Goal: Task Accomplishment & Management: Use online tool/utility

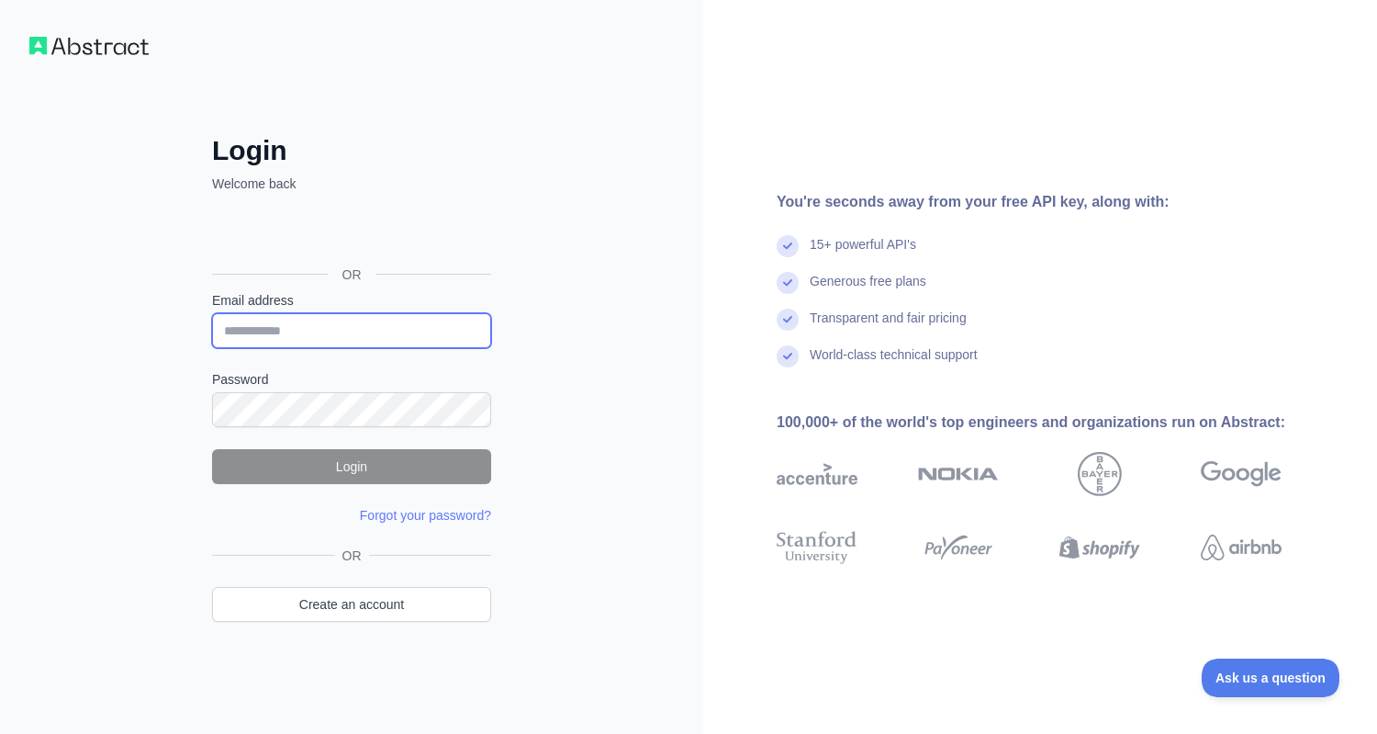
click at [351, 333] on input "Email address" at bounding box center [351, 330] width 279 height 35
paste input "**********"
click at [382, 331] on input "**********" at bounding box center [351, 330] width 279 height 35
type input "**********"
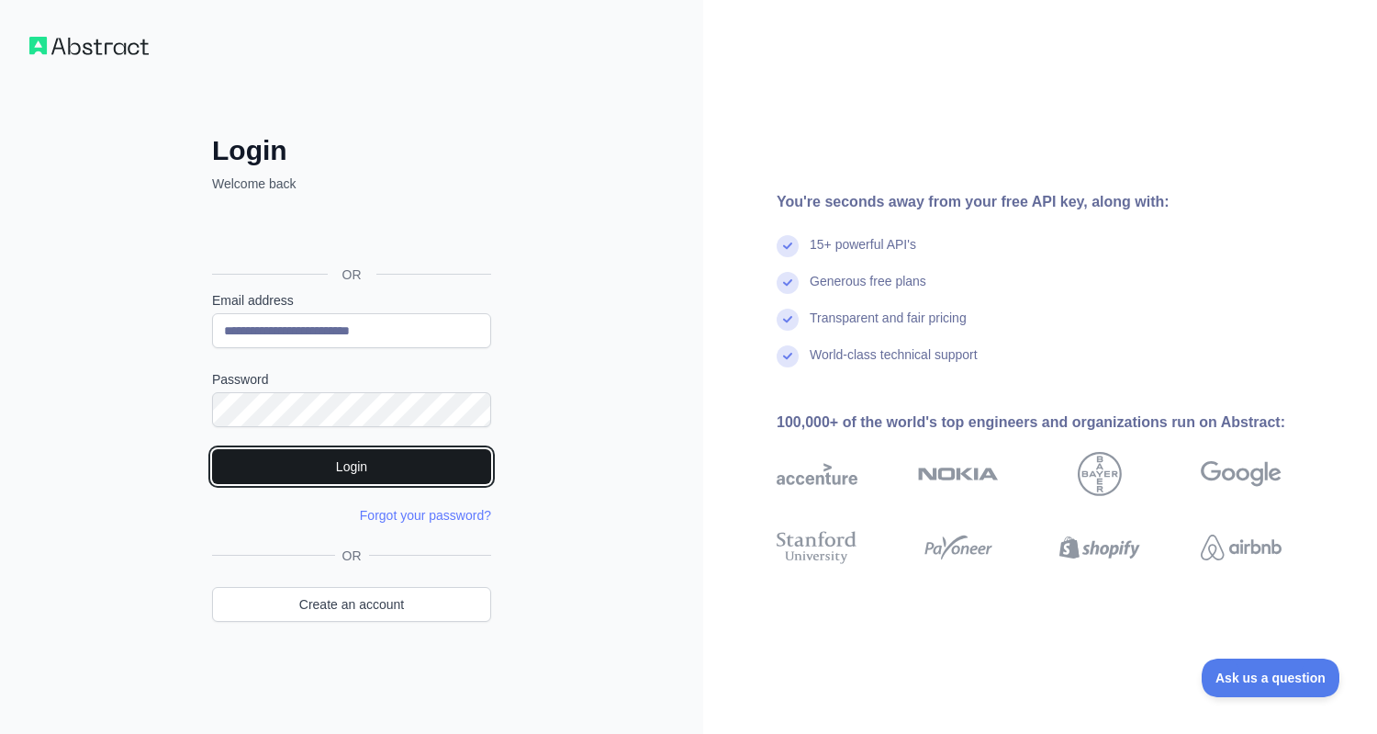
click at [366, 469] on button "Login" at bounding box center [351, 466] width 279 height 35
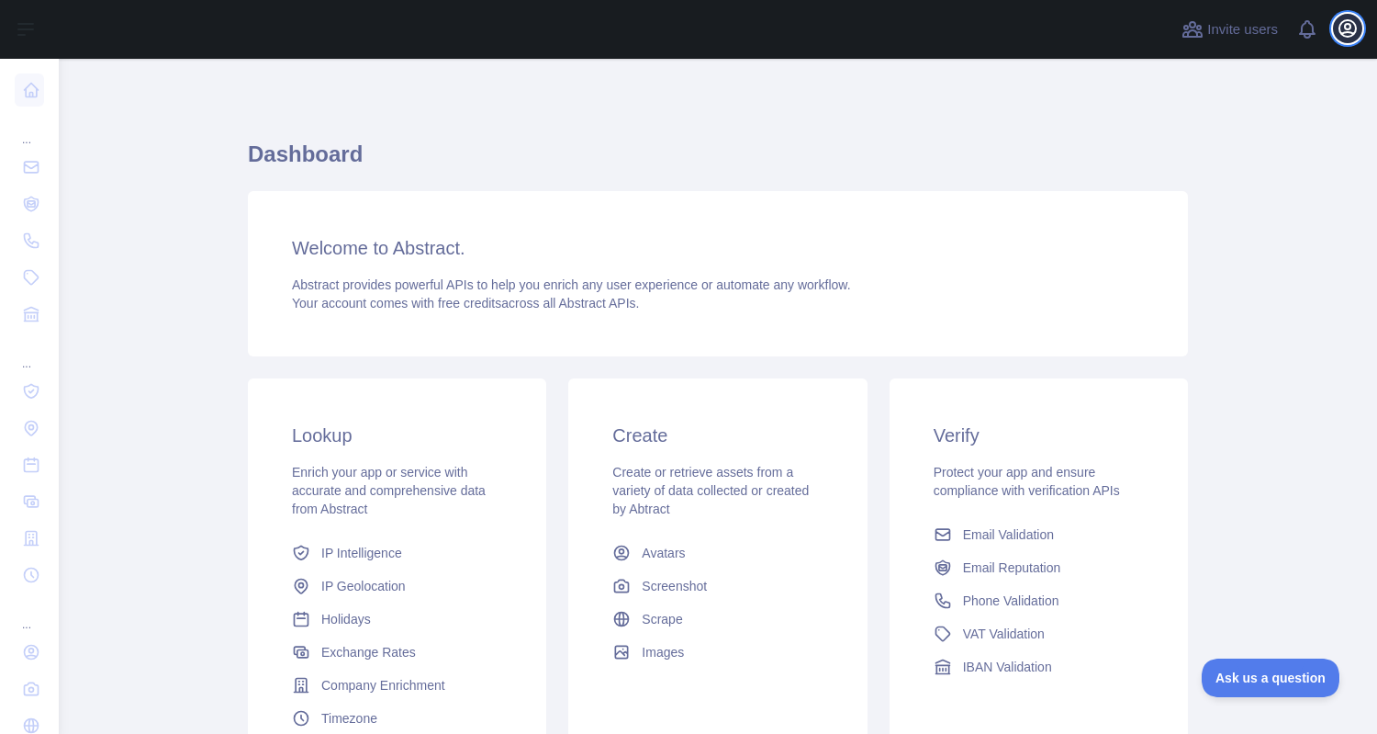
click at [1346, 28] on icon "button" at bounding box center [1348, 28] width 17 height 17
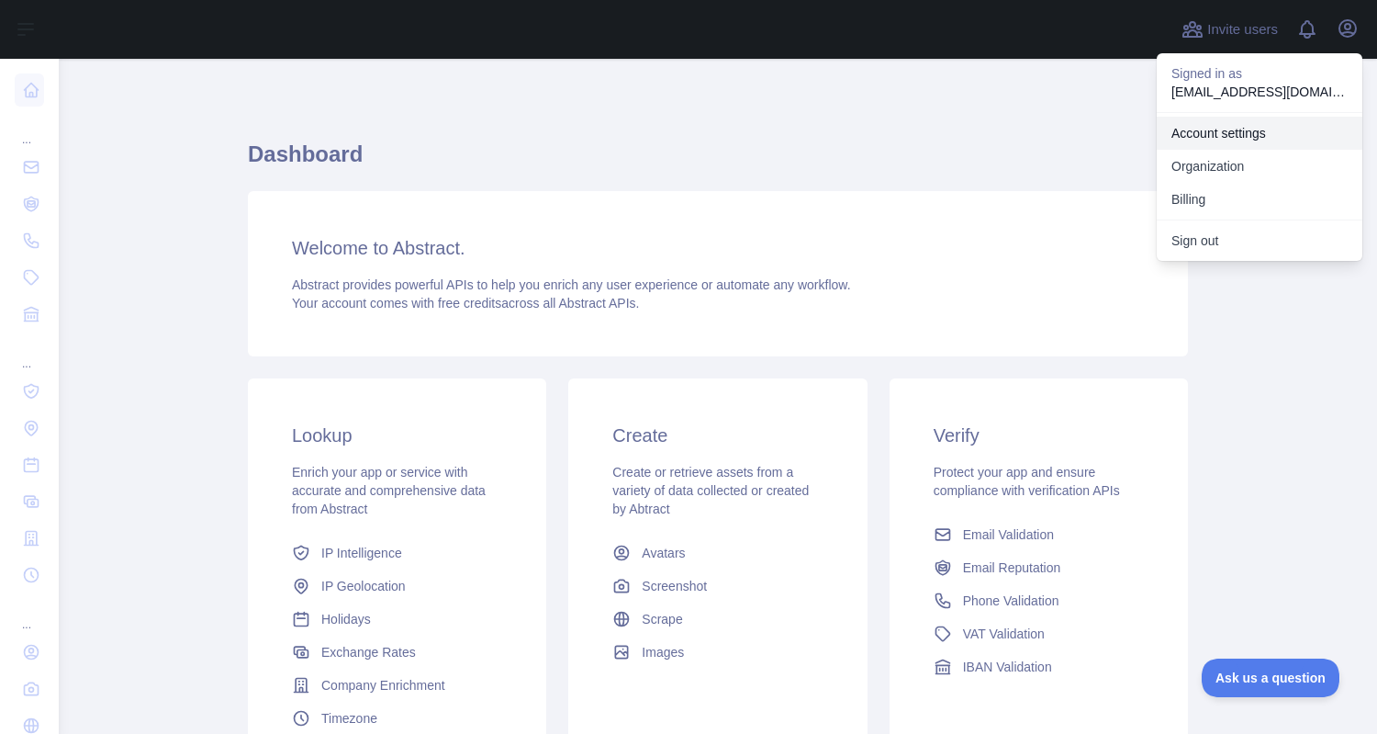
click at [1240, 130] on link "Account settings" at bounding box center [1260, 133] width 206 height 33
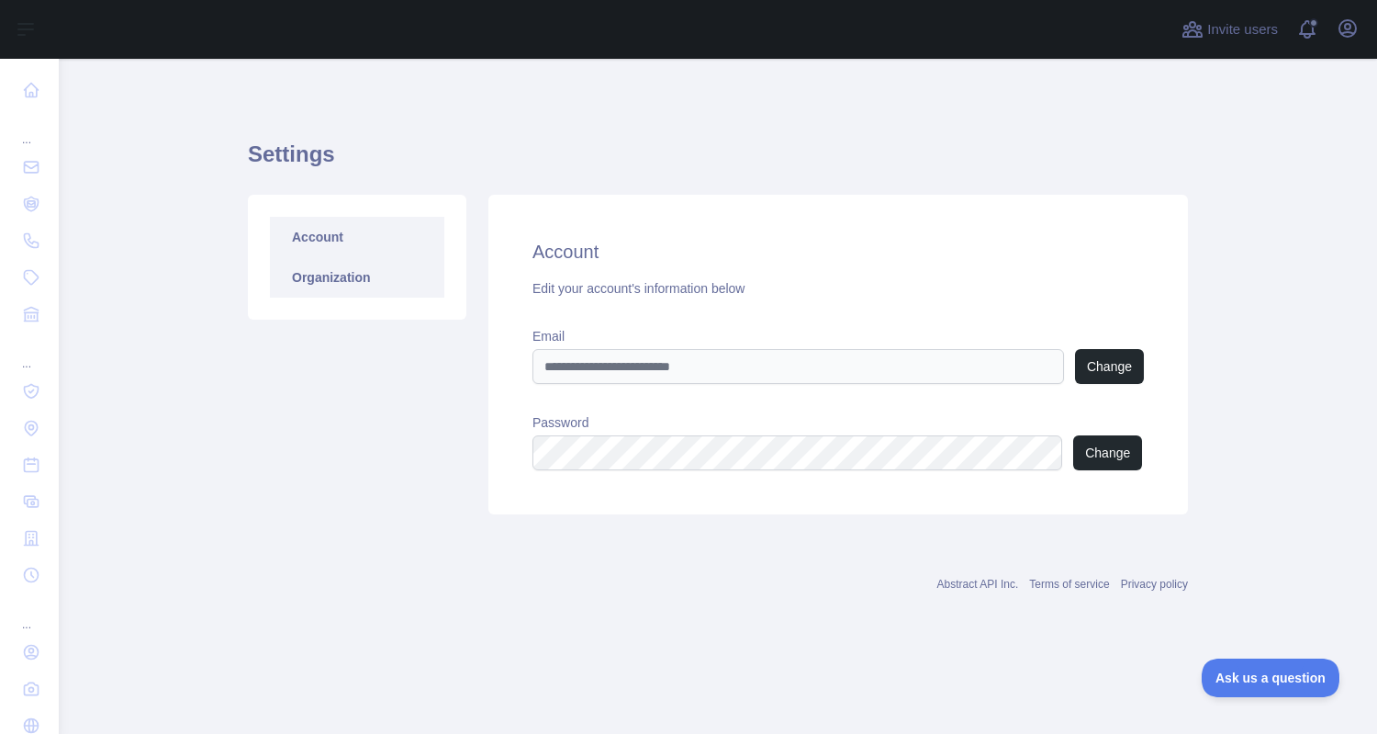
click at [347, 269] on link "Organization" at bounding box center [357, 277] width 174 height 40
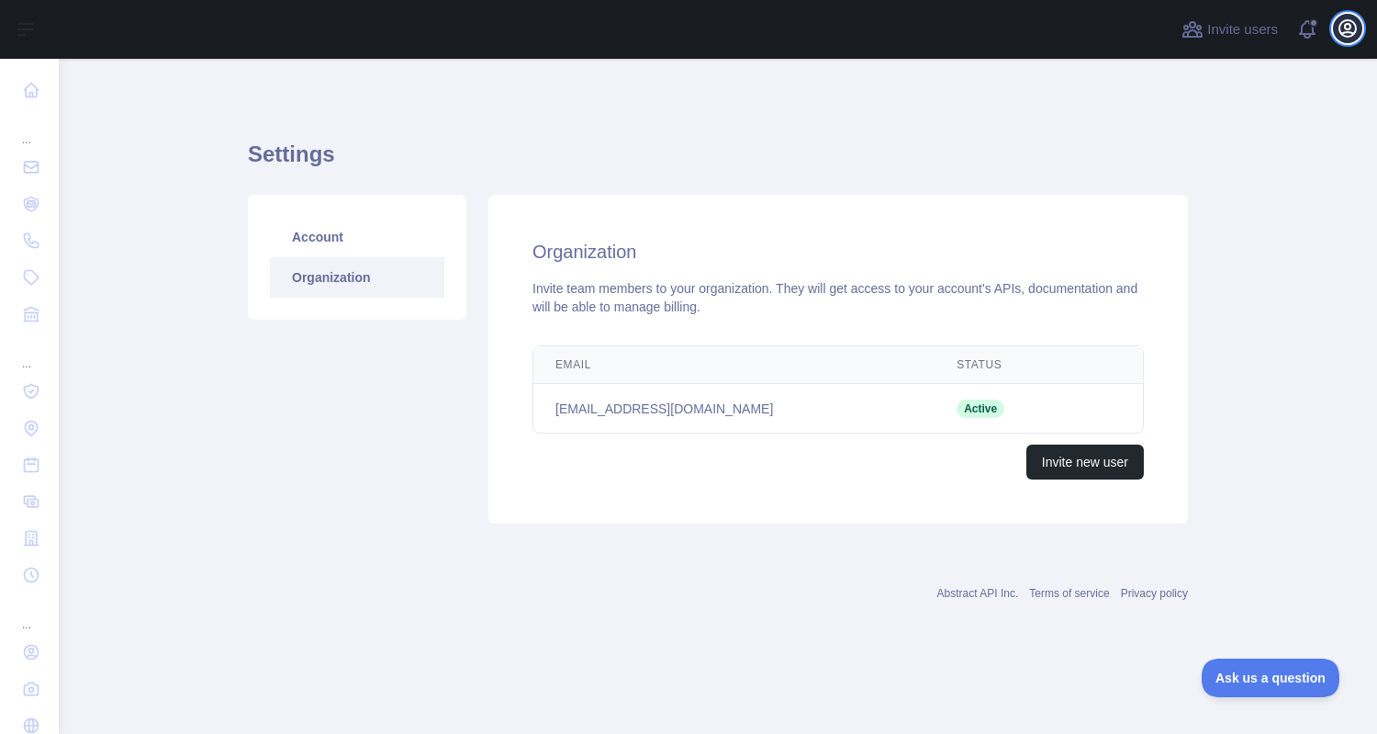
click at [1347, 35] on icon "button" at bounding box center [1348, 28] width 22 height 22
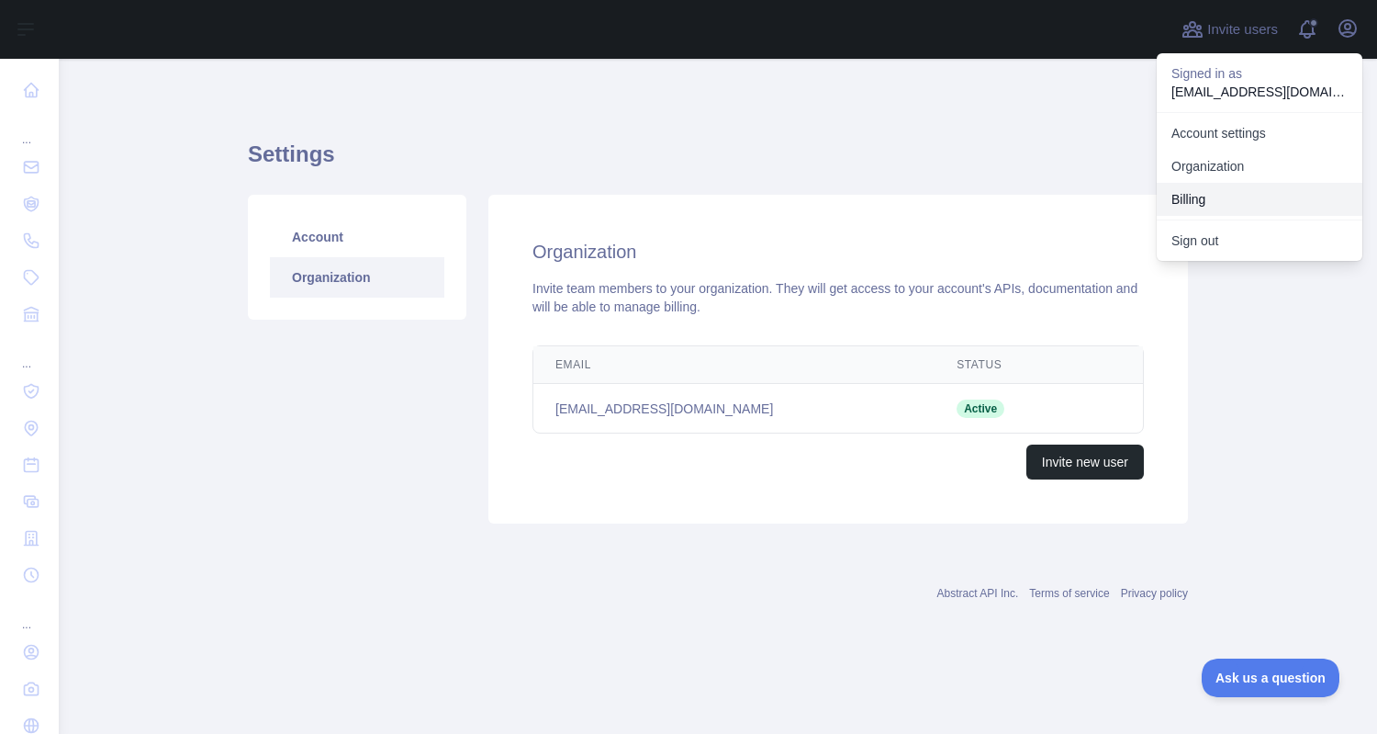
click at [1196, 195] on button "Billing" at bounding box center [1260, 199] width 206 height 33
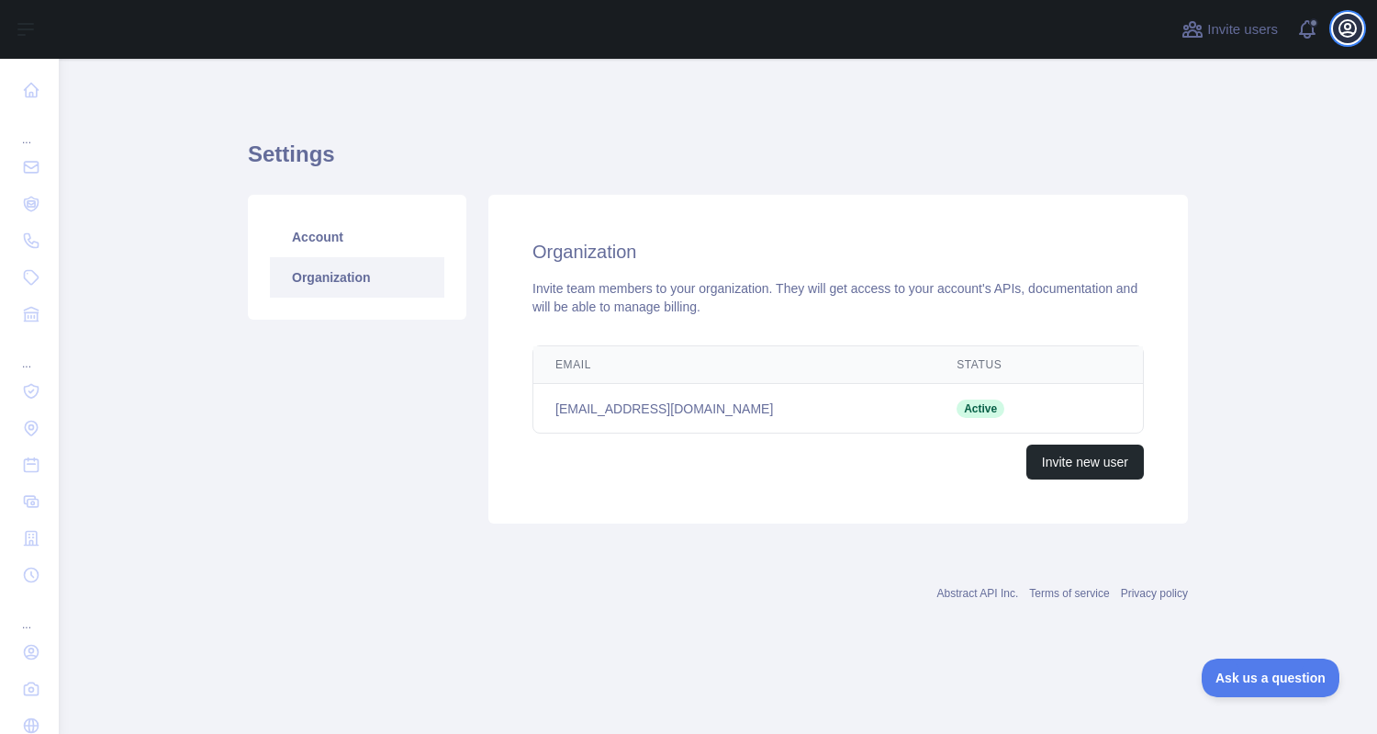
click at [1340, 29] on icon "button" at bounding box center [1348, 28] width 17 height 17
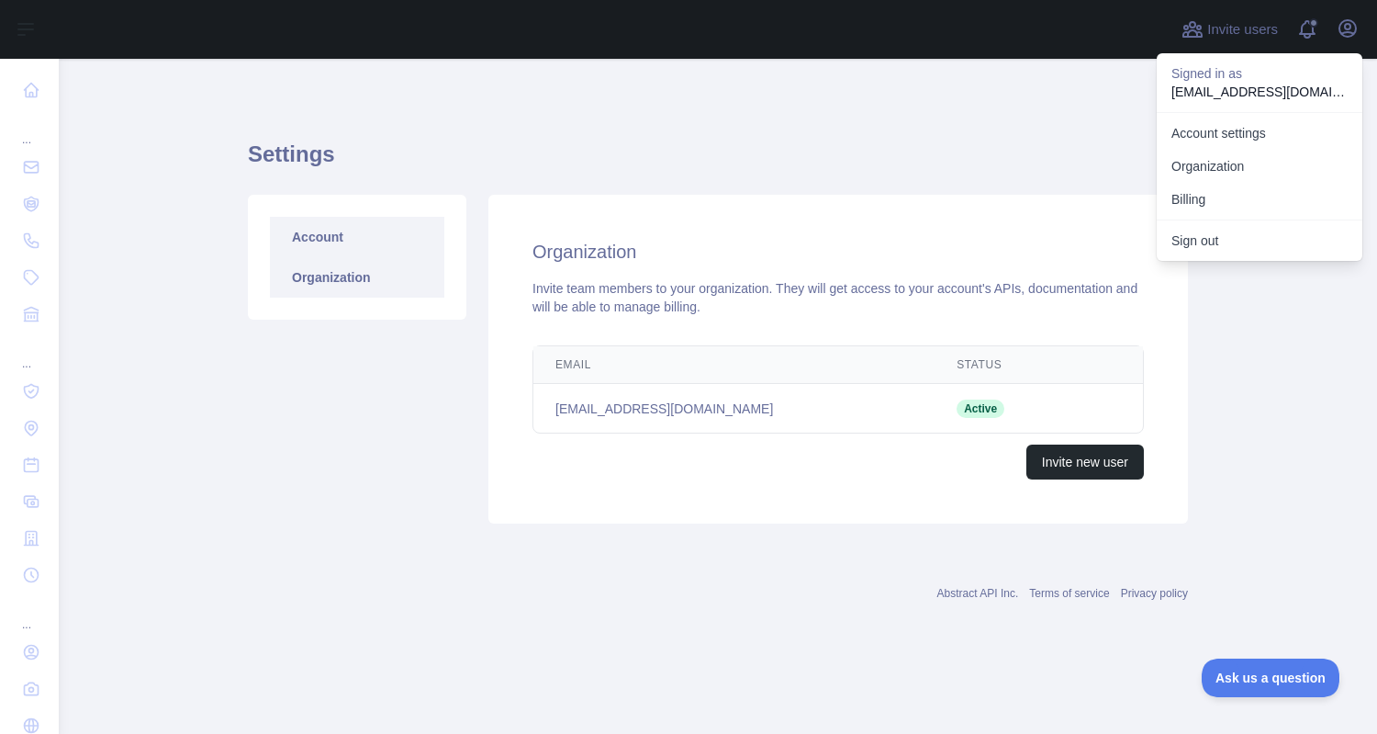
click at [330, 243] on link "Account" at bounding box center [357, 237] width 174 height 40
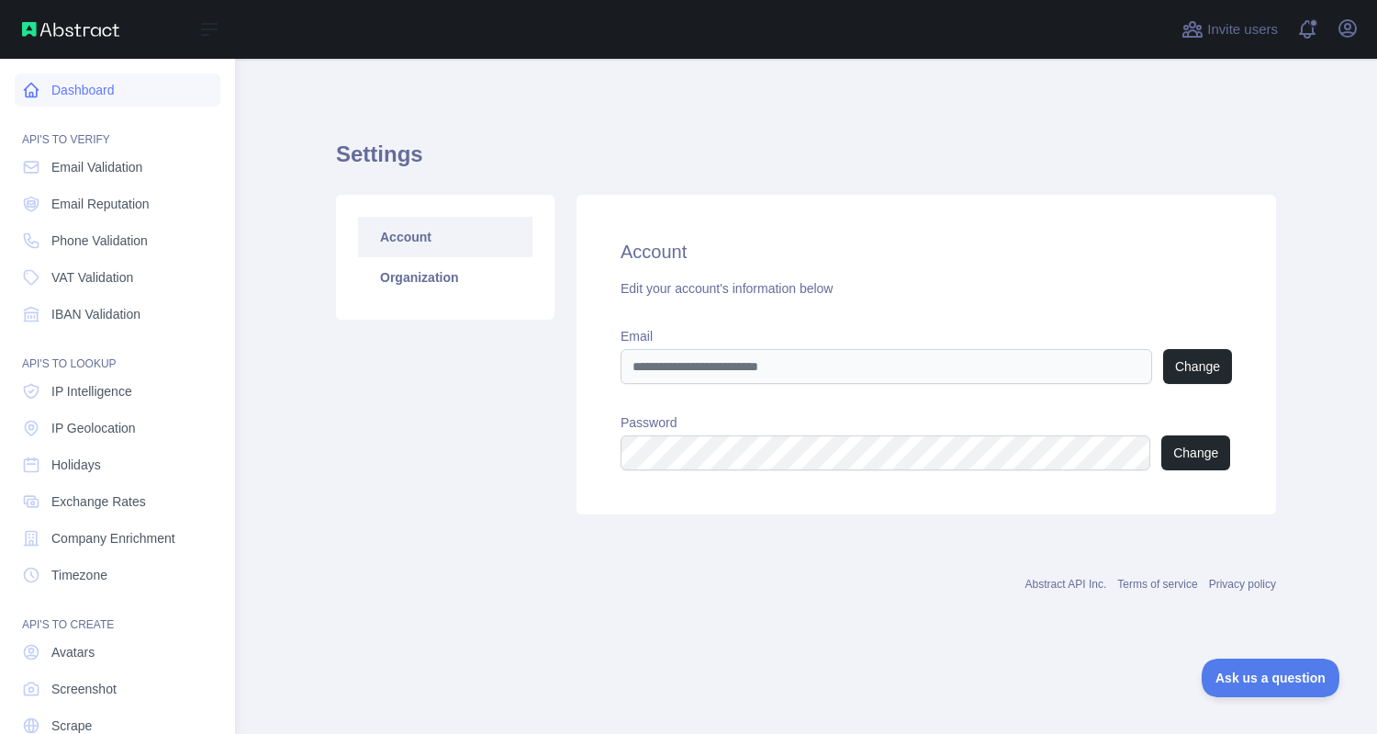
click at [91, 90] on link "Dashboard" at bounding box center [118, 89] width 206 height 33
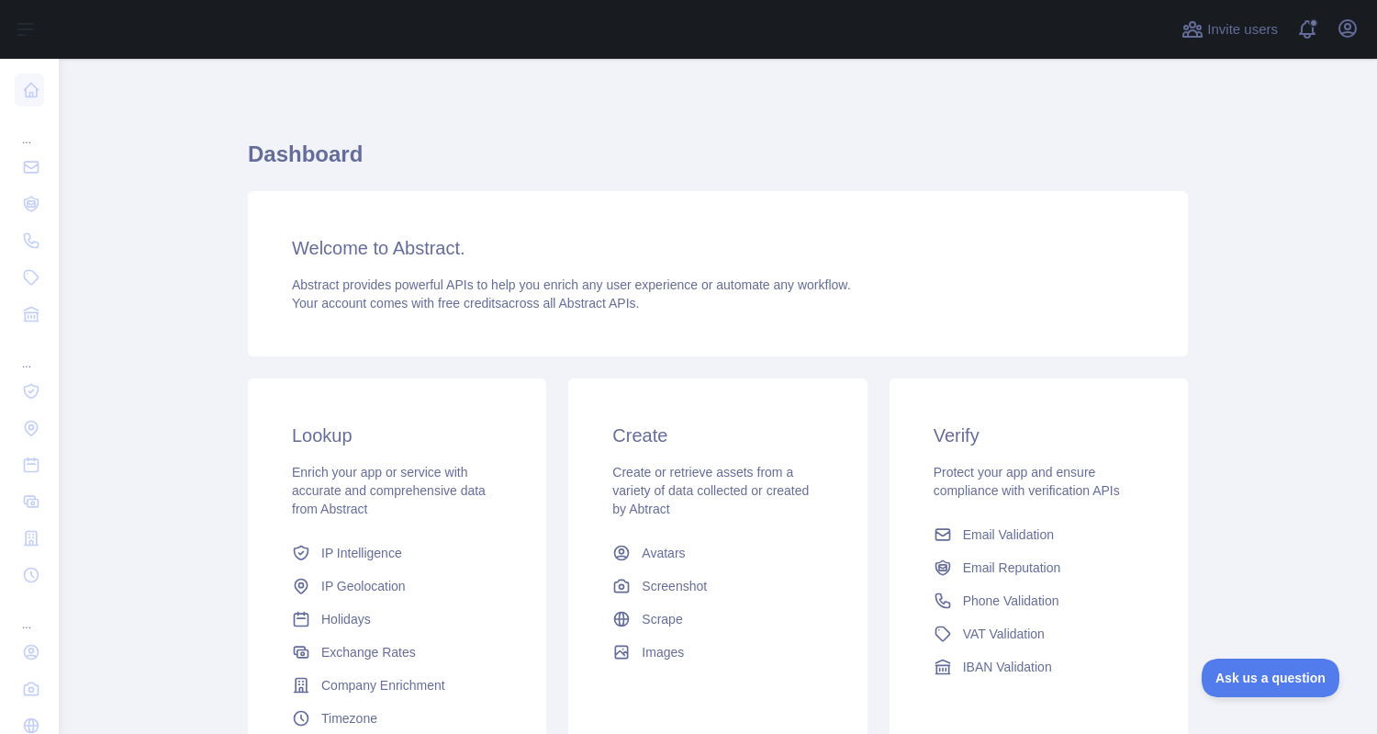
scroll to position [181, 0]
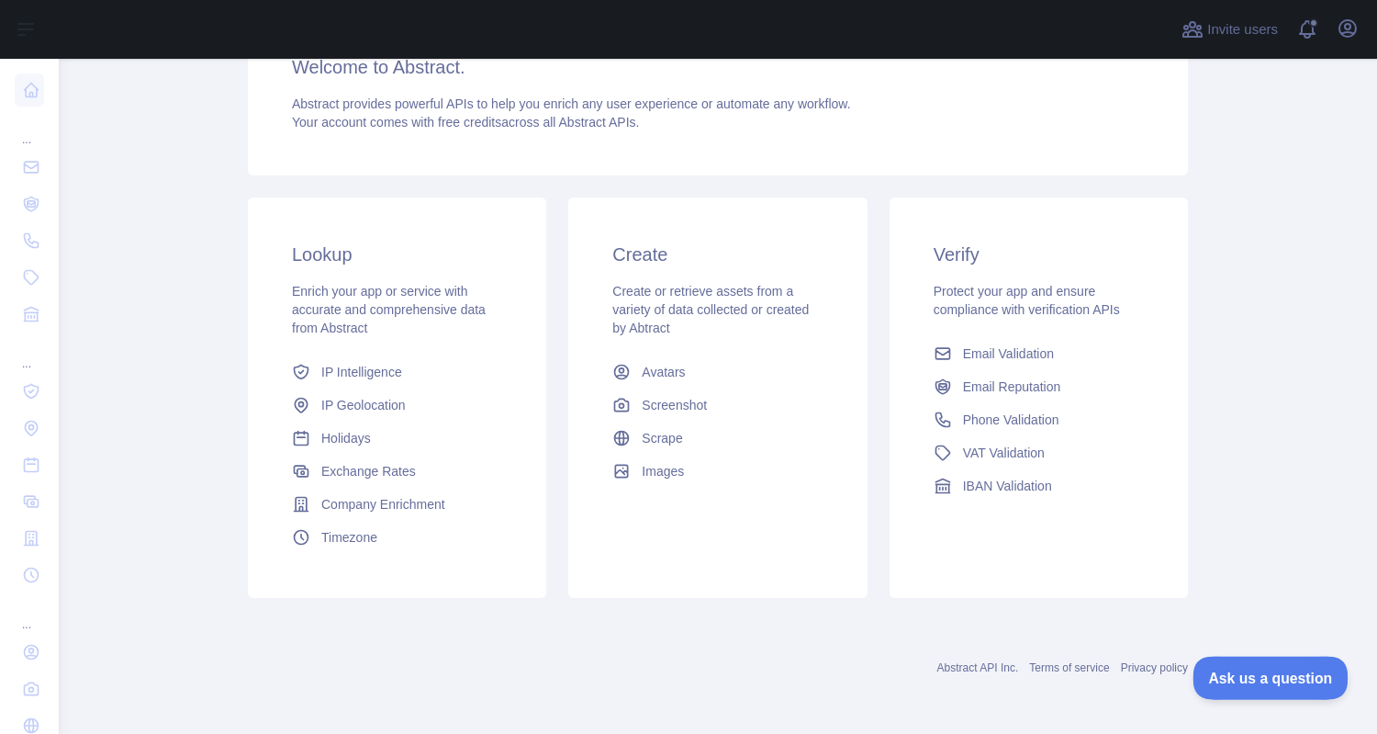
click at [1253, 668] on span "Ask us a question" at bounding box center [1262, 674] width 138 height 13
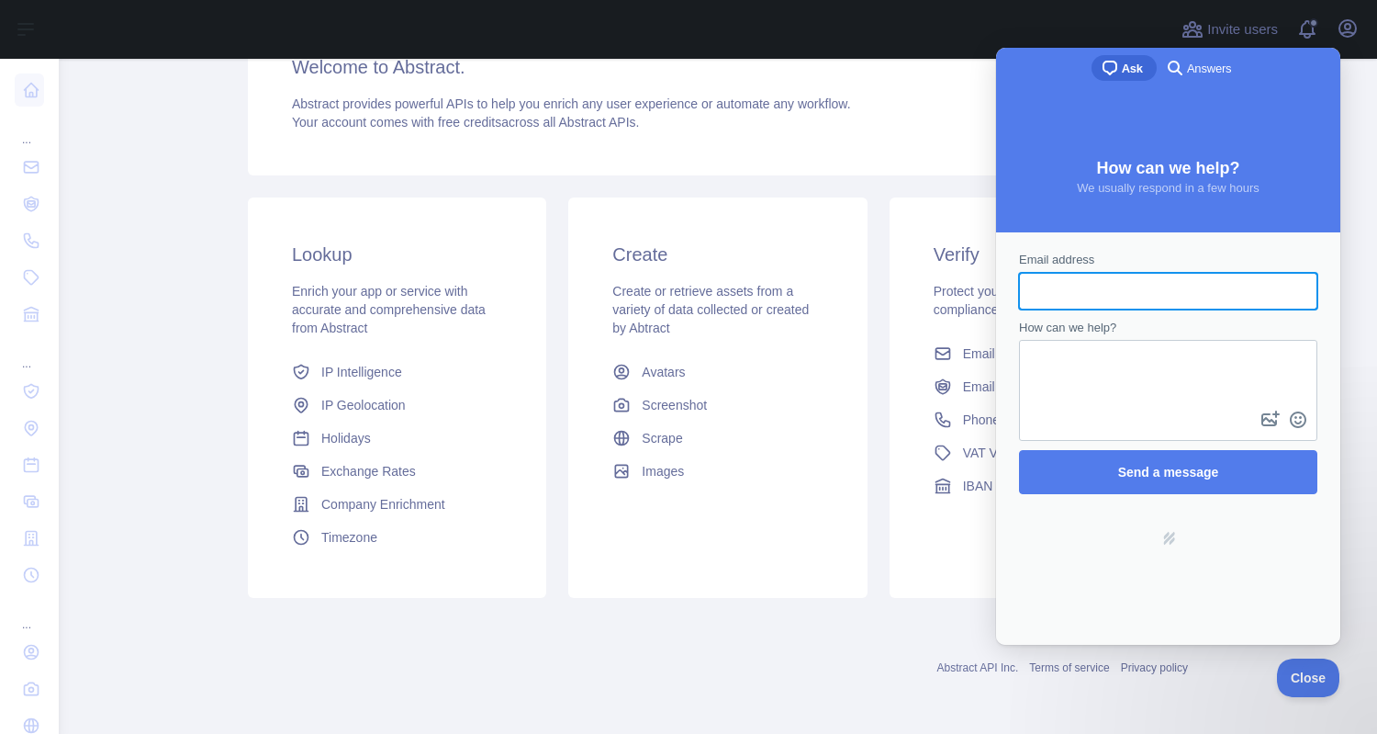
scroll to position [0, 0]
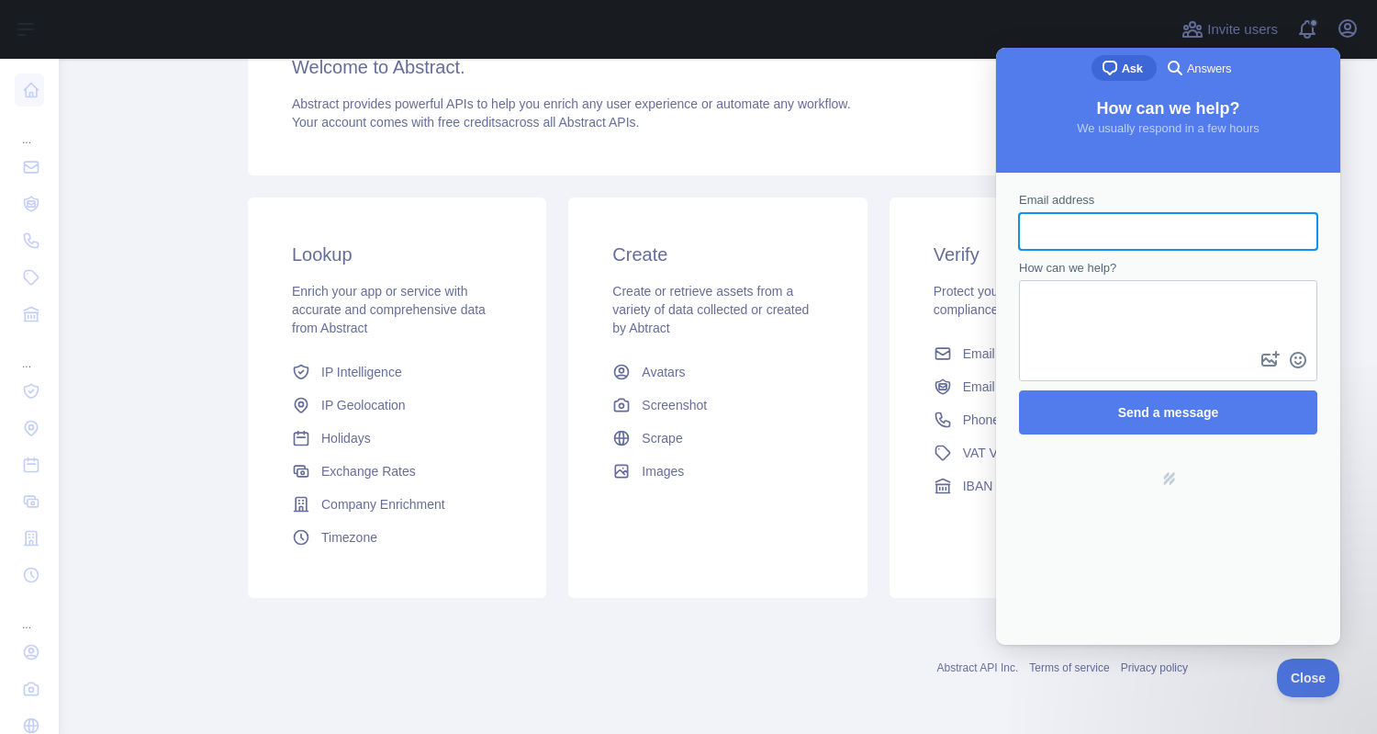
drag, startPoint x: 1350, startPoint y: 387, endPoint x: 286, endPoint y: 278, distance: 1069.7
click at [1350, 387] on main "Dashboard Welcome to Abstract. Abstract provides powerful APIs to help you enri…" at bounding box center [718, 396] width 1318 height 675
click at [1210, 65] on span "Answers" at bounding box center [1209, 69] width 44 height 18
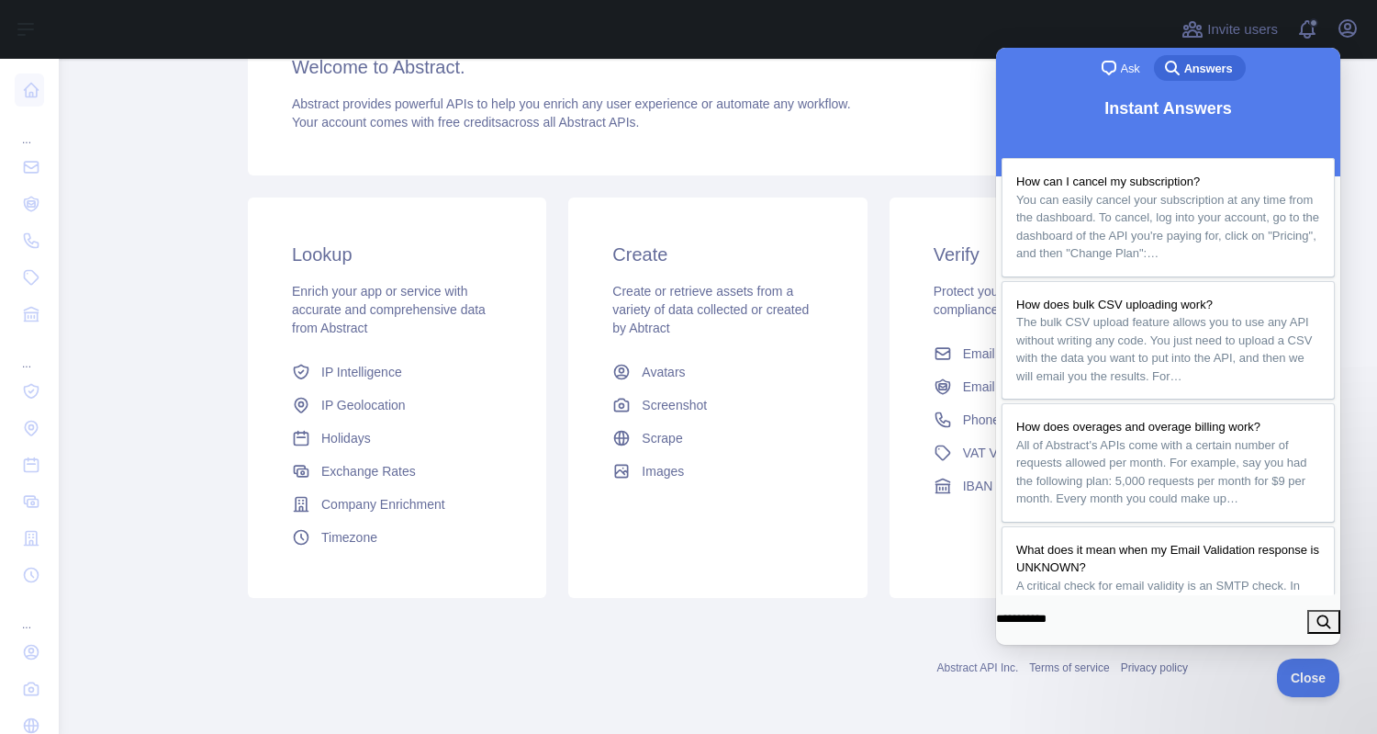
type input "**********"
click button "search" at bounding box center [1323, 622] width 33 height 24
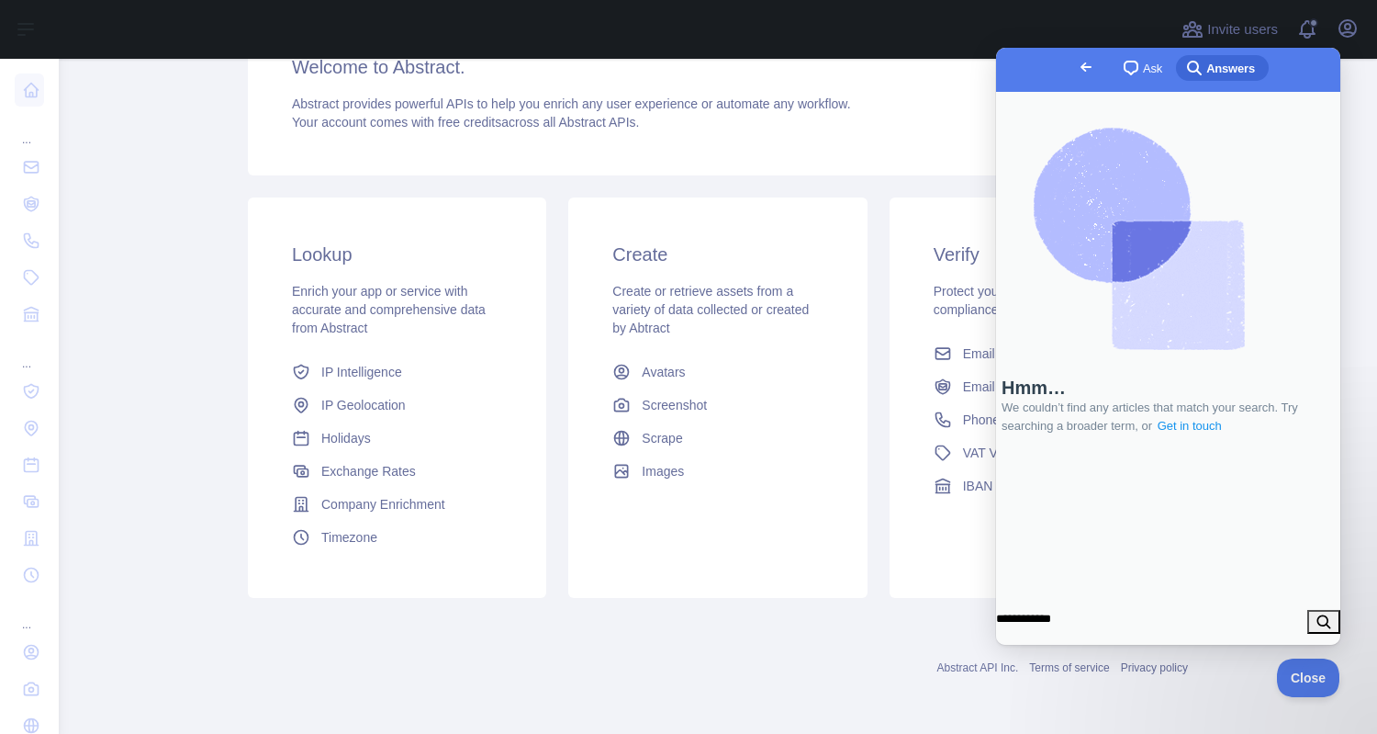
click at [1214, 435] on link "Get in touch" at bounding box center [1190, 426] width 68 height 18
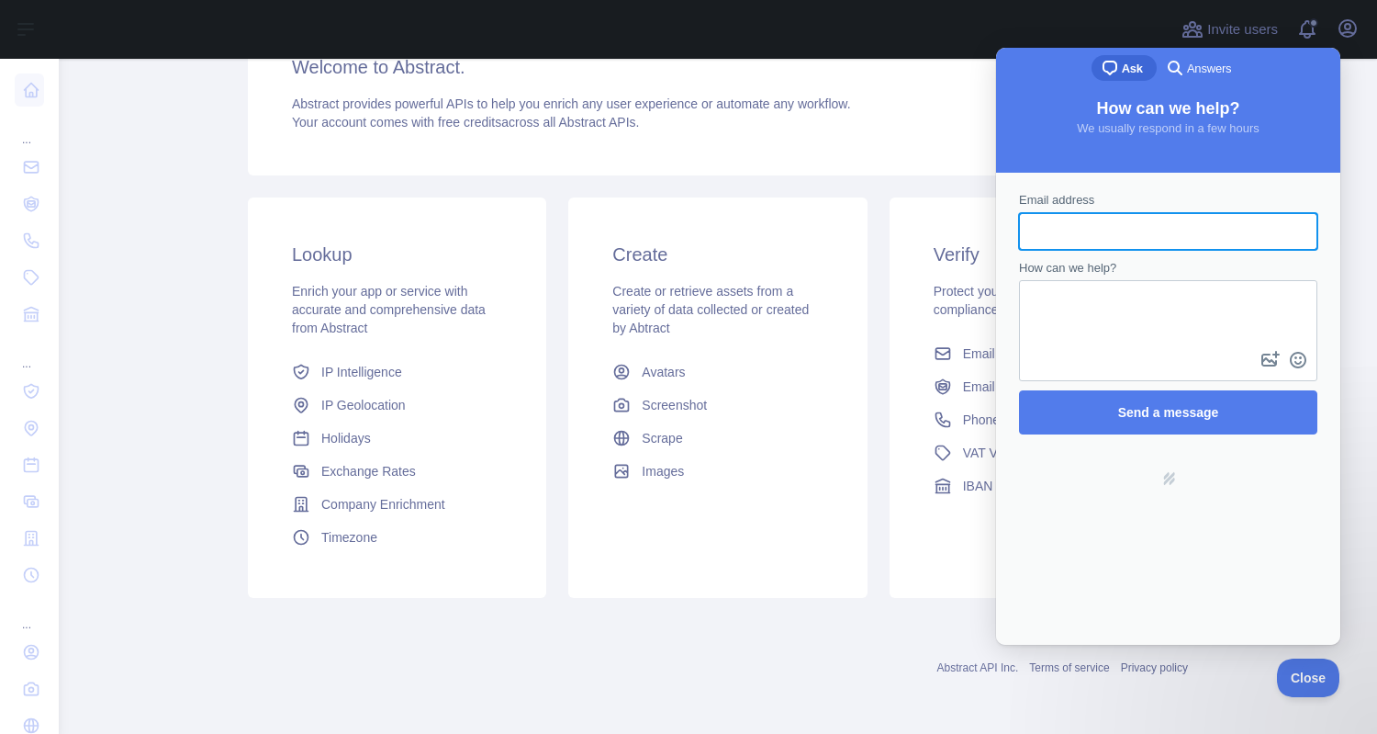
drag, startPoint x: 1356, startPoint y: 153, endPoint x: 1342, endPoint y: 74, distance: 80.2
click at [1356, 150] on main "Dashboard Welcome to Abstract. Abstract provides powerful APIs to help you enri…" at bounding box center [718, 396] width 1318 height 675
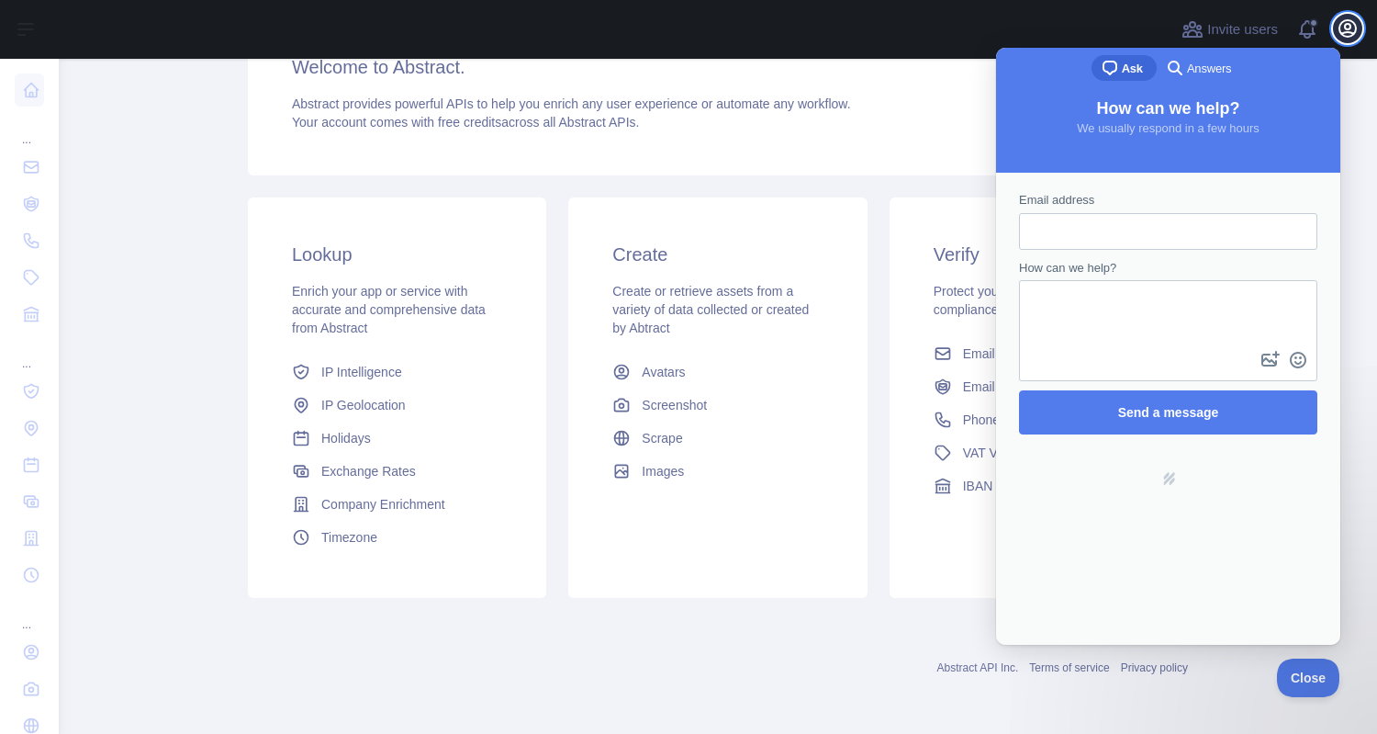
click at [1350, 21] on icon "button" at bounding box center [1348, 28] width 17 height 17
click at [1349, 28] on icon "button" at bounding box center [1348, 28] width 17 height 17
click at [719, 87] on div "Welcome to Abstract. Abstract provides powerful APIs to help you enrich any use…" at bounding box center [718, 92] width 940 height 165
click at [116, 248] on main "Dashboard Welcome to Abstract. Abstract provides powerful APIs to help you enri…" at bounding box center [718, 396] width 1318 height 675
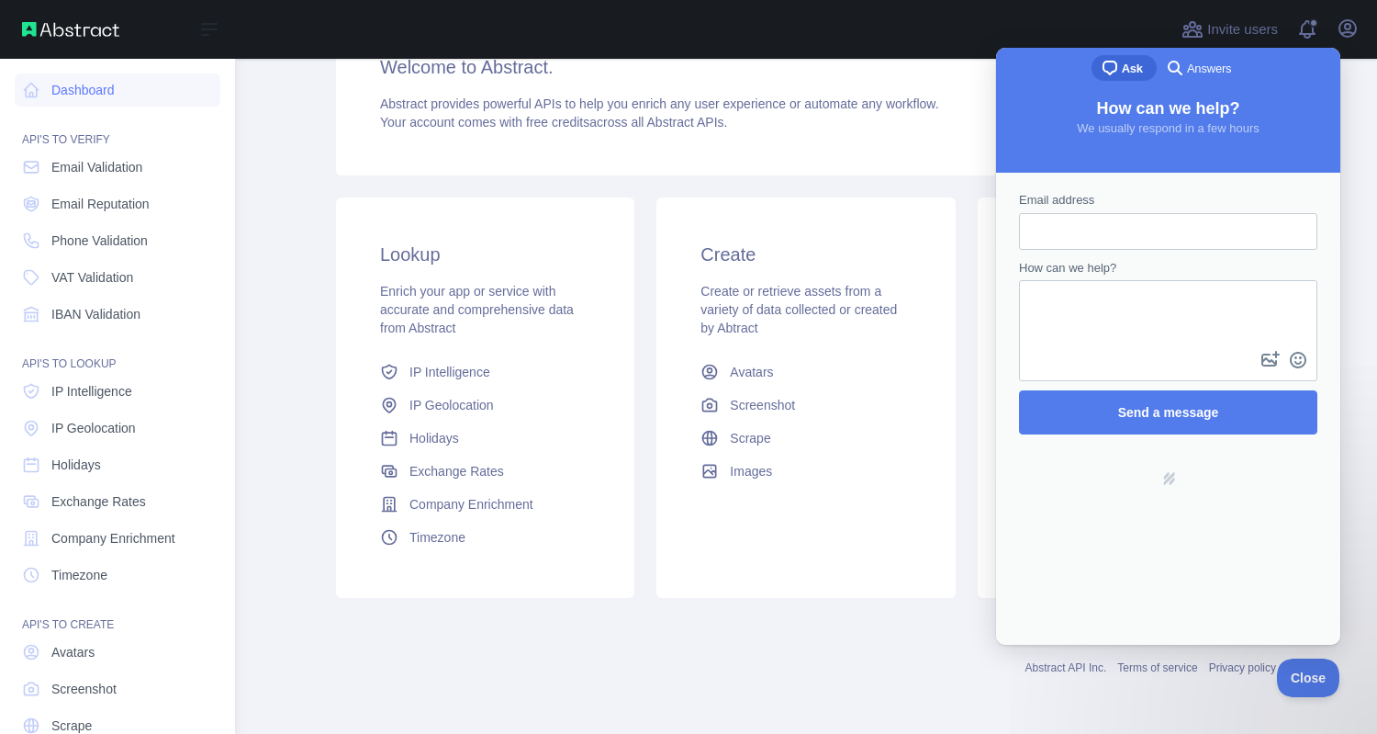
scroll to position [74, 0]
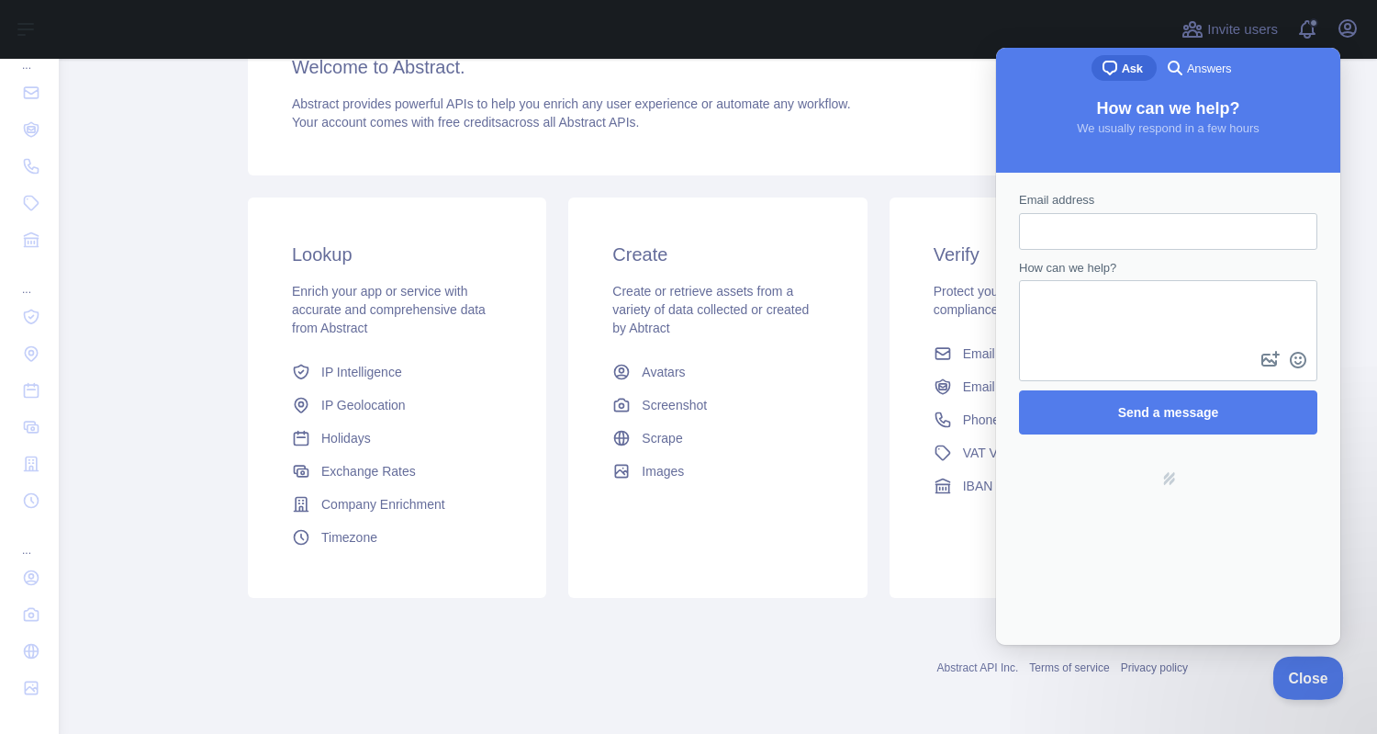
drag, startPoint x: 1299, startPoint y: 673, endPoint x: 1370, endPoint y: 676, distance: 70.7
click at [1299, 674] on span "Close" at bounding box center [1304, 674] width 62 height 13
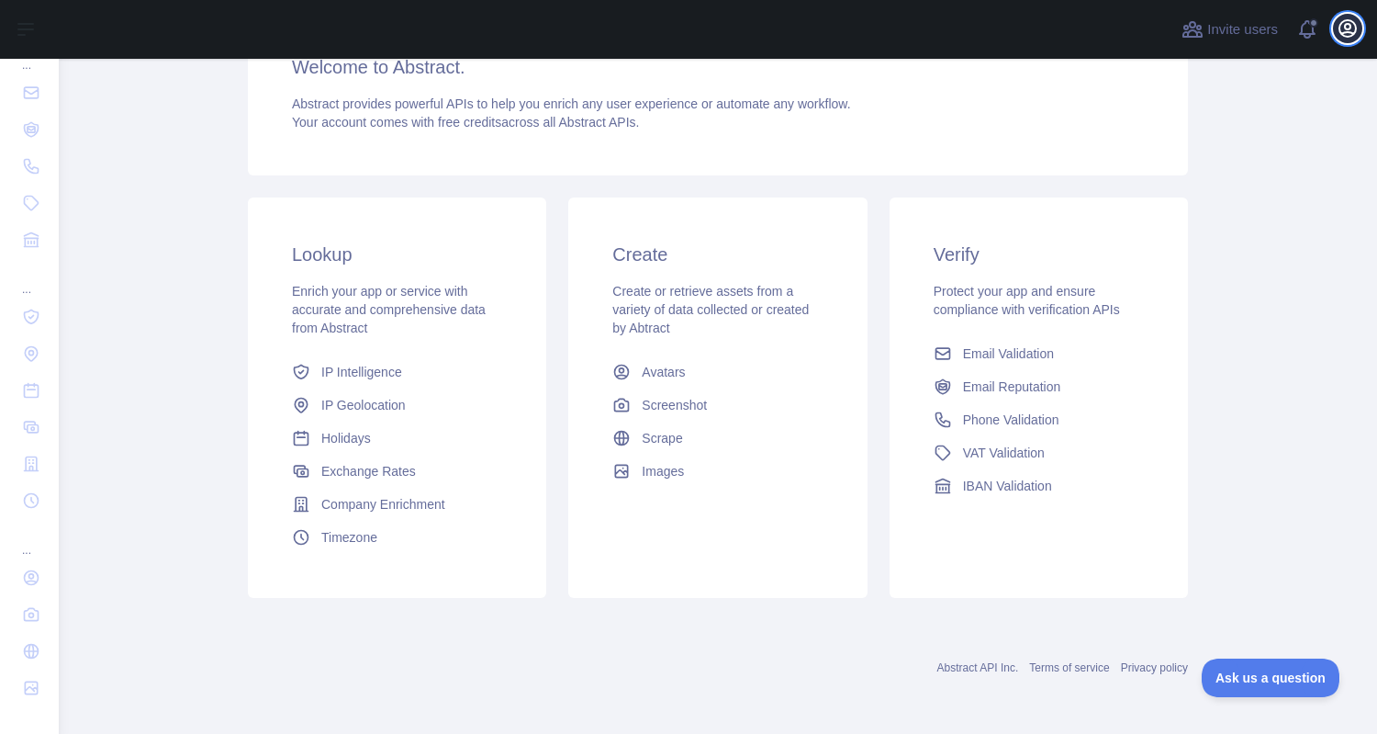
click at [1352, 30] on icon "button" at bounding box center [1348, 28] width 22 height 22
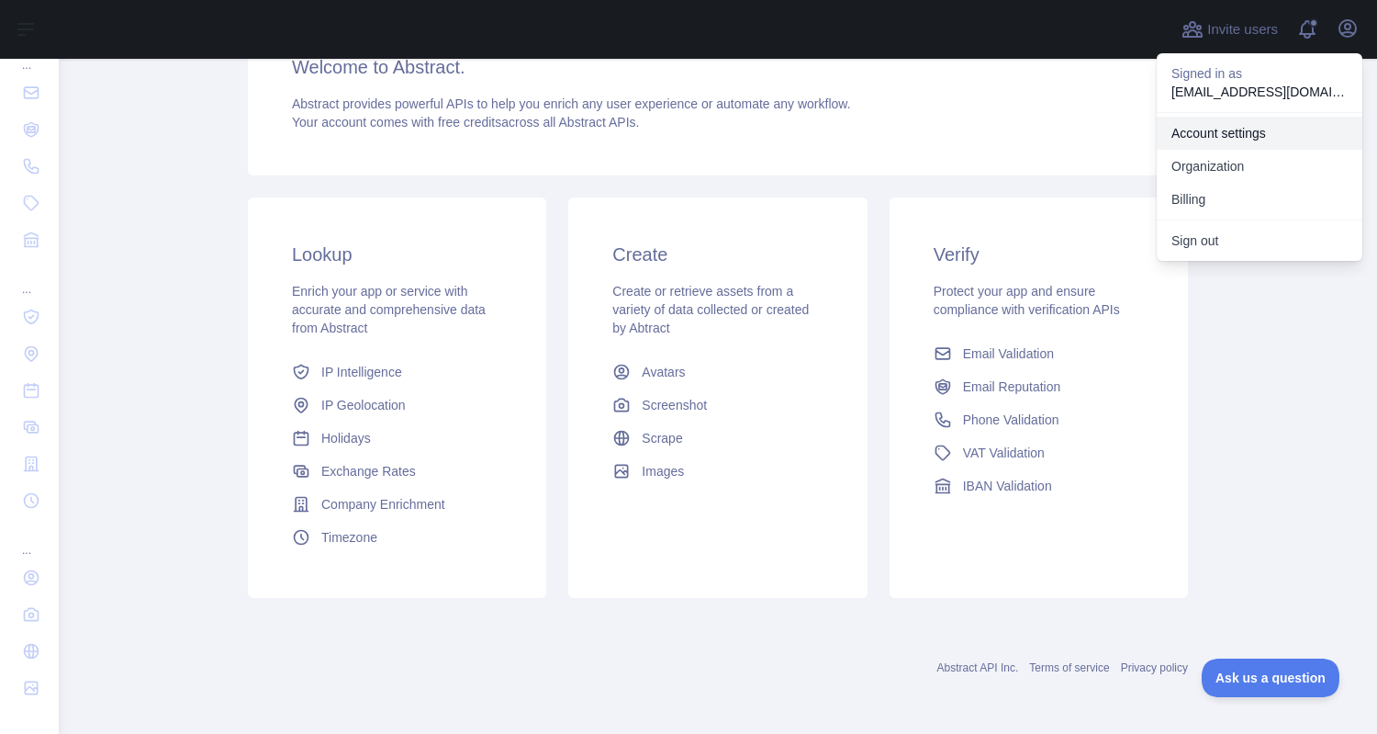
click at [1239, 140] on link "Account settings" at bounding box center [1260, 133] width 206 height 33
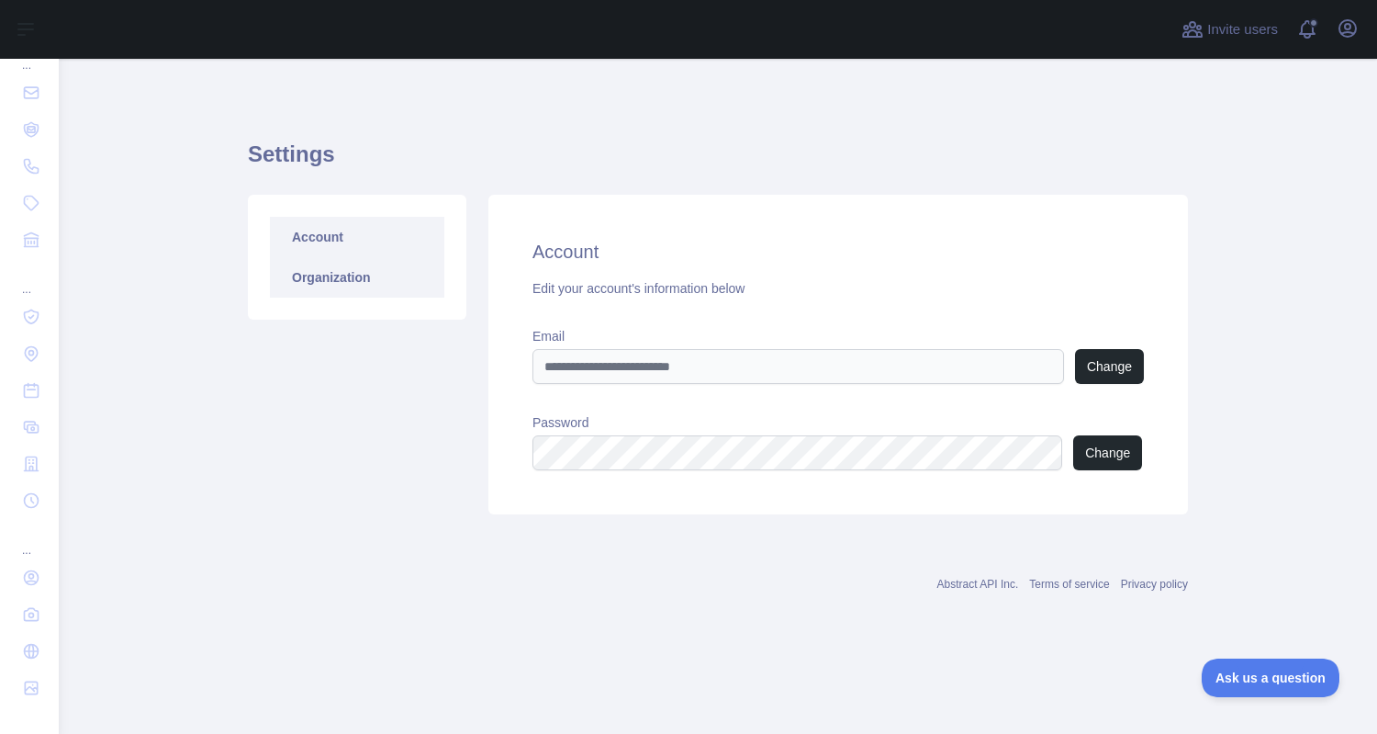
click at [365, 266] on link "Organization" at bounding box center [357, 277] width 174 height 40
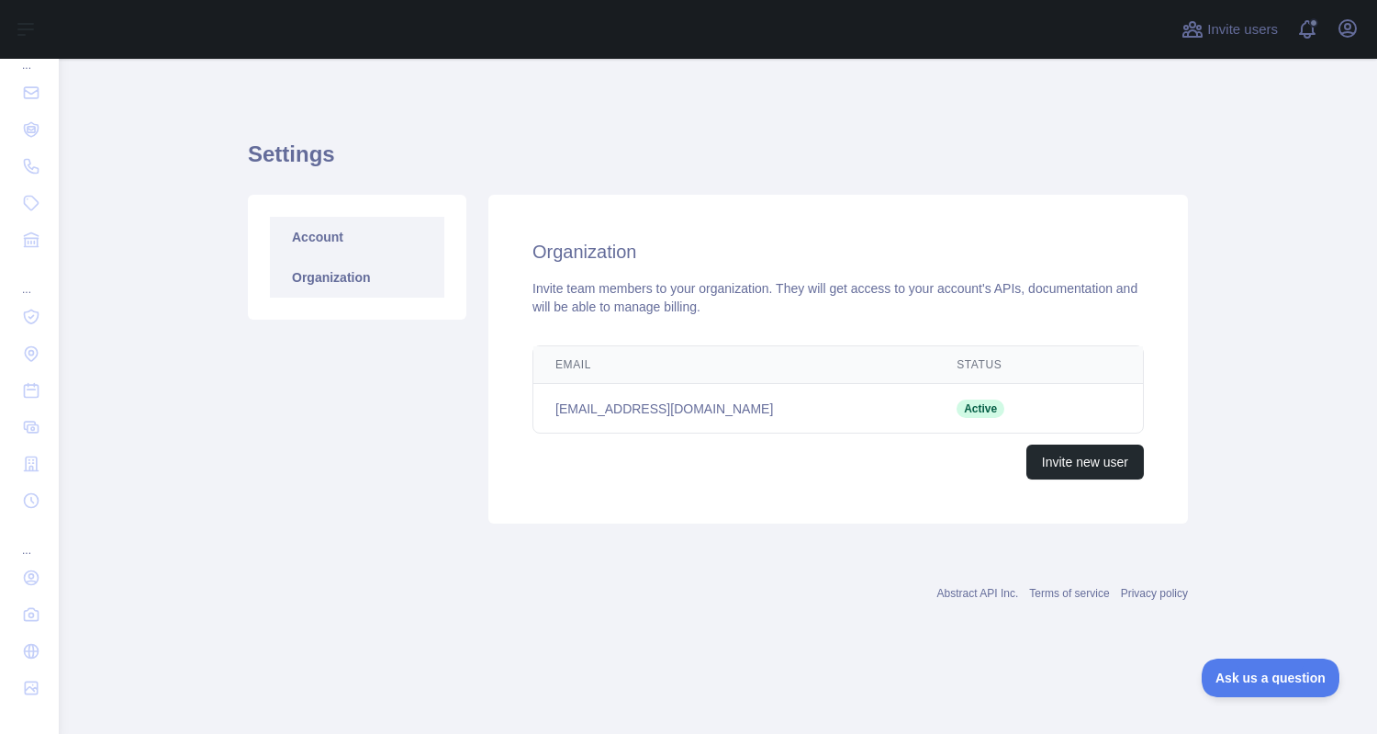
click at [331, 239] on link "Account" at bounding box center [357, 237] width 174 height 40
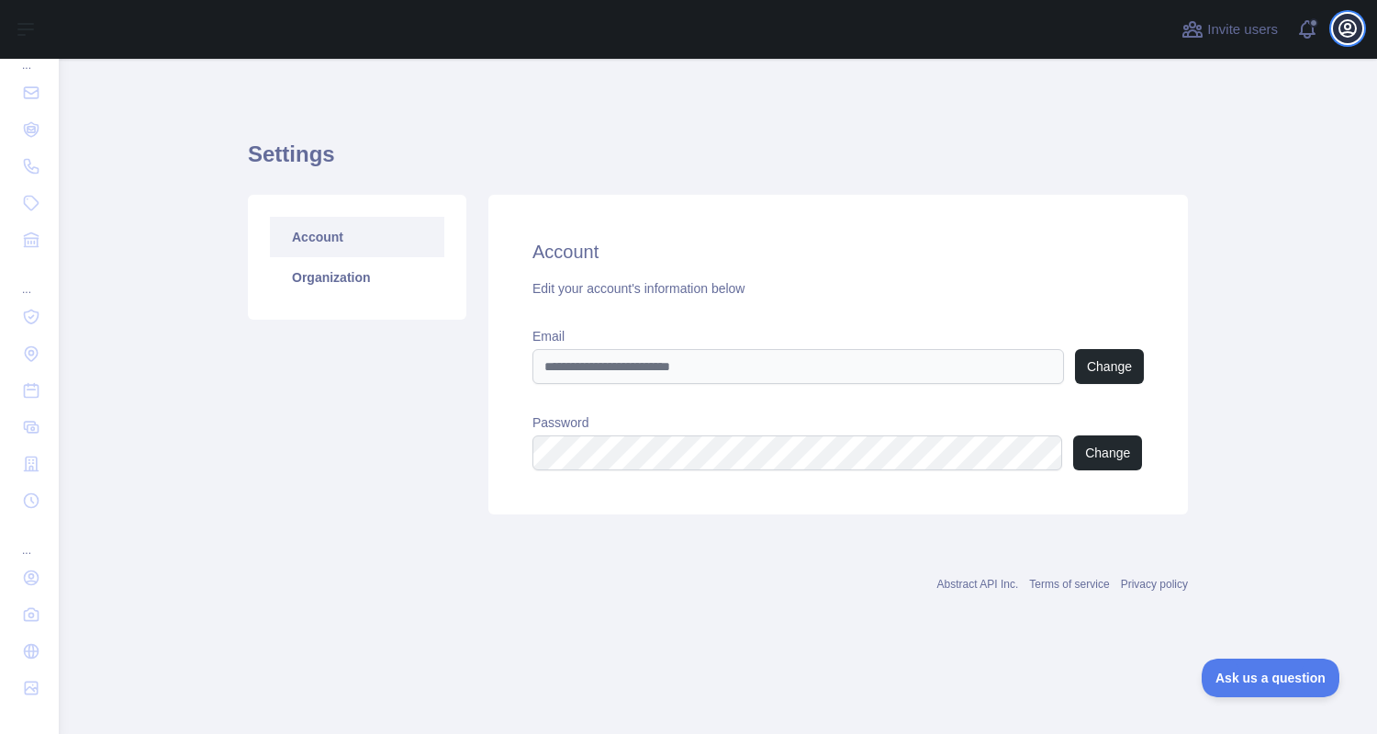
click at [1351, 36] on icon "button" at bounding box center [1348, 28] width 22 height 22
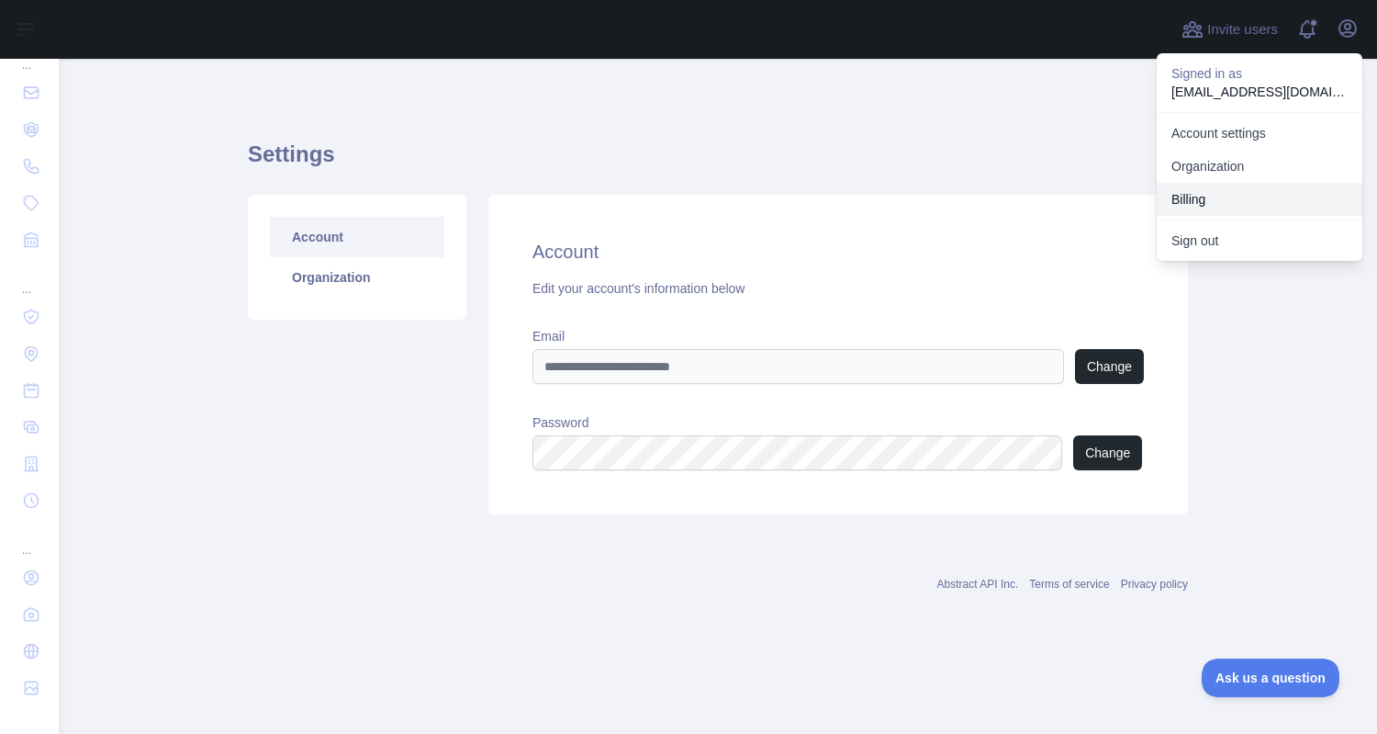
click at [1201, 194] on button "Billing" at bounding box center [1260, 199] width 206 height 33
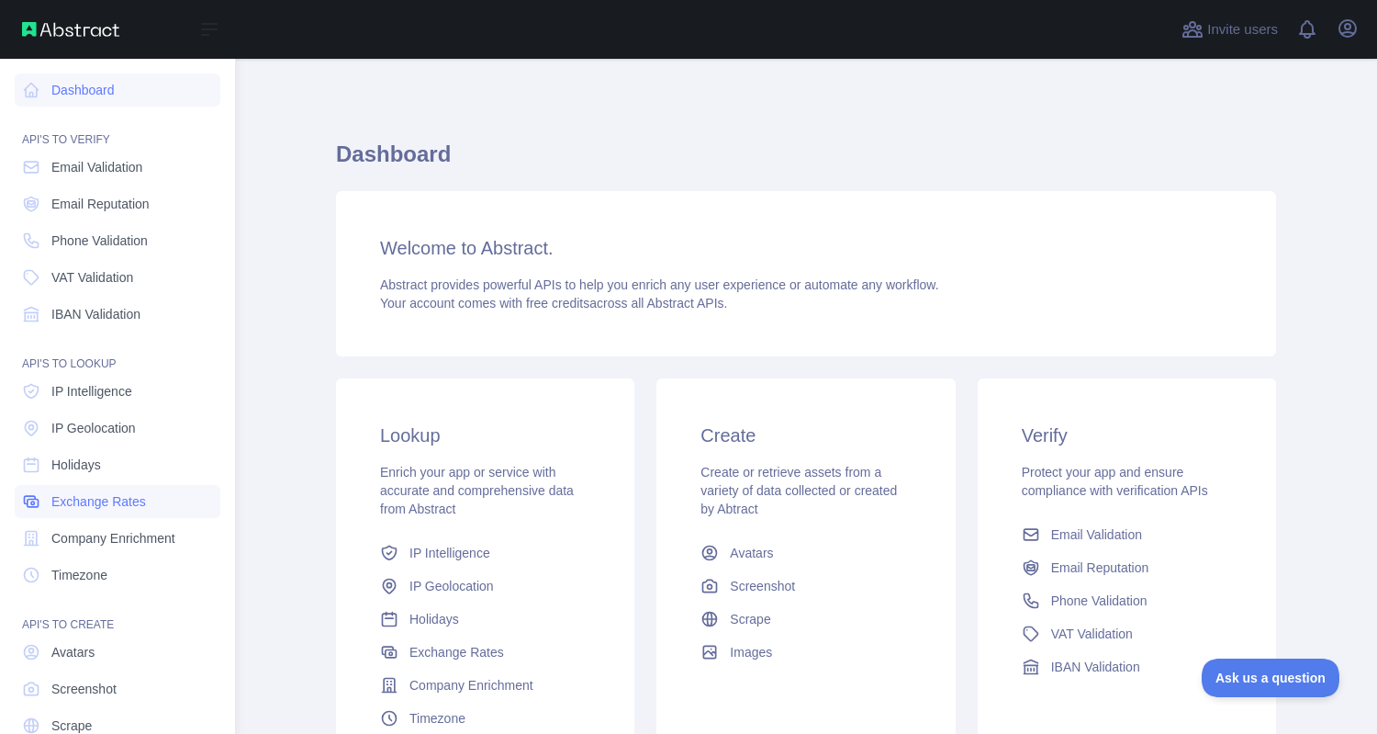
scroll to position [74, 0]
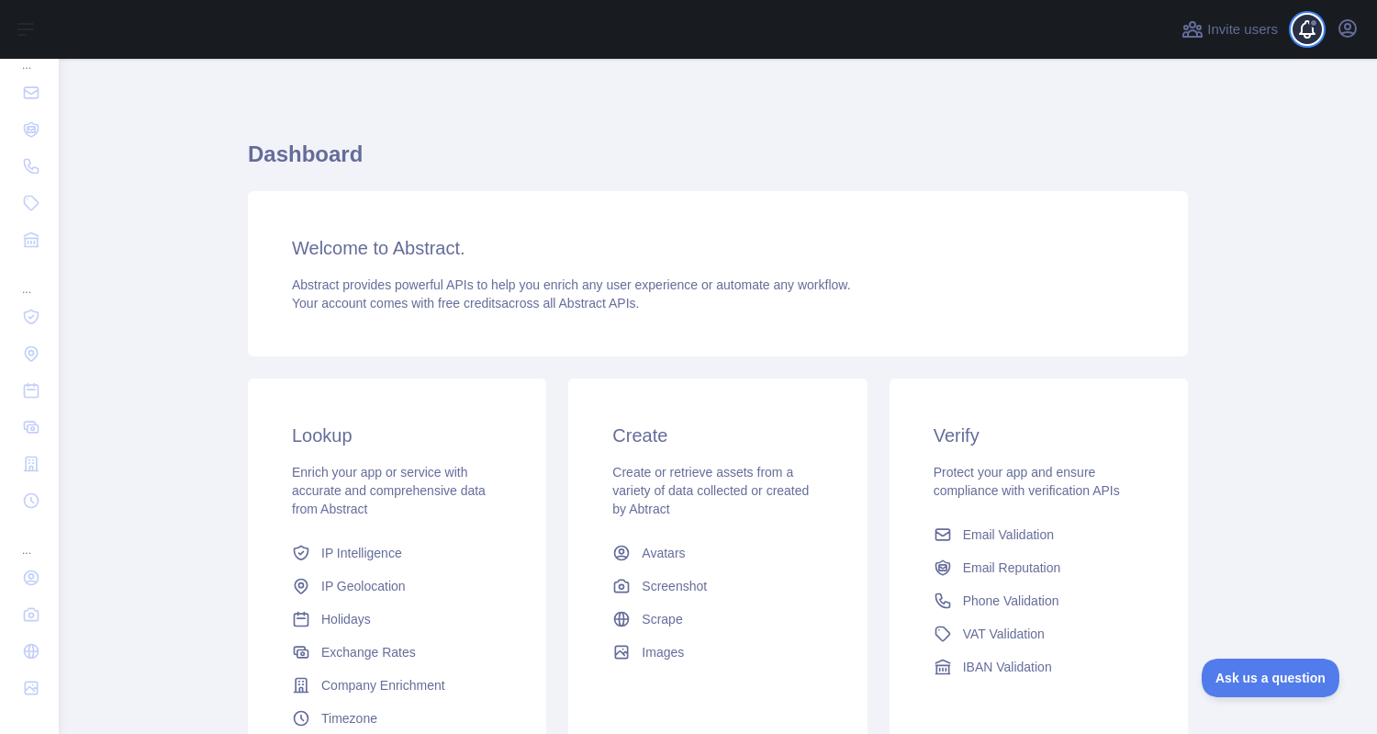
click at [1308, 30] on span at bounding box center [1314, 29] width 37 height 59
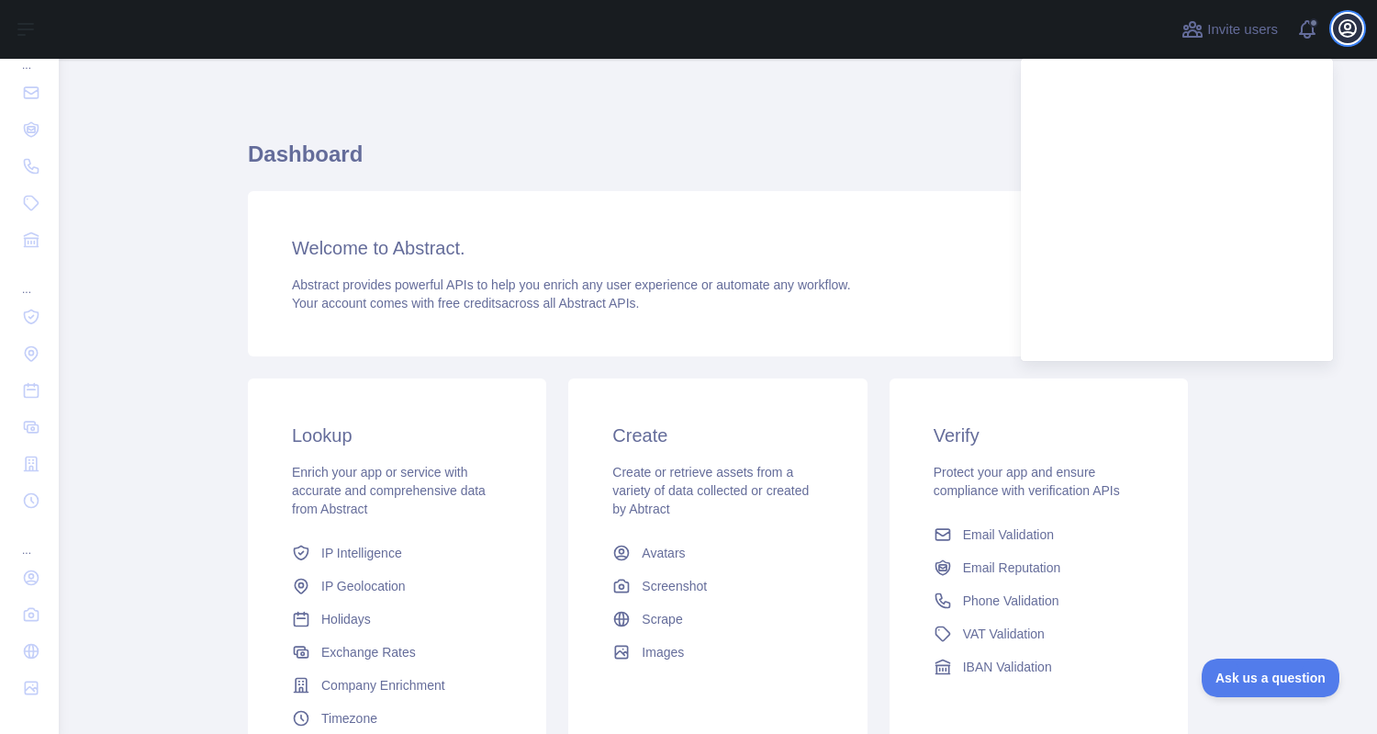
click at [1343, 24] on icon "button" at bounding box center [1348, 28] width 22 height 22
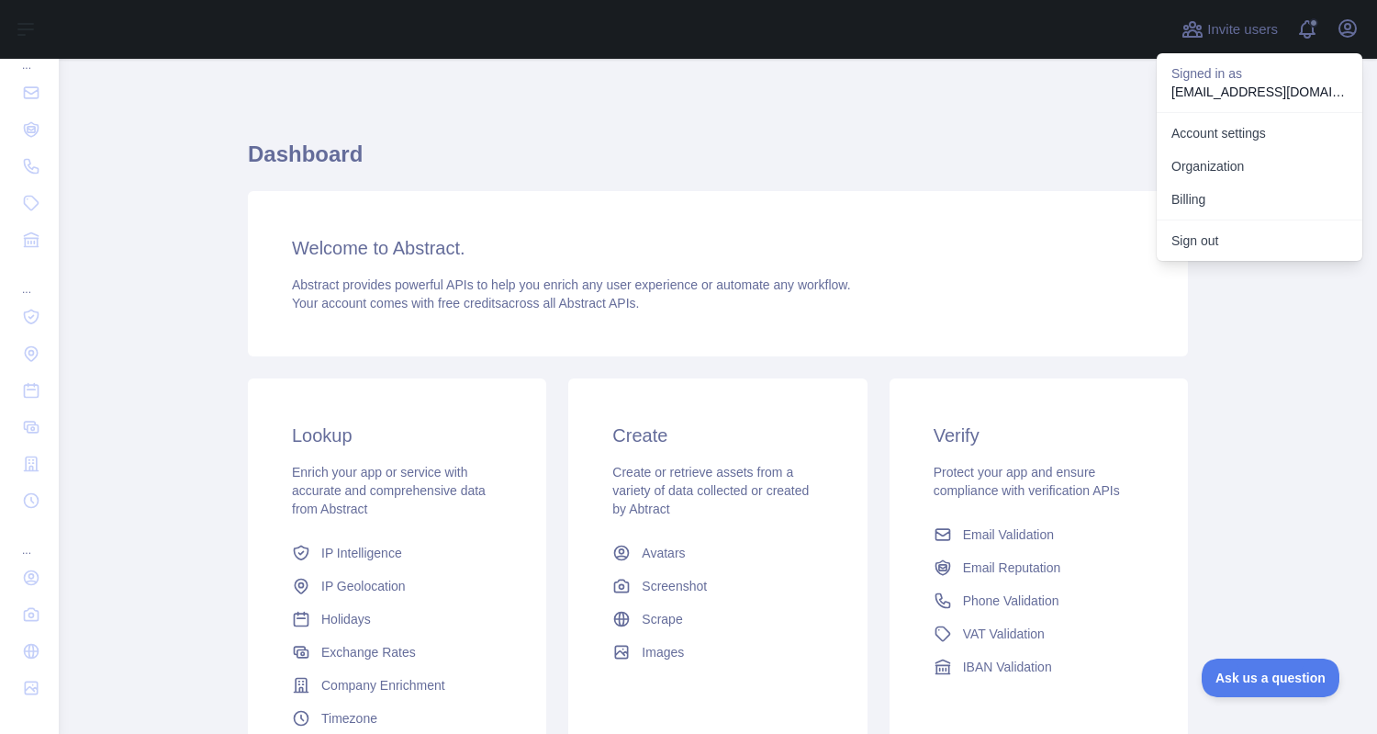
click at [627, 185] on div "Dashboard Welcome to Abstract. Abstract provides powerful APIs to help you enri…" at bounding box center [718, 465] width 940 height 650
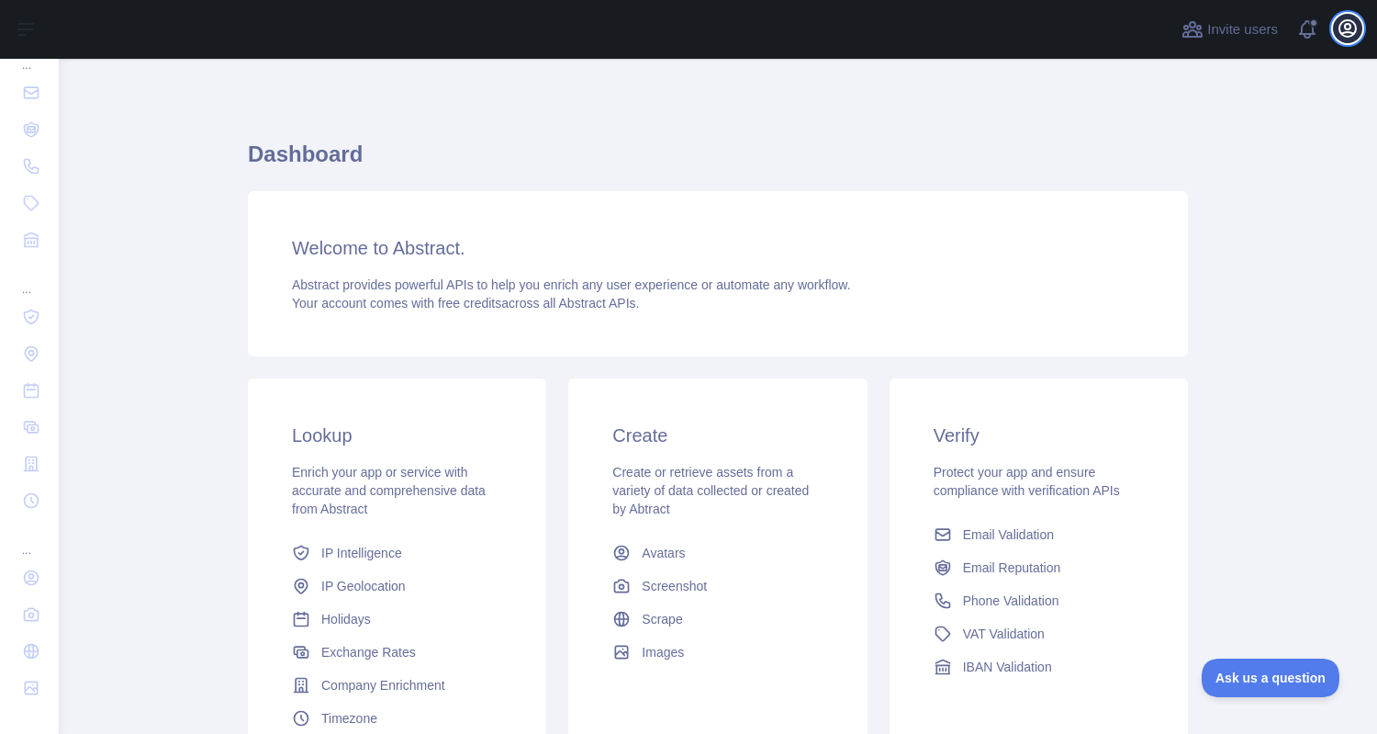
click at [1340, 33] on icon "button" at bounding box center [1348, 28] width 17 height 17
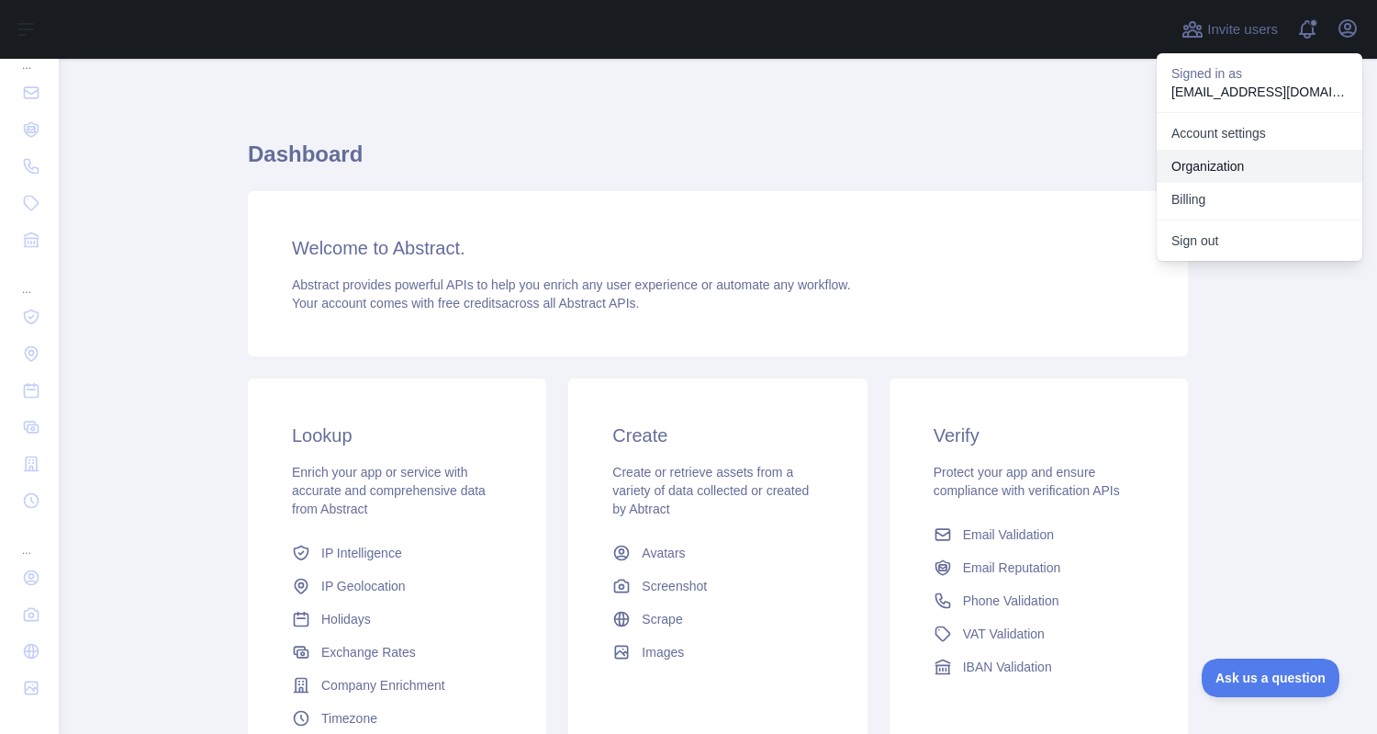
click at [1206, 174] on link "Organization" at bounding box center [1260, 166] width 206 height 33
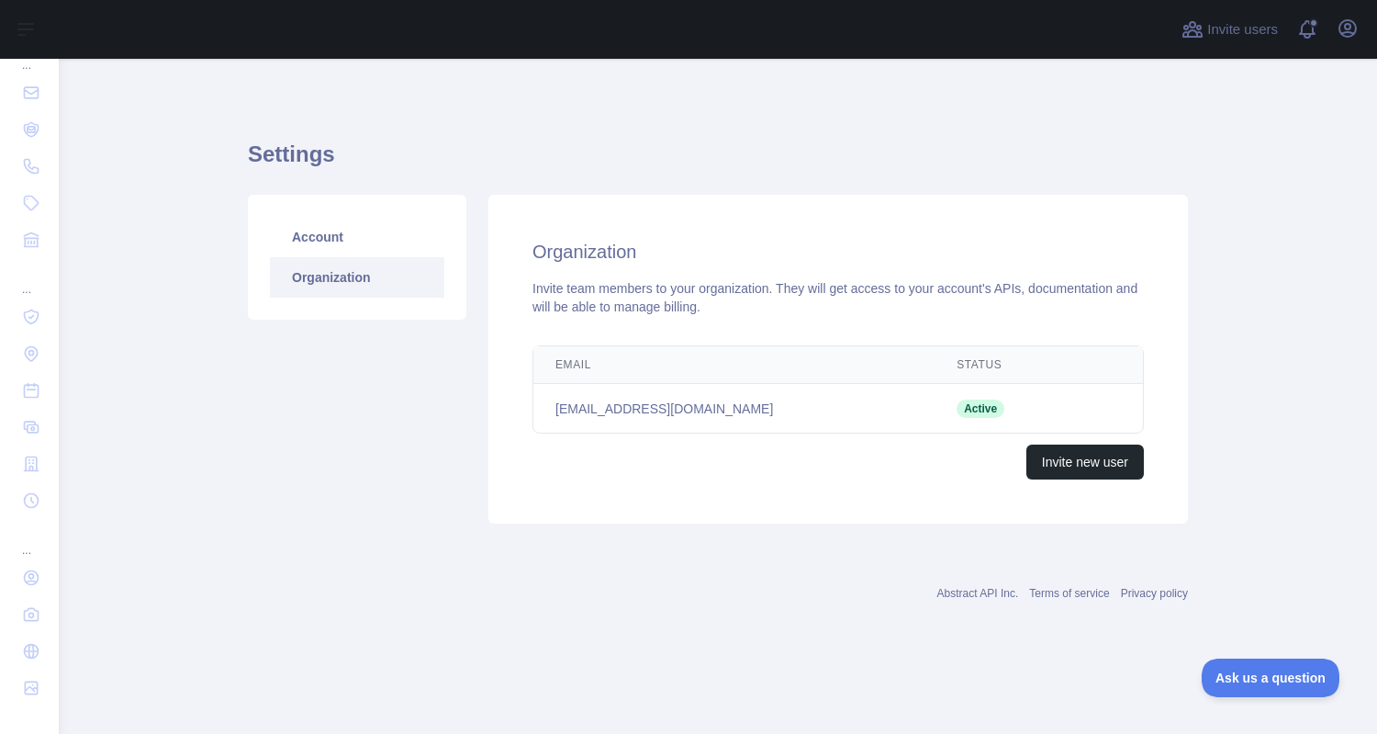
drag, startPoint x: 954, startPoint y: 408, endPoint x: 724, endPoint y: 395, distance: 229.9
click at [957, 408] on span "Active" at bounding box center [981, 408] width 48 height 18
click at [959, 313] on div "Invite team members to your organization. They will get access to your account'…" at bounding box center [838, 297] width 611 height 37
click at [1347, 17] on icon "button" at bounding box center [1348, 28] width 22 height 22
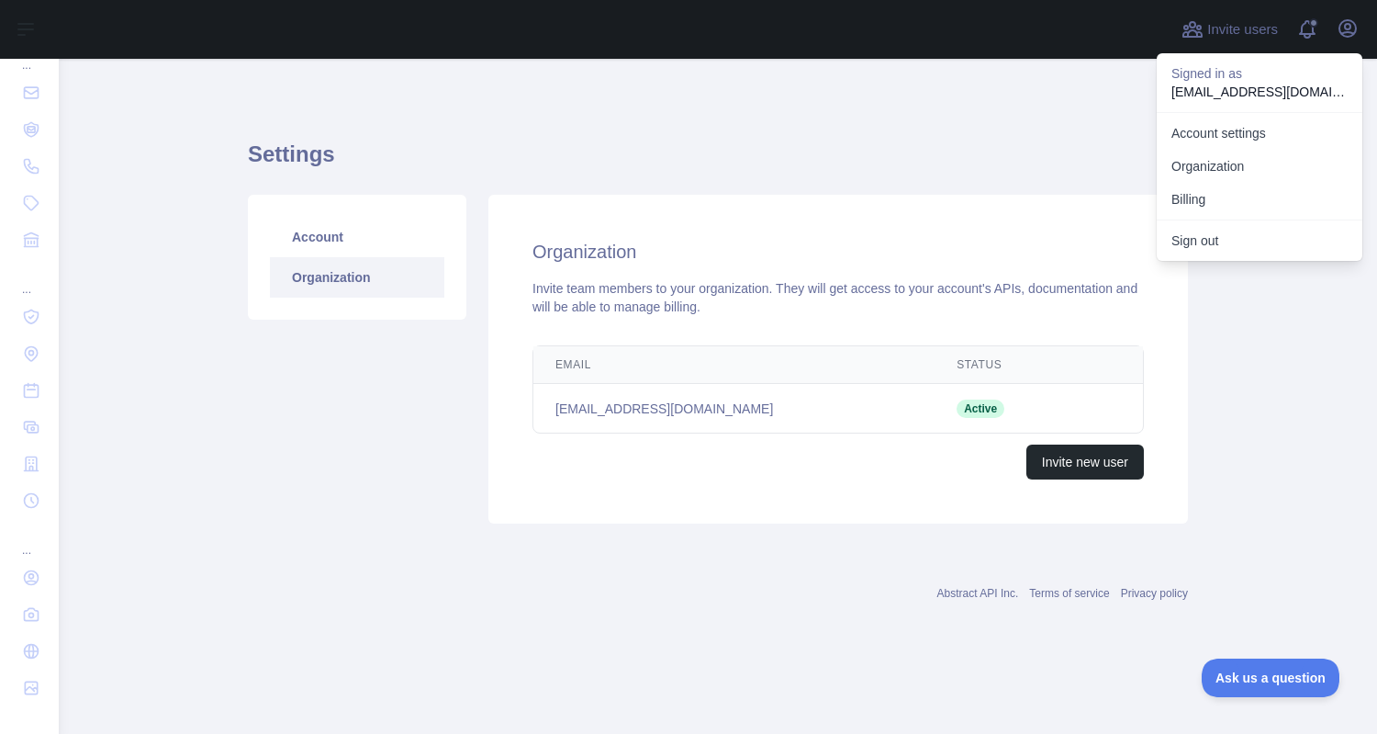
click at [1239, 83] on p "gchambers@coldwellsolar.com" at bounding box center [1260, 92] width 176 height 18
click at [1243, 88] on p "gchambers@coldwellsolar.com" at bounding box center [1260, 92] width 176 height 18
drag, startPoint x: 745, startPoint y: 347, endPoint x: 804, endPoint y: 372, distance: 64.6
click at [749, 349] on th "Email" at bounding box center [733, 365] width 401 height 38
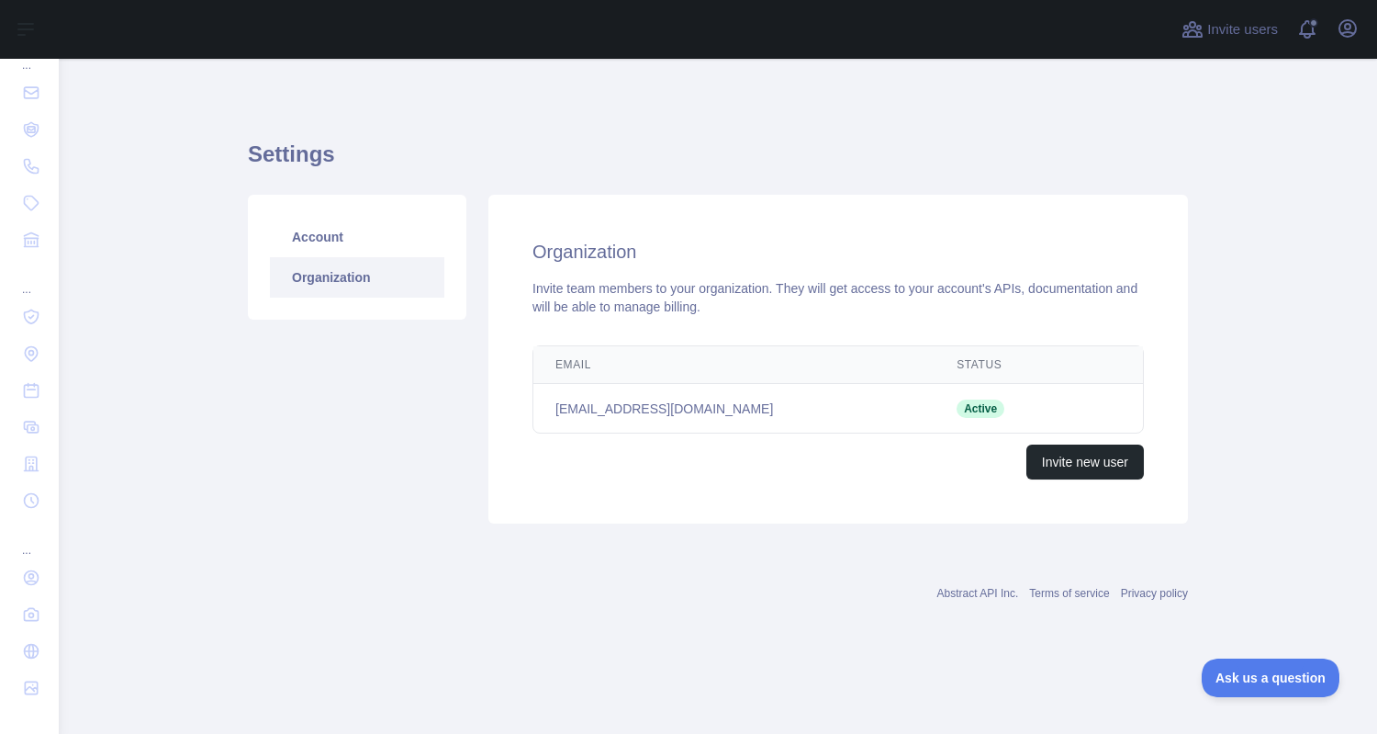
click at [937, 403] on td "Active" at bounding box center [1005, 409] width 140 height 50
drag, startPoint x: 944, startPoint y: 404, endPoint x: 953, endPoint y: 405, distance: 9.2
click at [957, 404] on span "Active" at bounding box center [981, 408] width 48 height 18
drag, startPoint x: 953, startPoint y: 405, endPoint x: 1071, endPoint y: 454, distance: 127.6
click at [967, 409] on span "Active" at bounding box center [981, 408] width 48 height 18
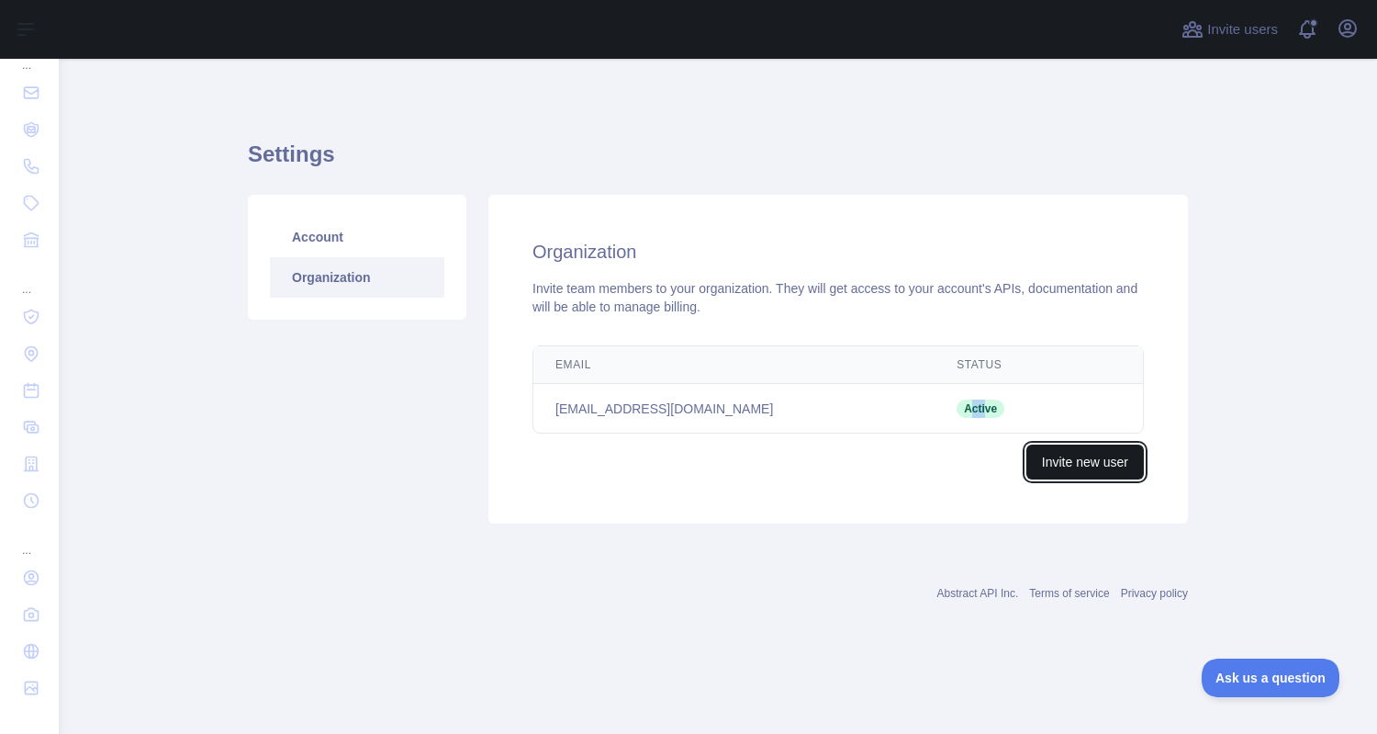
click at [1095, 462] on button "Invite new user" at bounding box center [1085, 461] width 118 height 35
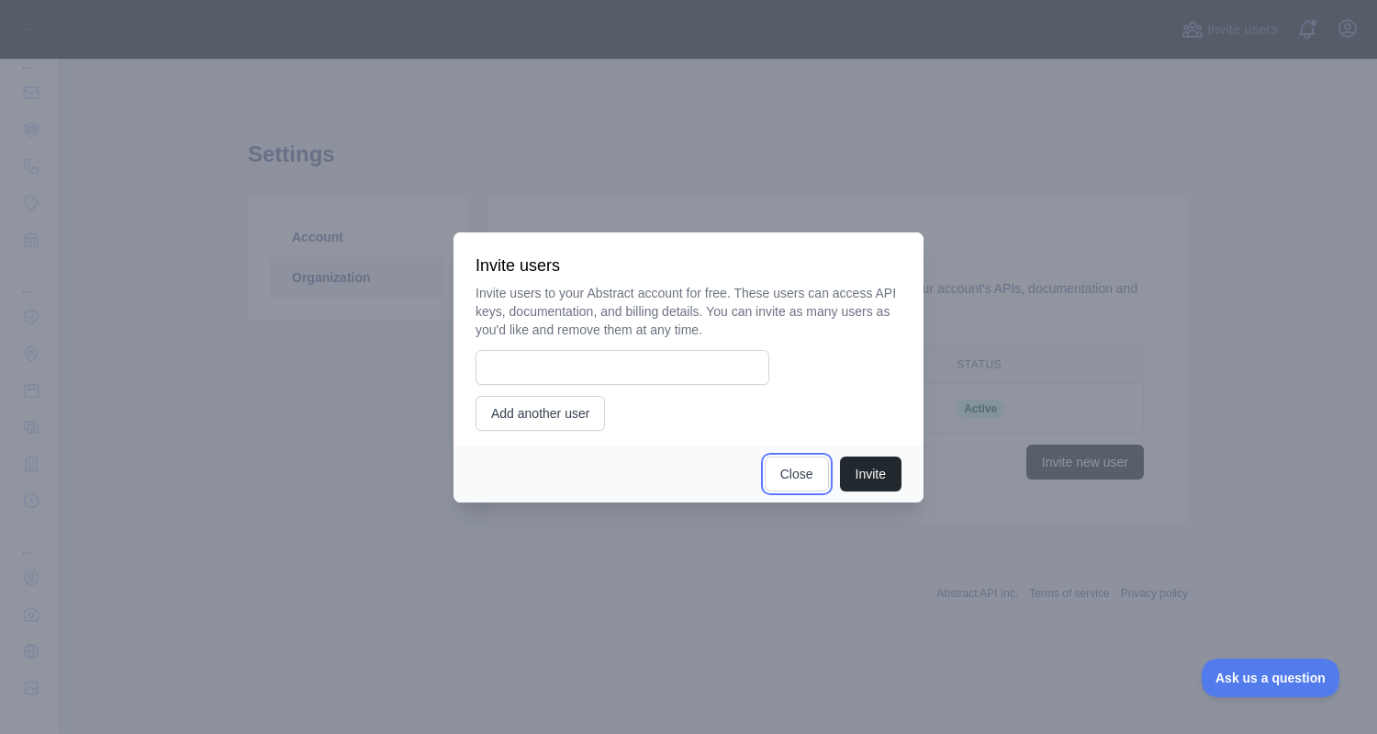
drag, startPoint x: 785, startPoint y: 475, endPoint x: 738, endPoint y: 462, distance: 48.6
click at [784, 475] on button "Close" at bounding box center [797, 473] width 64 height 35
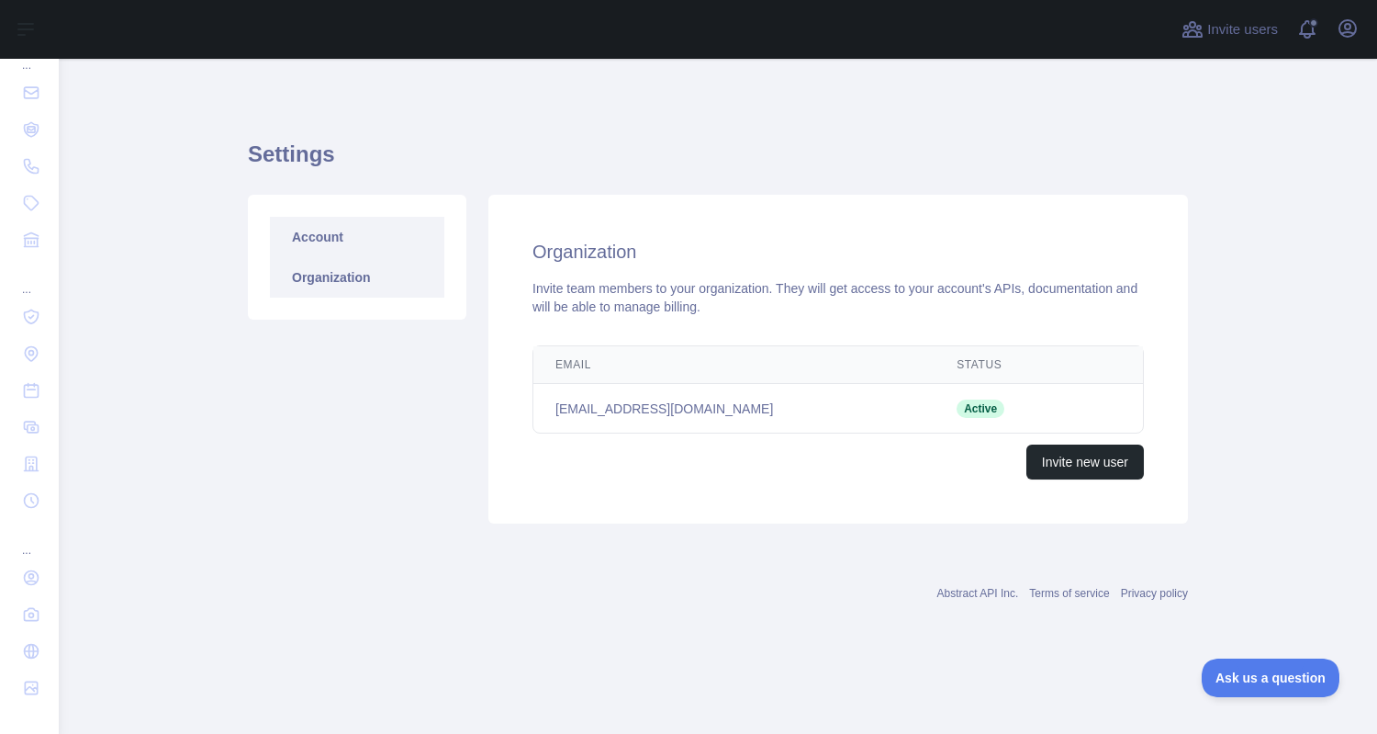
click at [327, 236] on link "Account" at bounding box center [357, 237] width 174 height 40
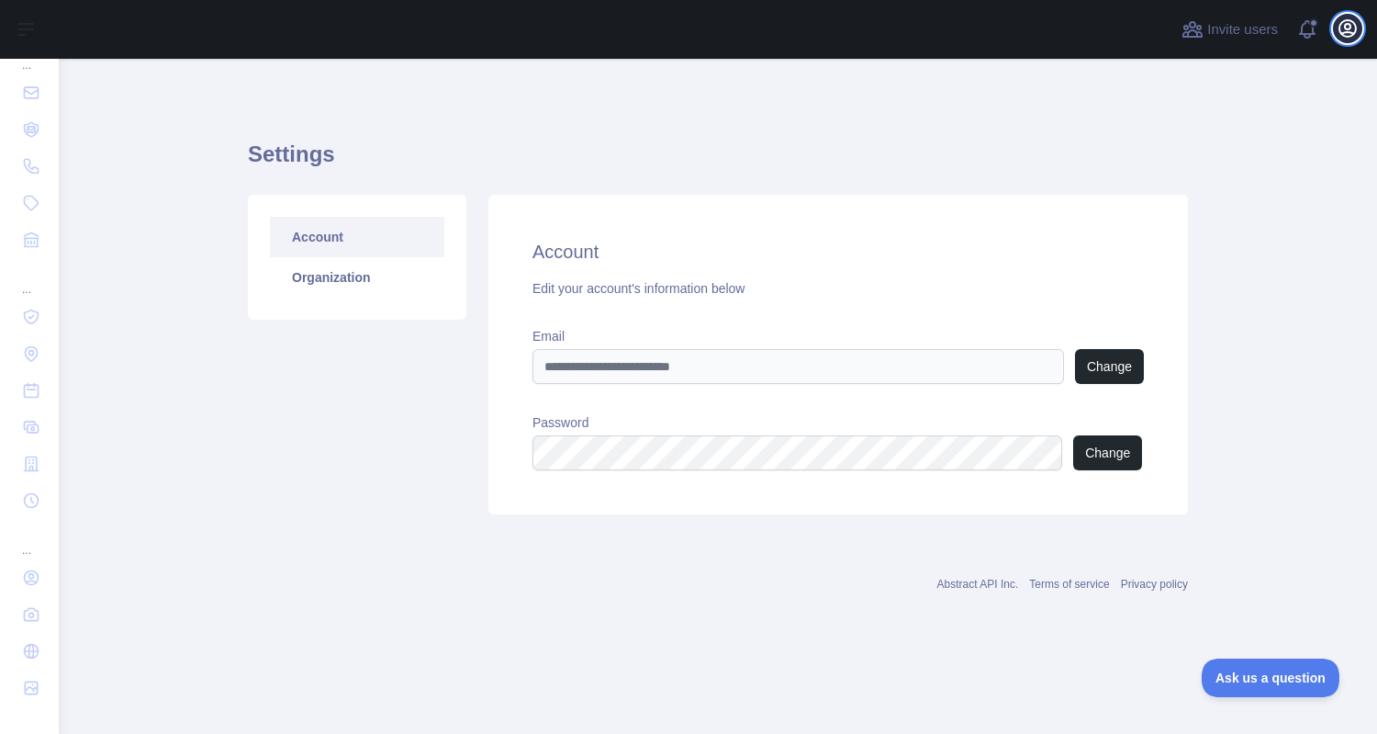
click at [1347, 33] on icon "button" at bounding box center [1348, 28] width 17 height 17
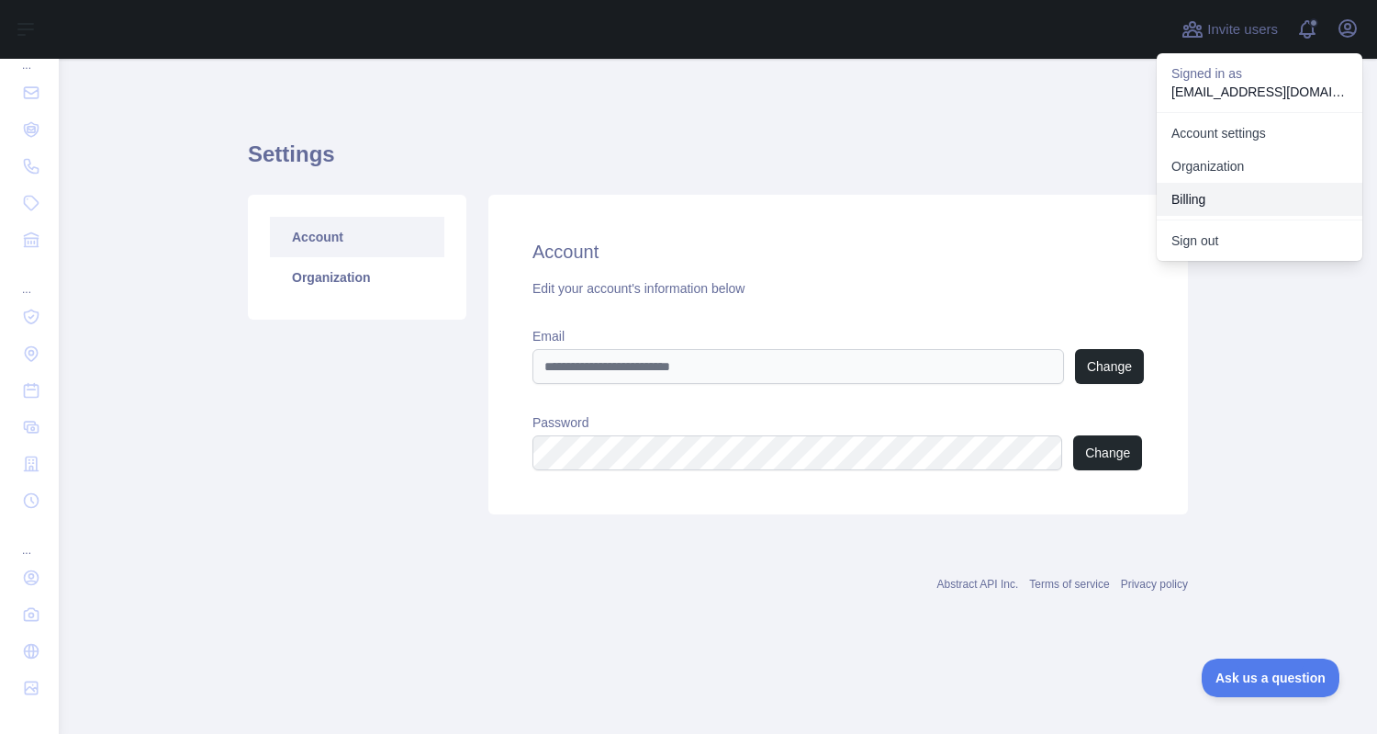
click at [1209, 195] on button "Billing" at bounding box center [1260, 199] width 206 height 33
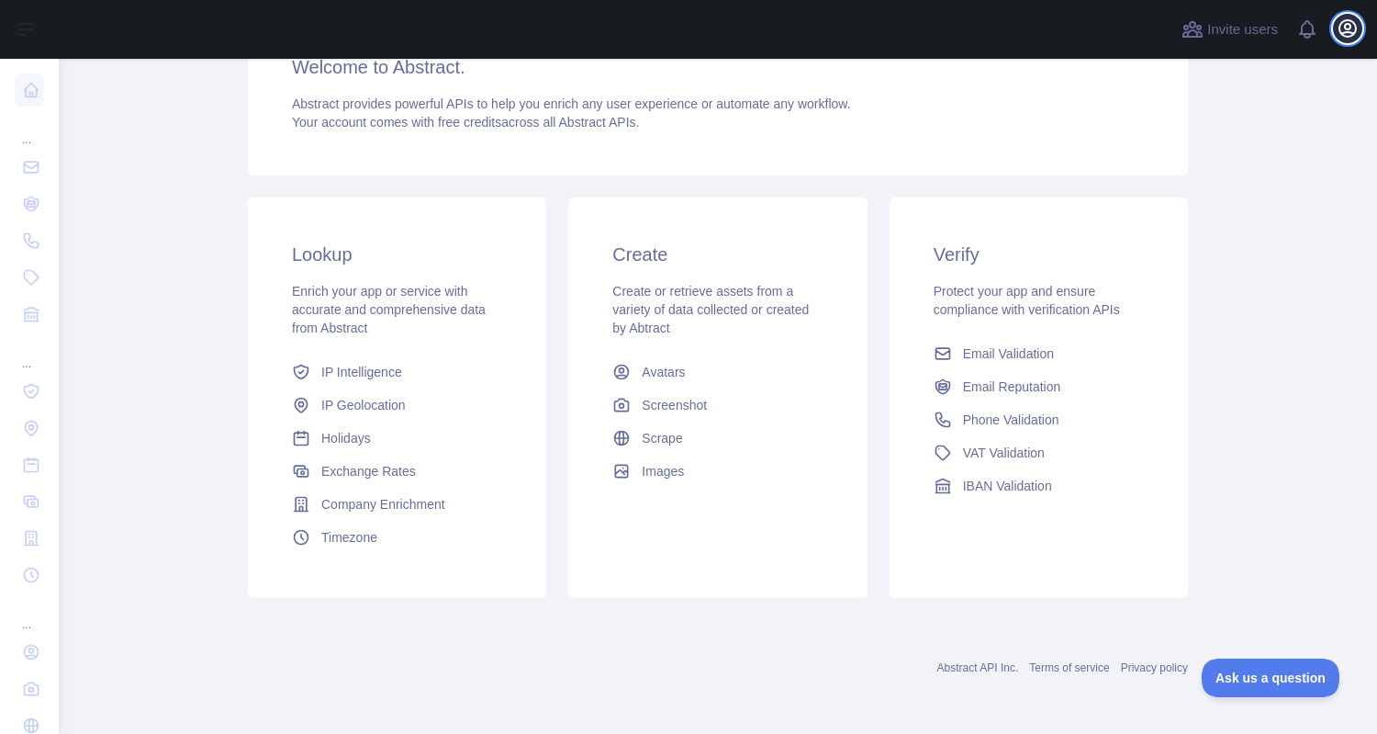
click at [1345, 29] on icon "button" at bounding box center [1348, 28] width 22 height 22
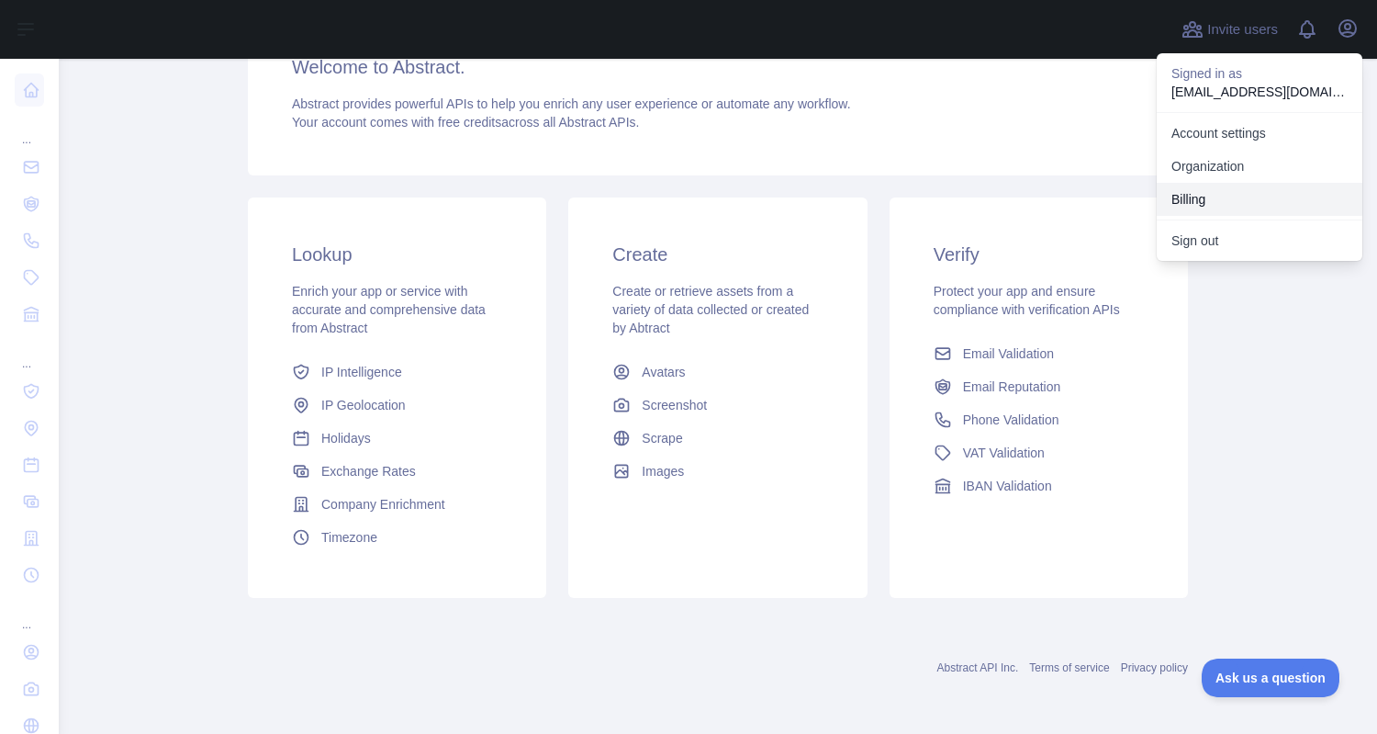
click at [1205, 196] on button "Billing" at bounding box center [1260, 199] width 206 height 33
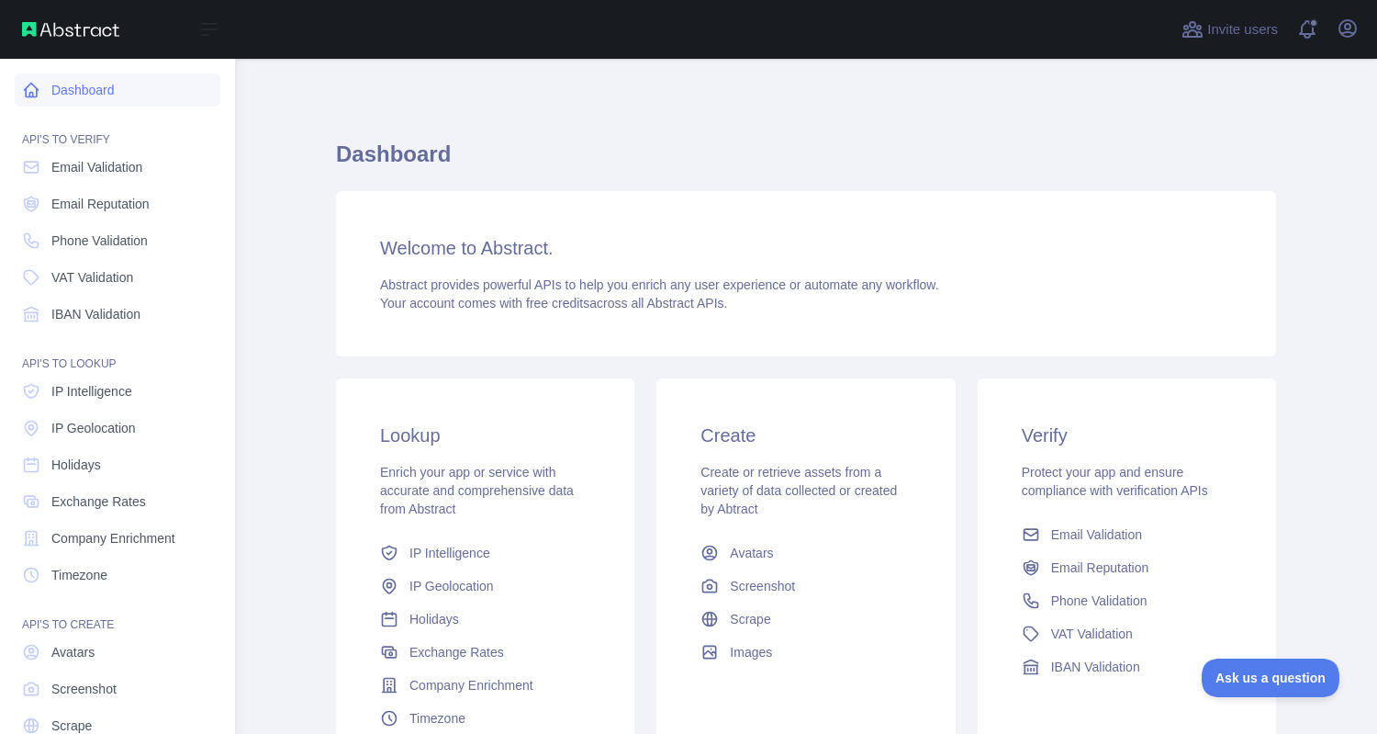
click at [70, 93] on link "Dashboard" at bounding box center [118, 89] width 206 height 33
click at [57, 29] on img at bounding box center [70, 29] width 97 height 15
click at [113, 245] on span "Phone Validation" at bounding box center [99, 240] width 96 height 18
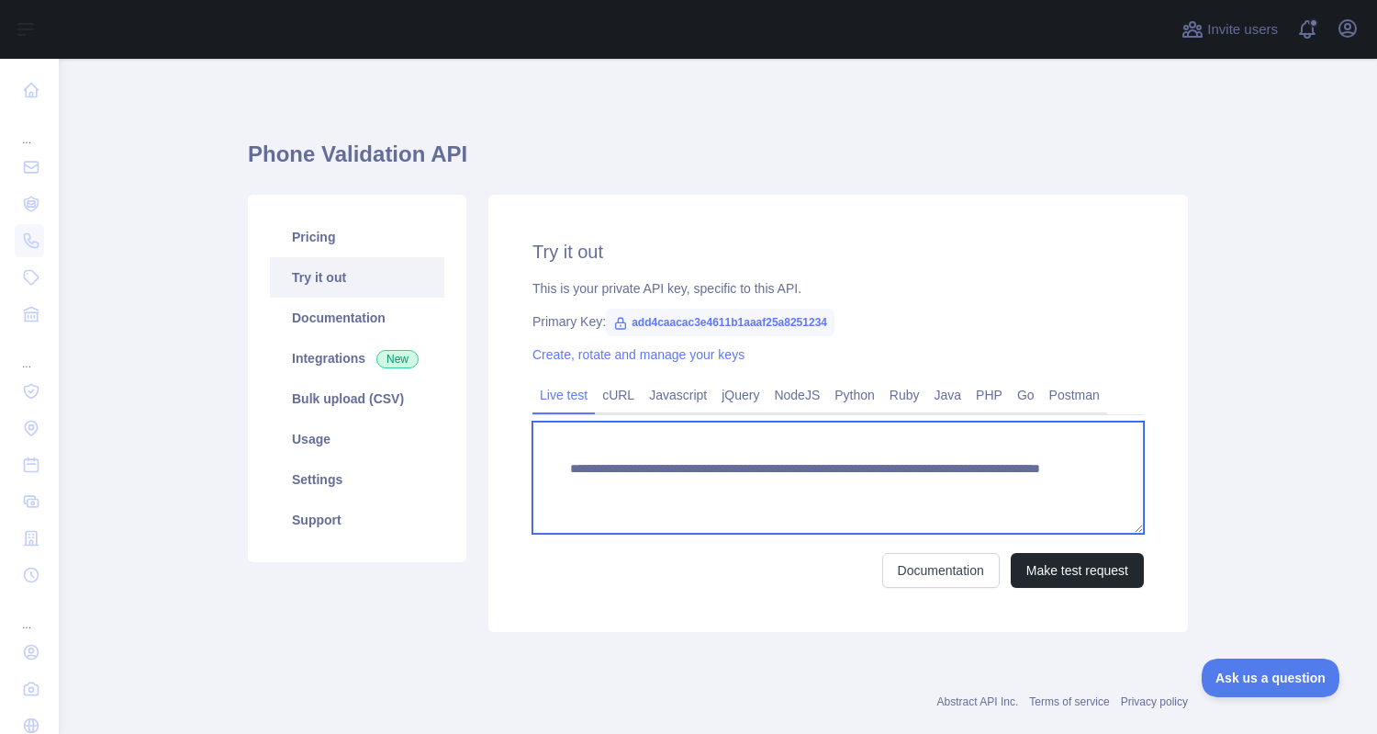
drag, startPoint x: 1029, startPoint y: 488, endPoint x: 1043, endPoint y: 489, distance: 13.9
click at [1029, 488] on textarea "**********" at bounding box center [838, 477] width 611 height 112
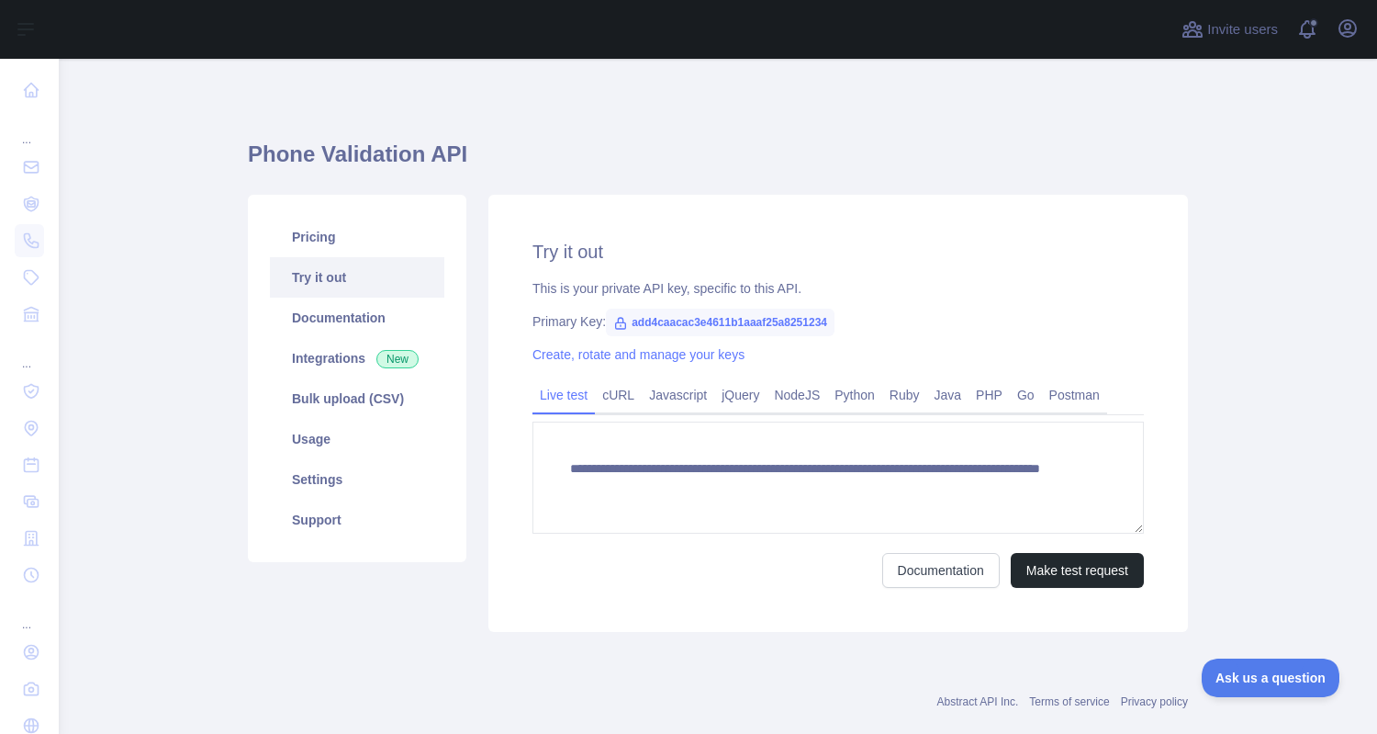
click at [933, 328] on div "Primary Key: add4caacac3e4611b1aaaf25a8251234" at bounding box center [838, 321] width 611 height 18
click at [331, 243] on link "Pricing" at bounding box center [357, 237] width 174 height 40
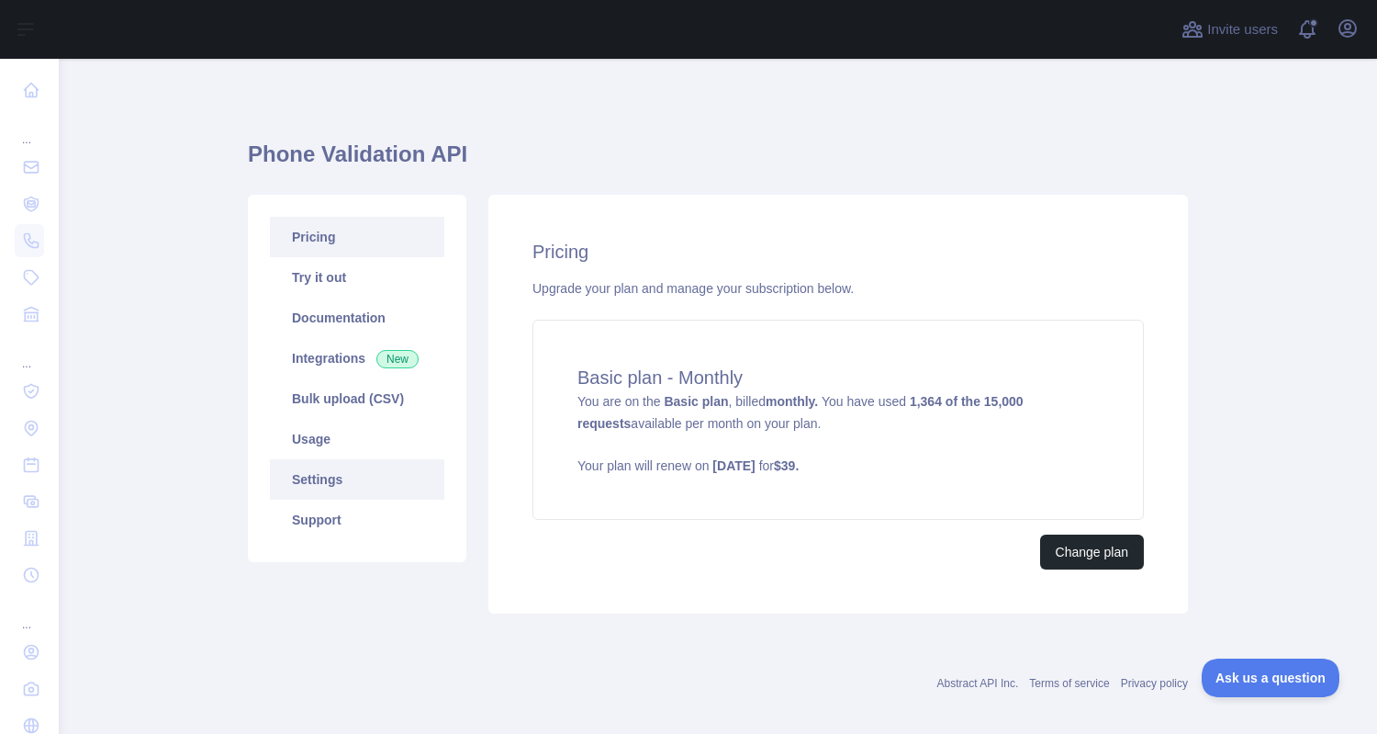
click at [332, 485] on link "Settings" at bounding box center [357, 479] width 174 height 40
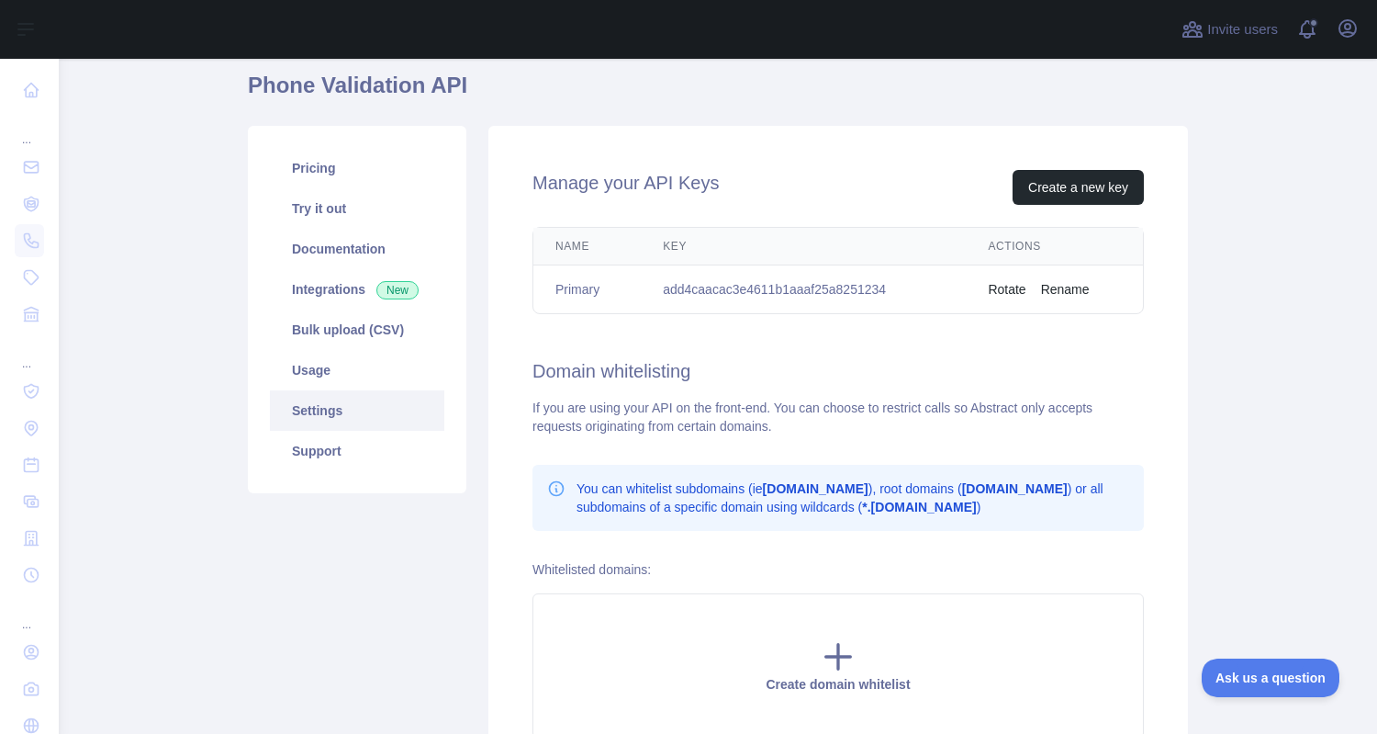
scroll to position [71, 0]
click at [352, 337] on link "Bulk upload (CSV)" at bounding box center [357, 328] width 174 height 40
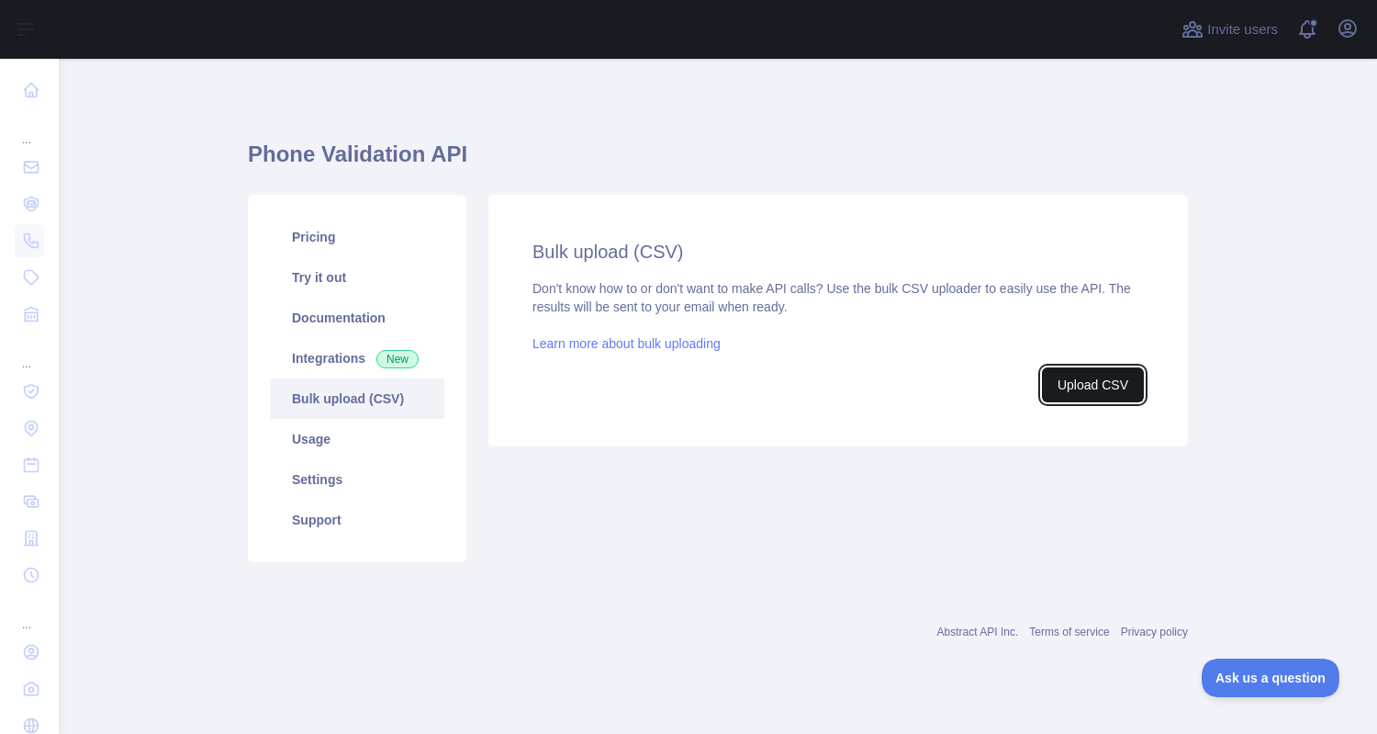
click at [1101, 387] on button "Upload CSV" at bounding box center [1093, 384] width 102 height 35
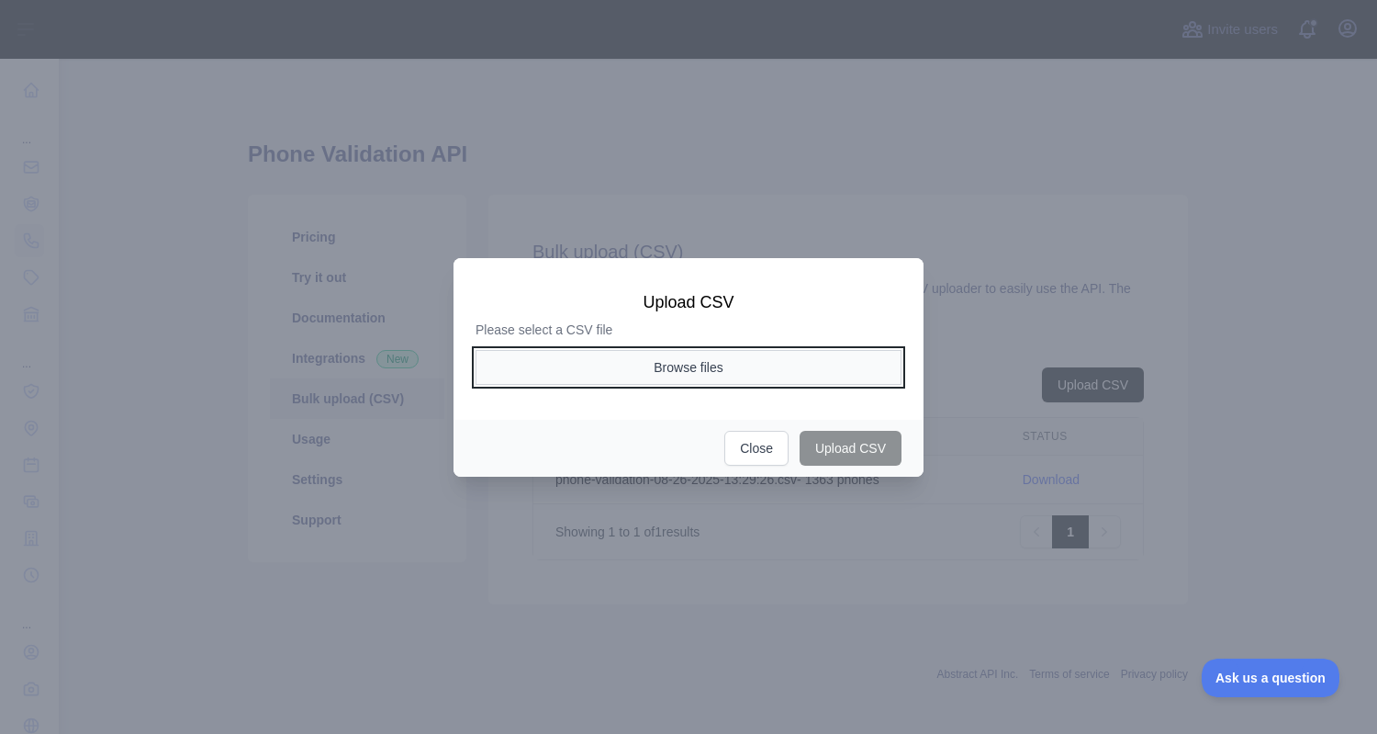
click at [755, 363] on button "Browse files" at bounding box center [689, 367] width 426 height 35
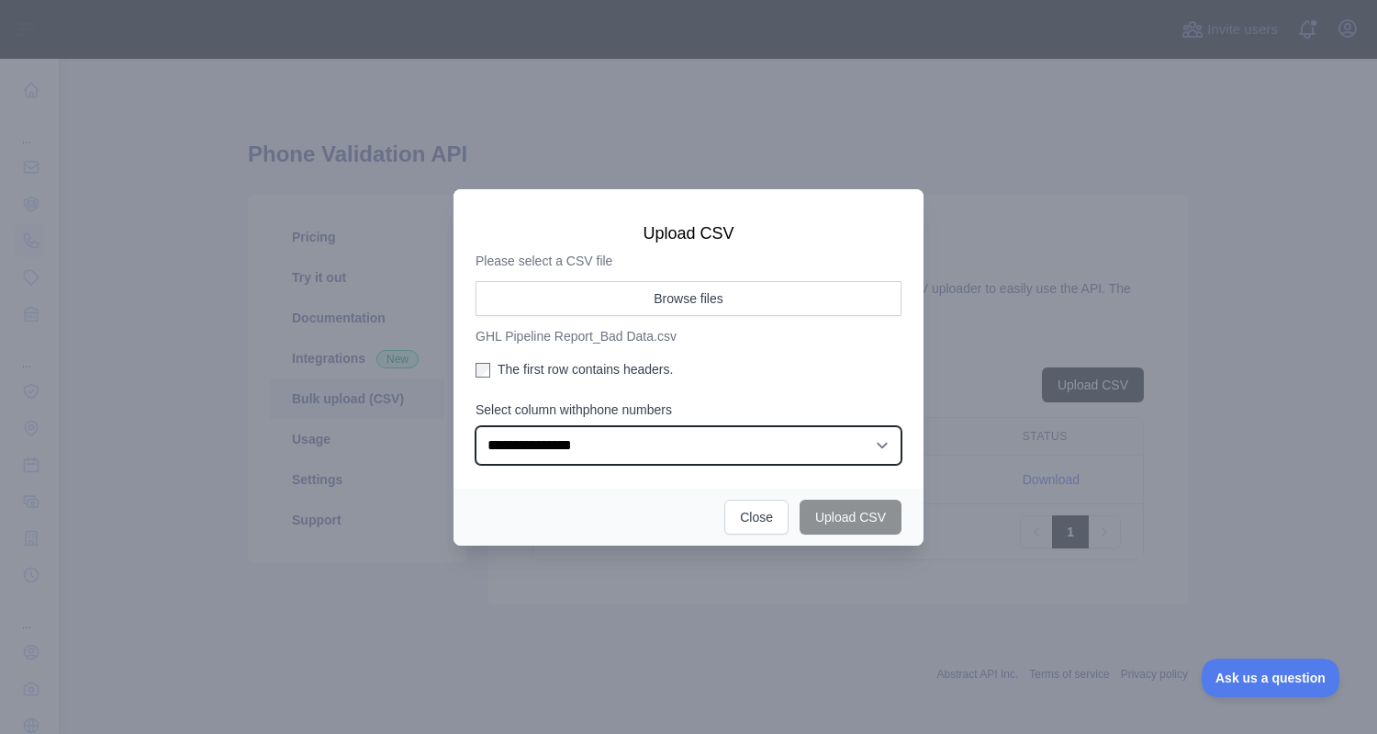
click at [876, 439] on select "**********" at bounding box center [689, 445] width 426 height 39
select select "*"
click at [476, 426] on select "**********" at bounding box center [689, 445] width 426 height 39
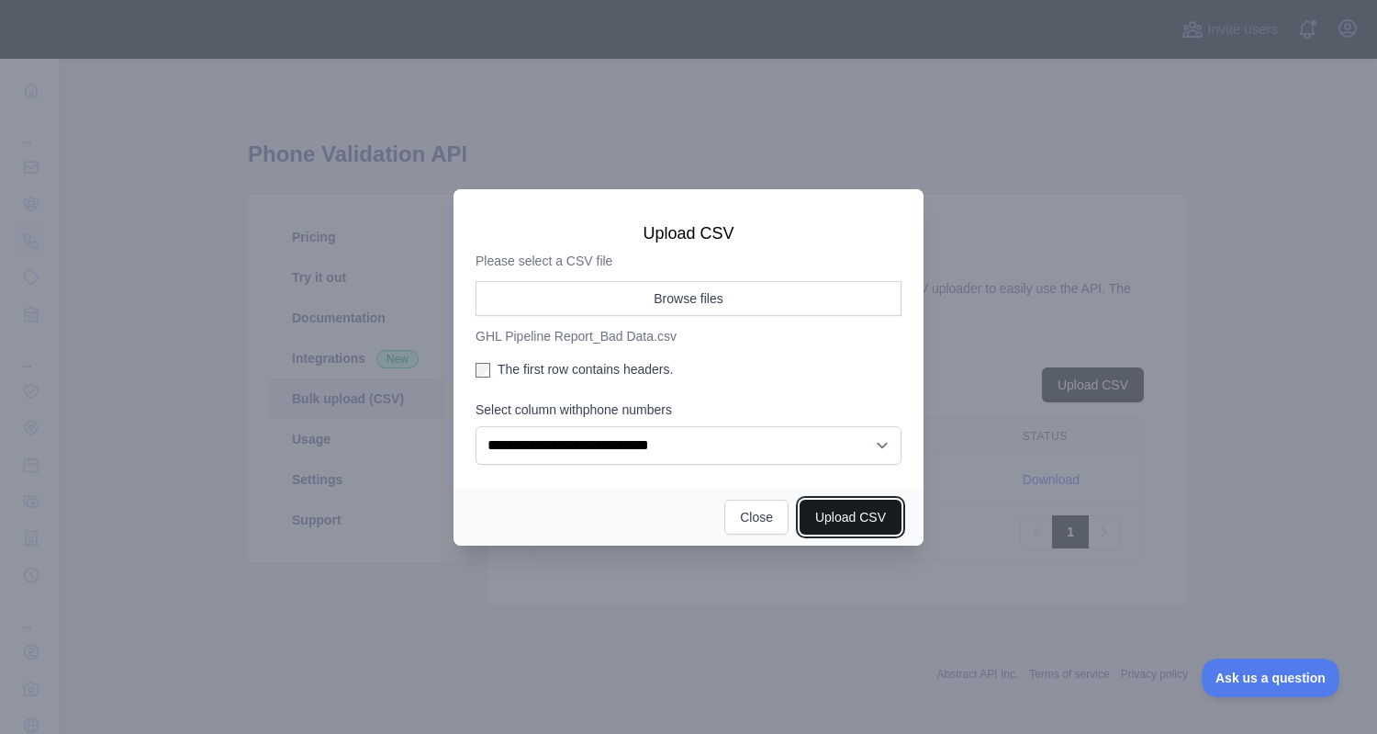
click at [854, 518] on button "Upload CSV" at bounding box center [851, 516] width 102 height 35
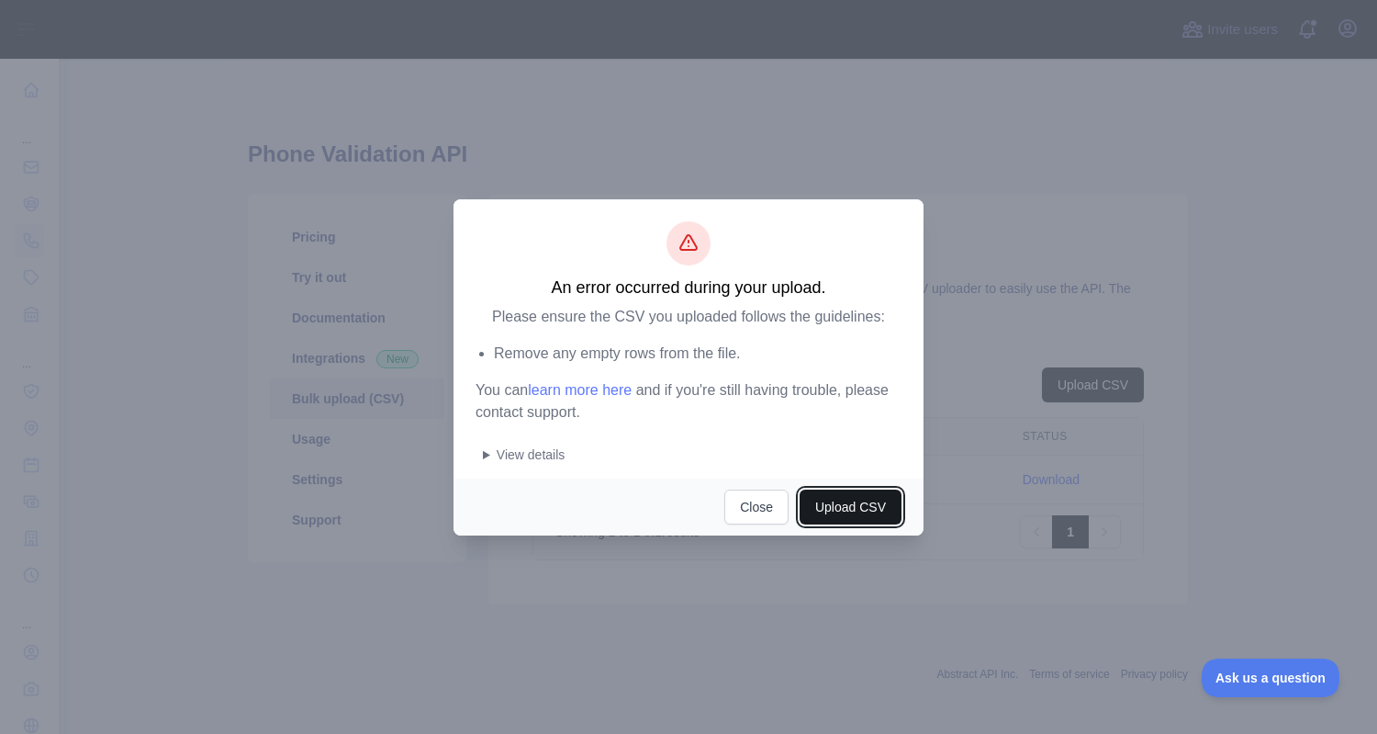
click at [856, 511] on button "Upload CSV" at bounding box center [851, 506] width 102 height 35
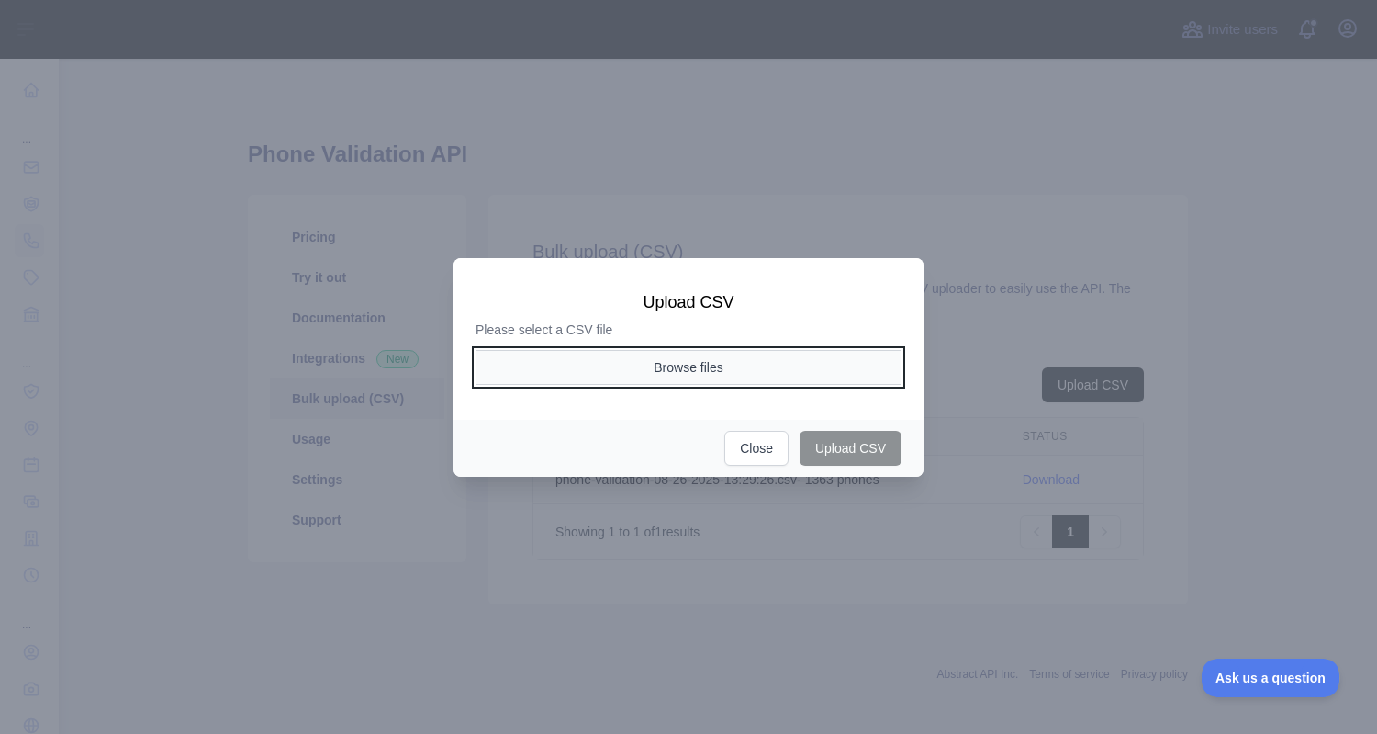
click at [730, 367] on button "Browse files" at bounding box center [689, 367] width 426 height 35
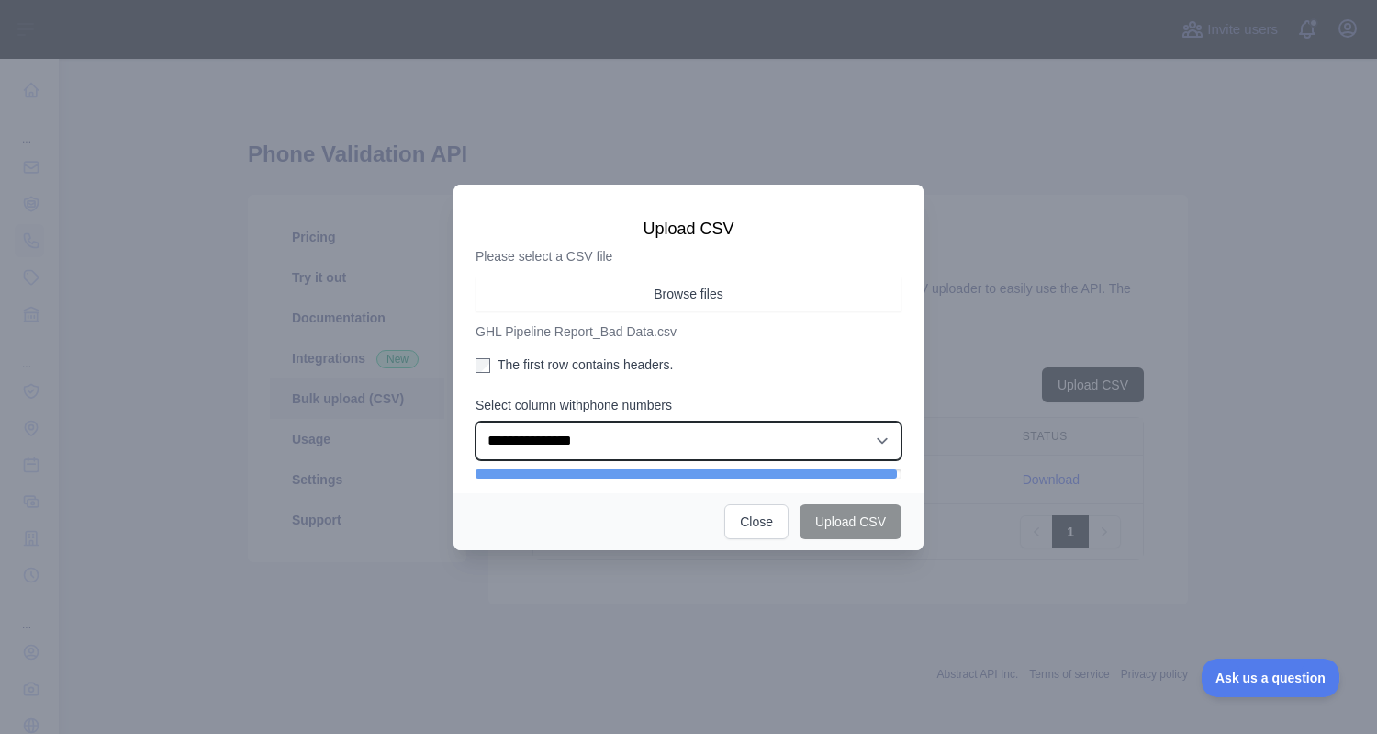
click at [852, 442] on select "**********" at bounding box center [689, 440] width 426 height 39
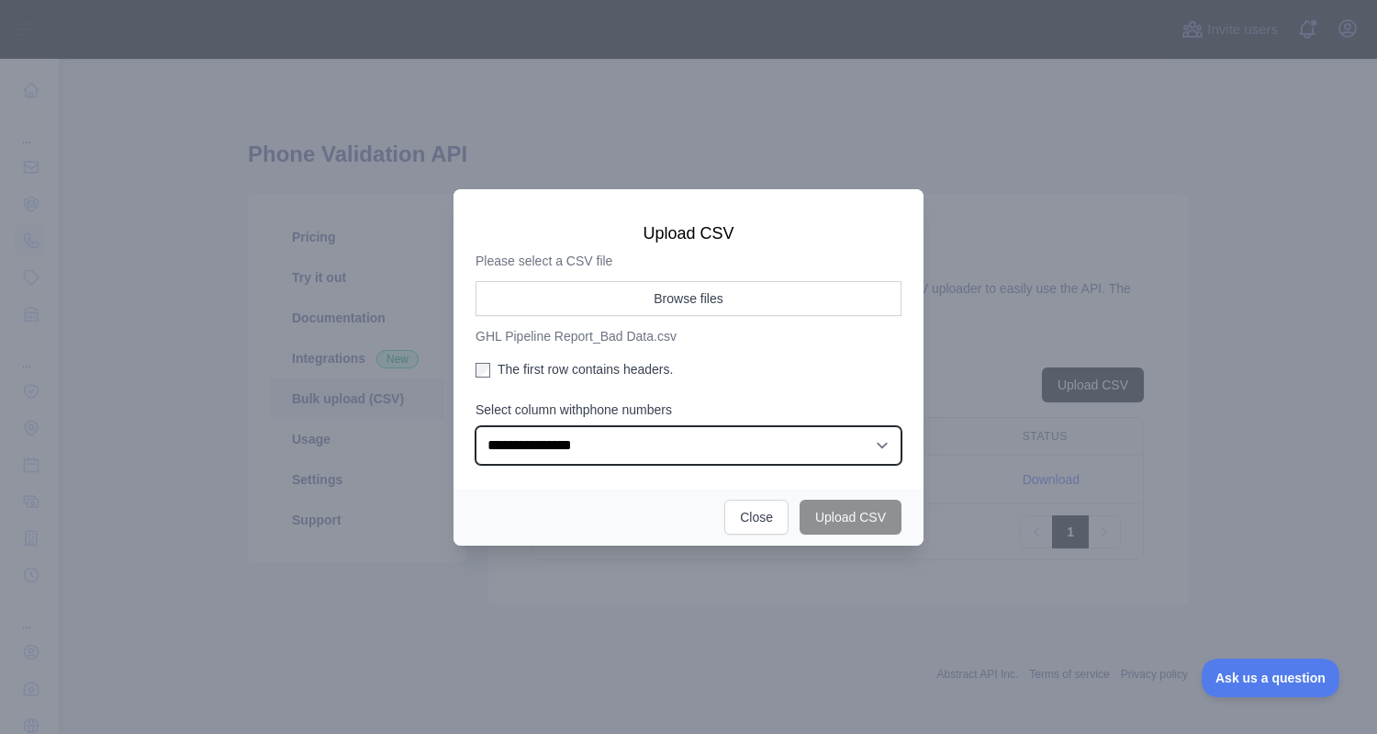
select select "*"
click at [476, 426] on select "**********" at bounding box center [689, 445] width 426 height 39
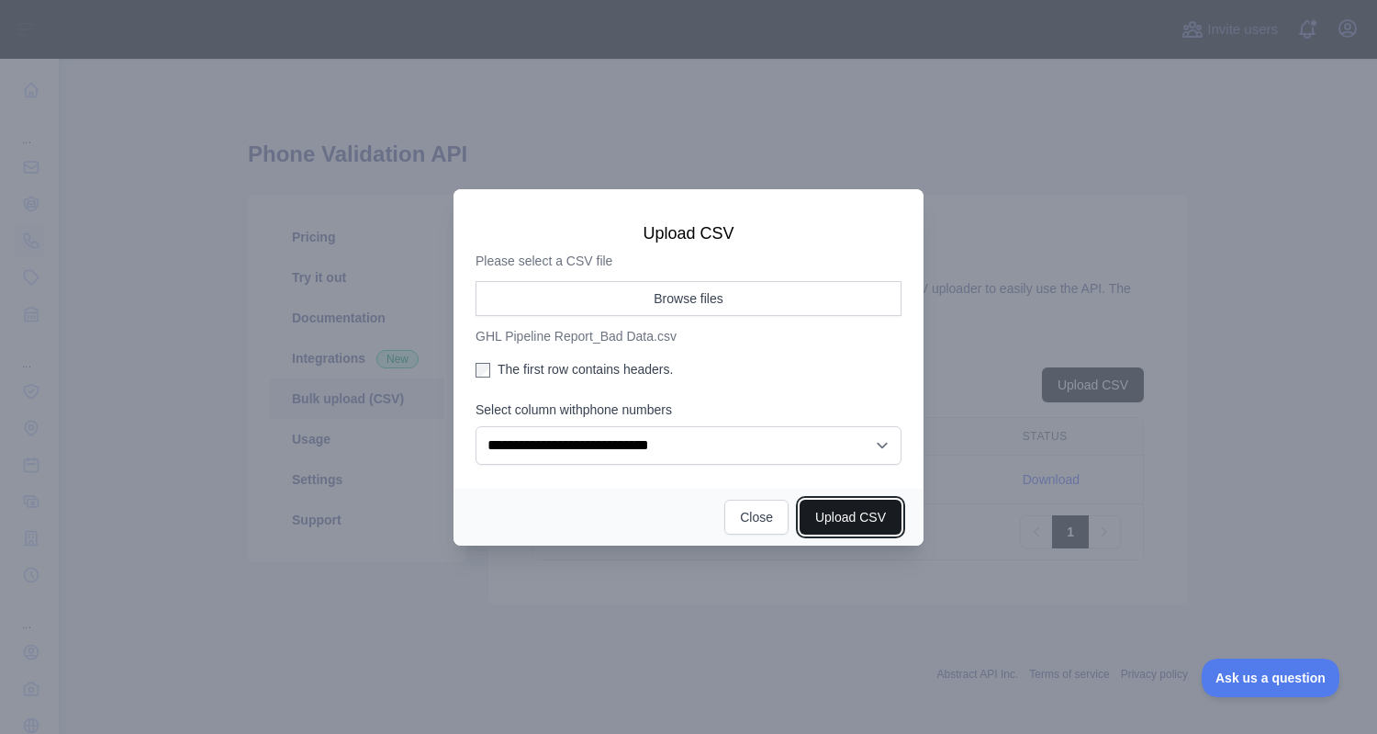
click at [865, 523] on button "Upload CSV" at bounding box center [851, 516] width 102 height 35
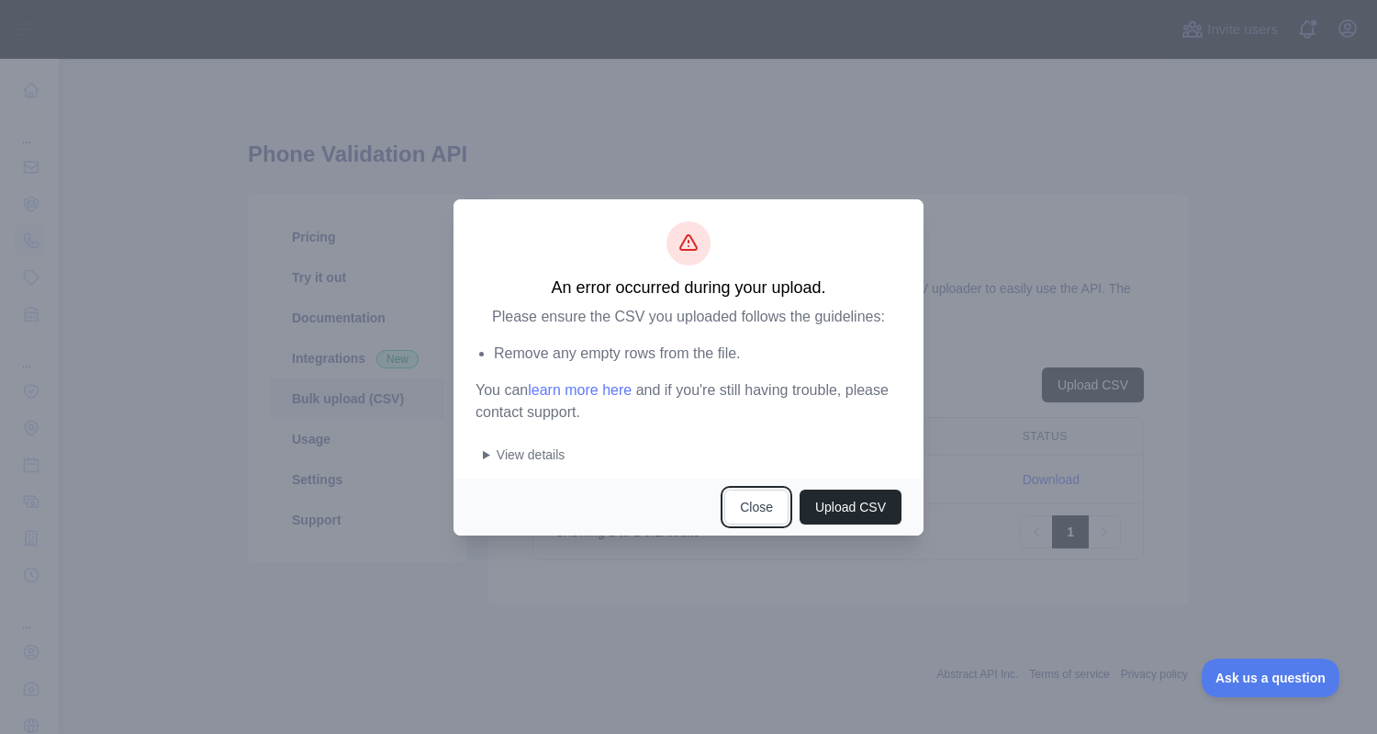
drag, startPoint x: 756, startPoint y: 510, endPoint x: 904, endPoint y: 667, distance: 215.6
click at [758, 511] on button "Close" at bounding box center [756, 506] width 64 height 35
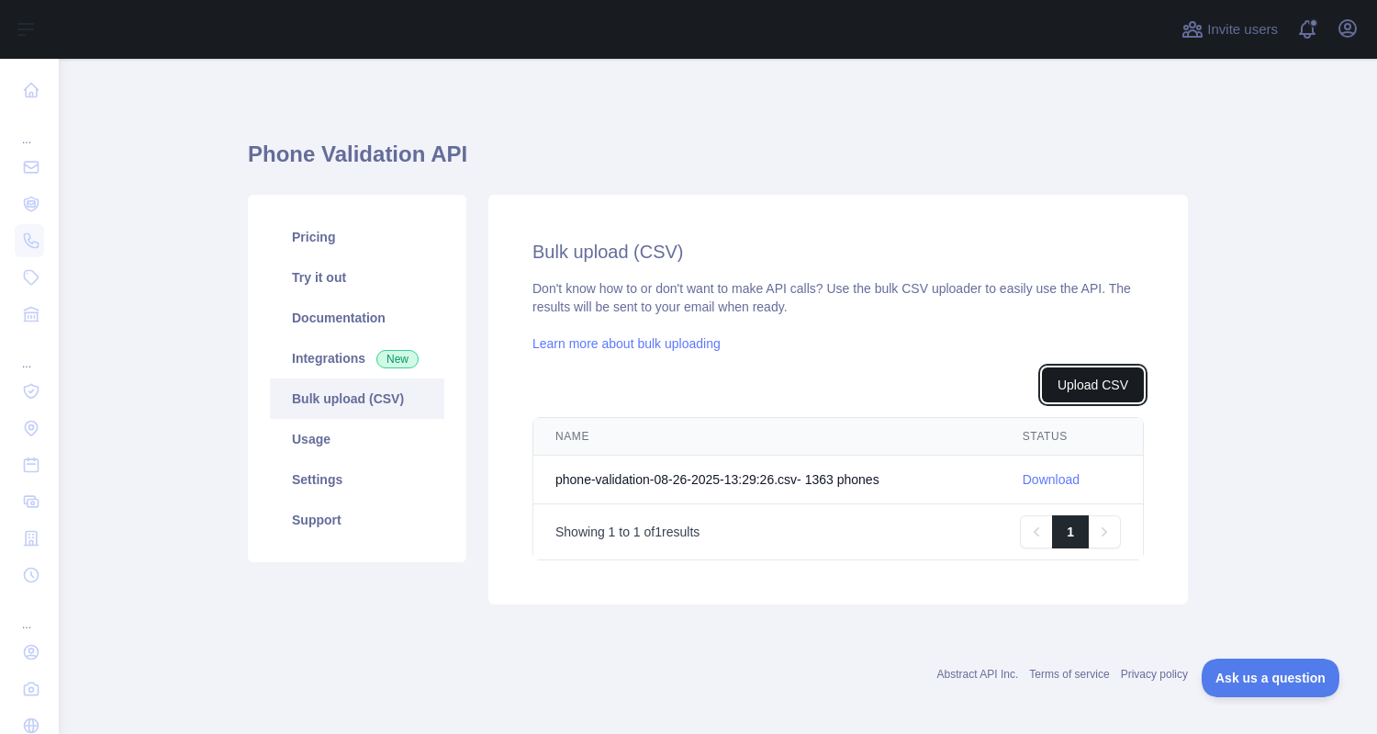
click at [1092, 389] on button "Upload CSV" at bounding box center [1093, 384] width 102 height 35
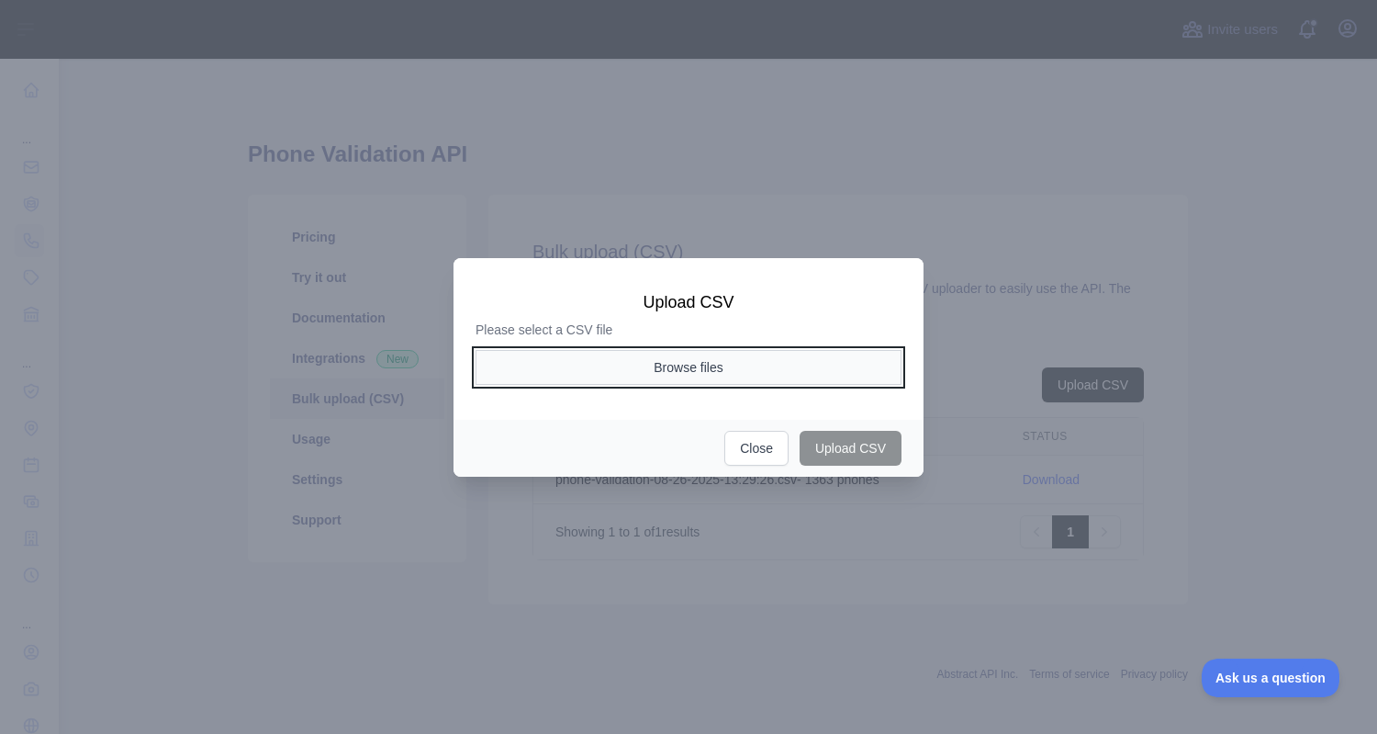
click at [785, 364] on button "Browse files" at bounding box center [689, 367] width 426 height 35
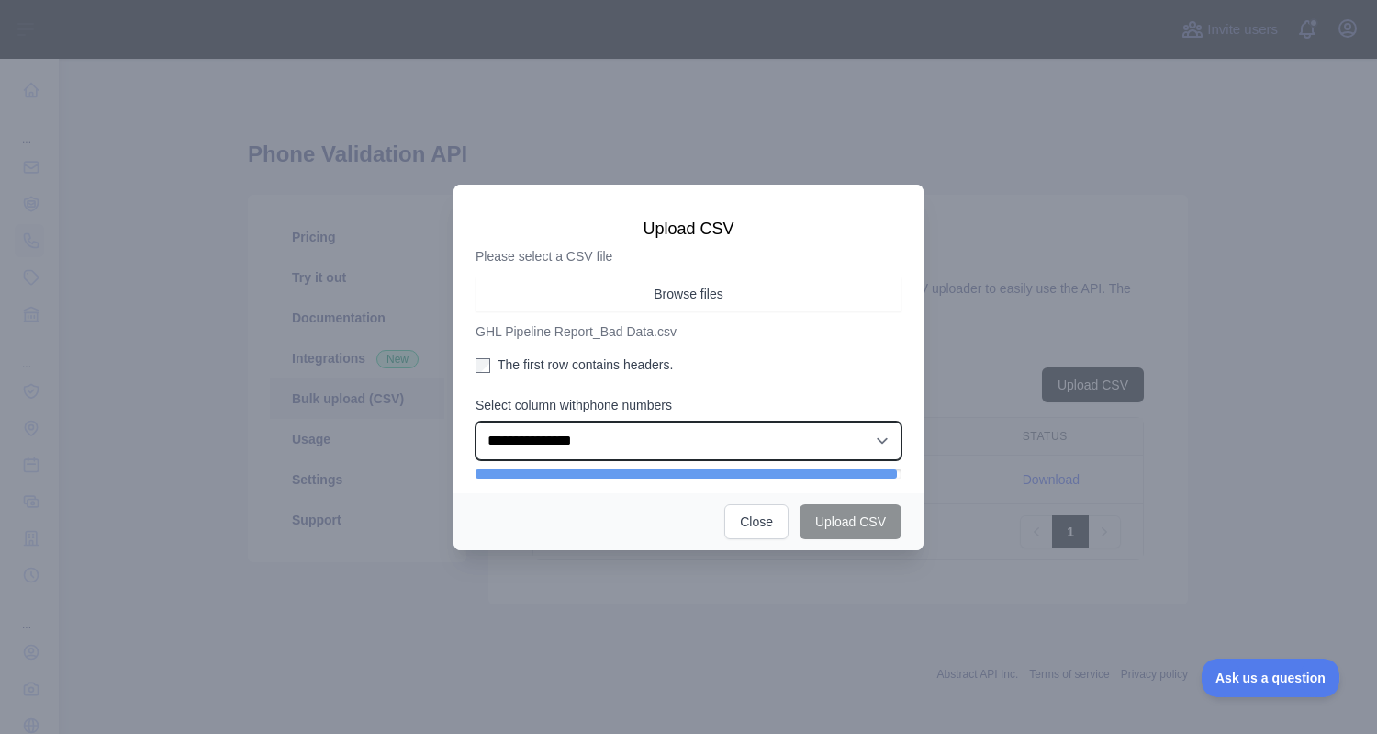
click at [855, 438] on select "**********" at bounding box center [689, 440] width 426 height 39
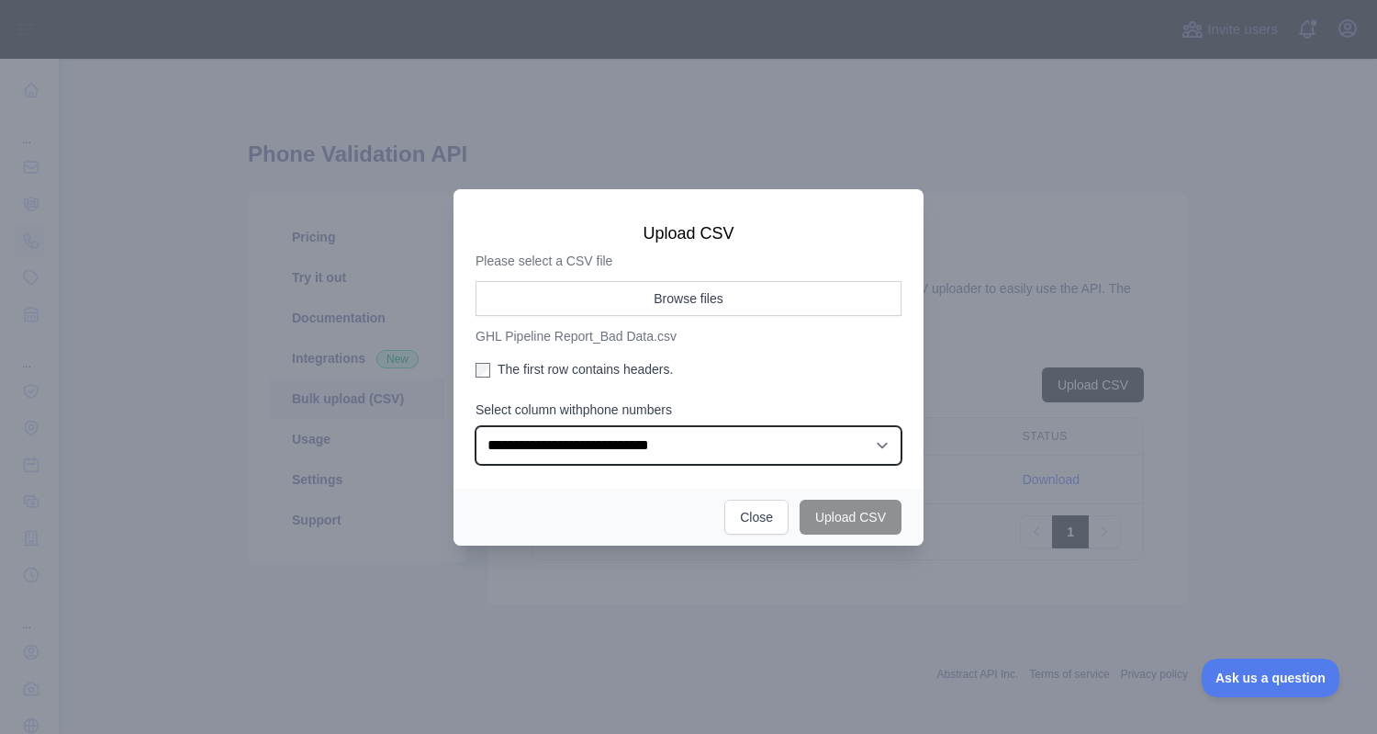
click at [476, 426] on select "**********" at bounding box center [689, 445] width 426 height 39
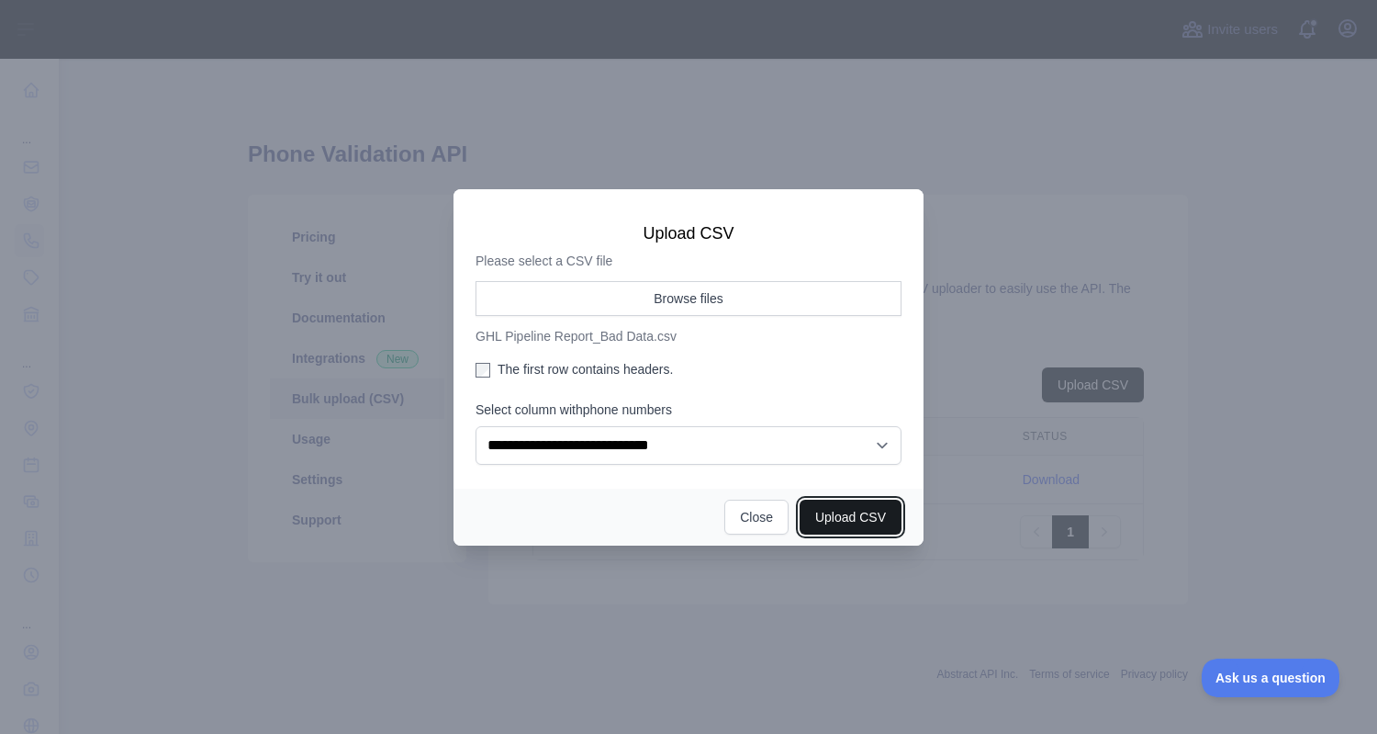
click at [852, 525] on button "Upload CSV" at bounding box center [851, 516] width 102 height 35
select select "**"
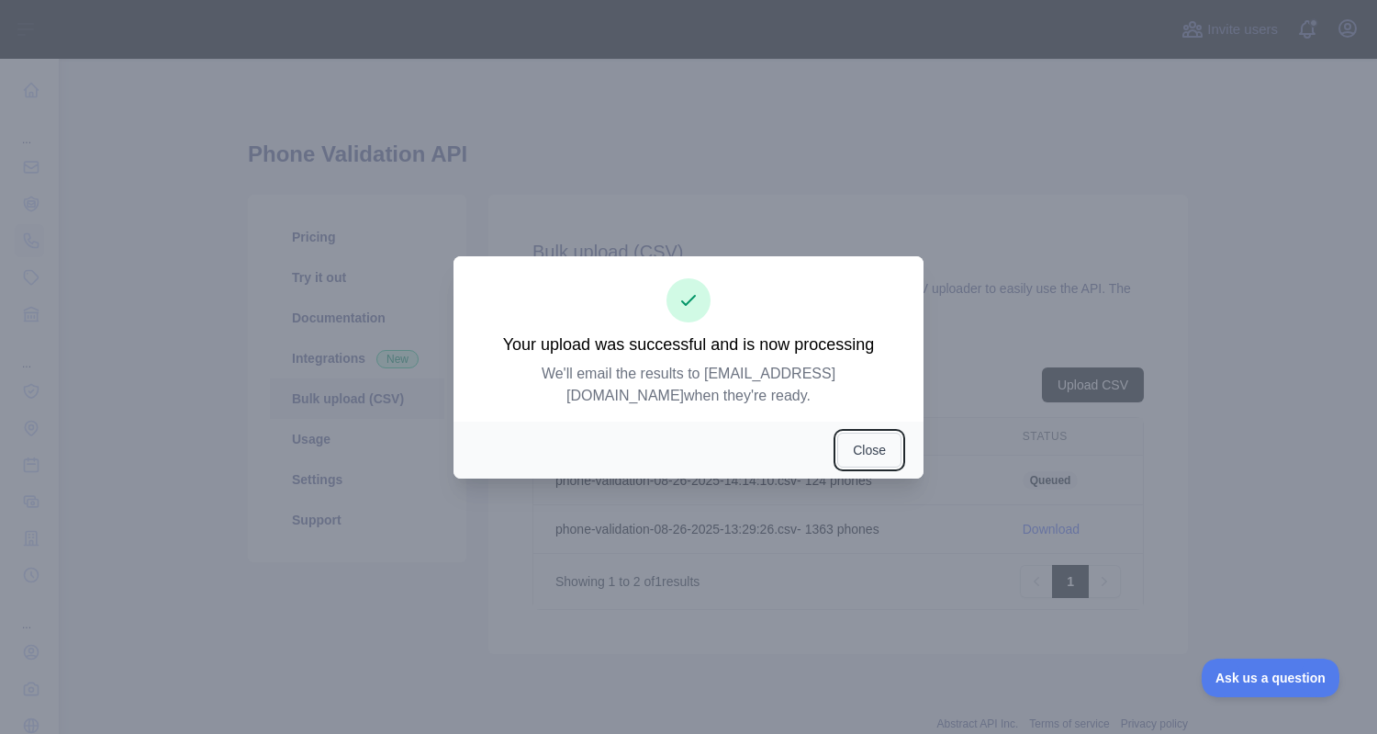
click at [888, 451] on button "Close" at bounding box center [869, 449] width 64 height 35
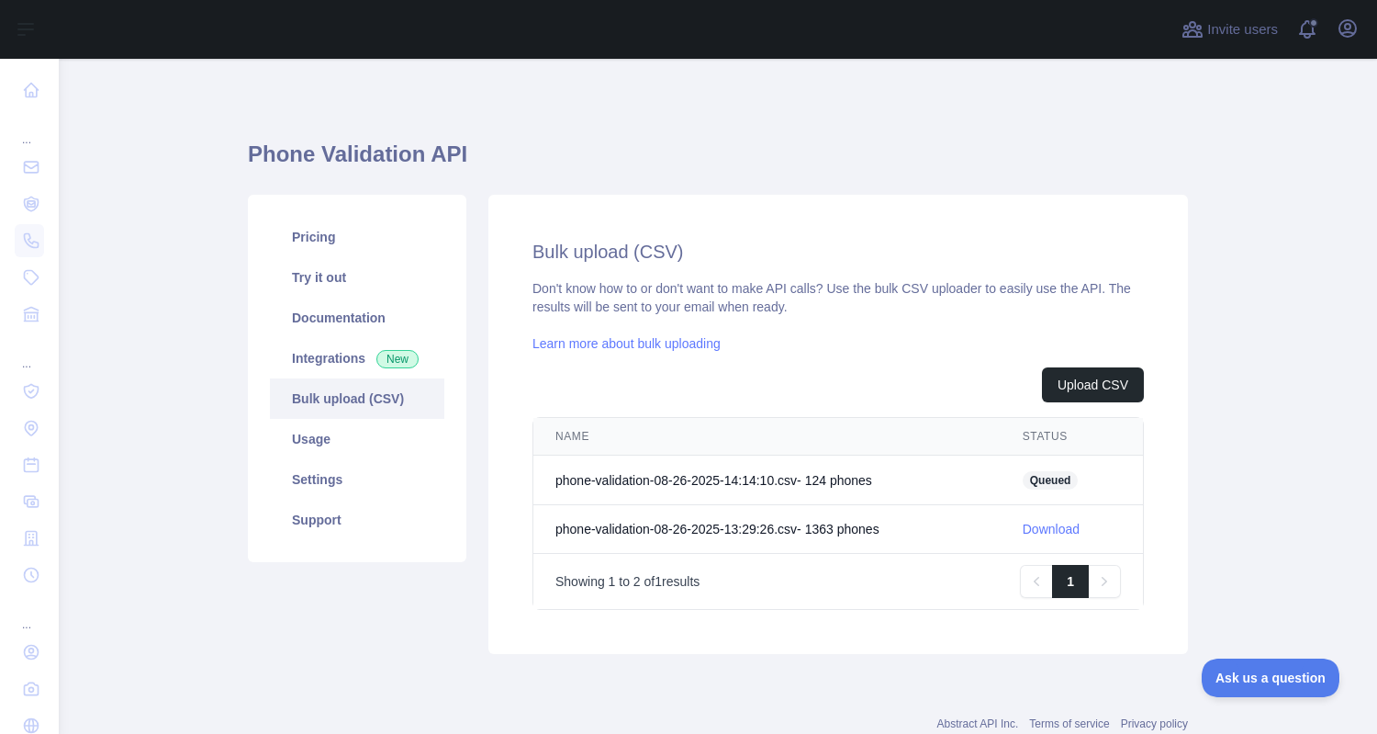
click at [779, 475] on td "phone-validation-08-26-2025-14:14:10.csv - 124 phone s" at bounding box center [766, 480] width 467 height 50
click at [1061, 532] on link "Download" at bounding box center [1051, 528] width 57 height 15
click at [1161, 485] on div "Bulk upload (CSV) Don't know how to or don't want to make API calls? Use the bu…" at bounding box center [838, 424] width 700 height 459
click at [1056, 474] on link "Download" at bounding box center [1051, 479] width 57 height 15
click at [366, 273] on link "Try it out" at bounding box center [357, 277] width 174 height 40
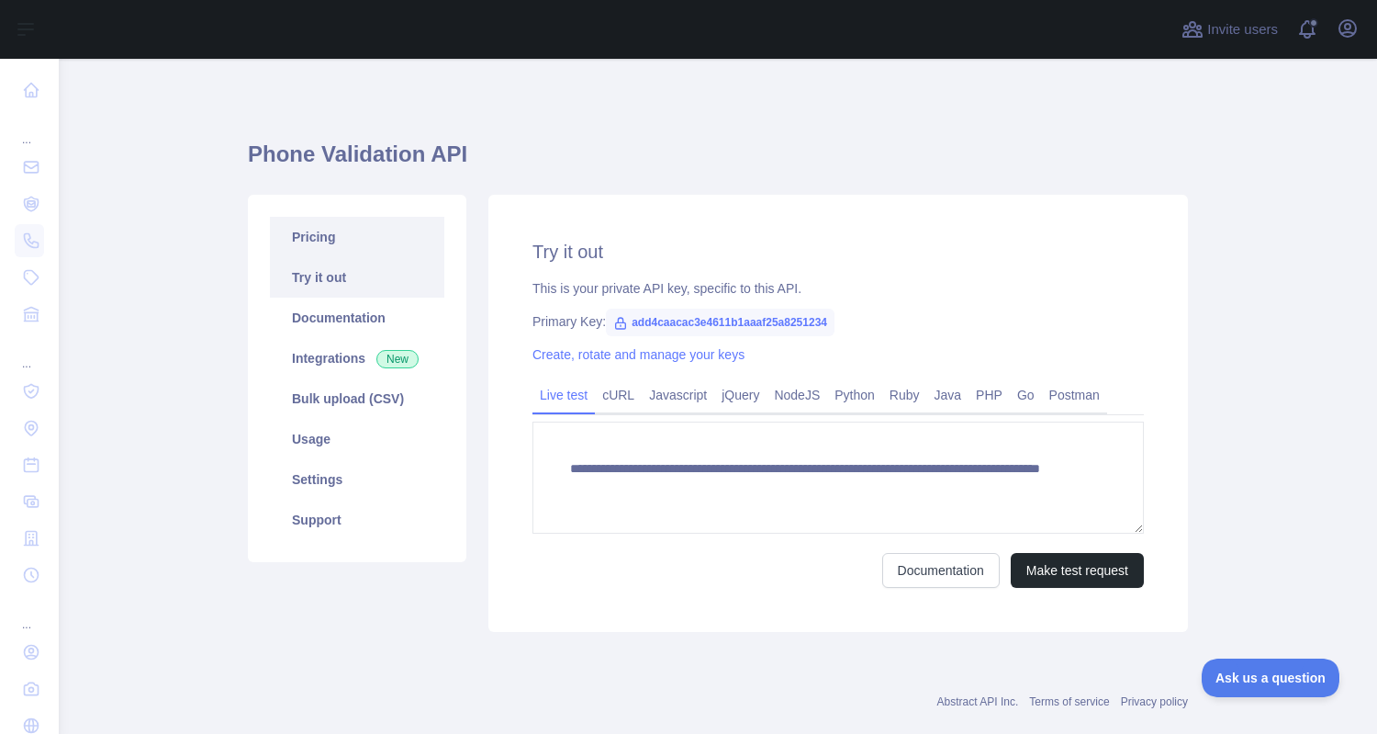
click at [377, 245] on link "Pricing" at bounding box center [357, 237] width 174 height 40
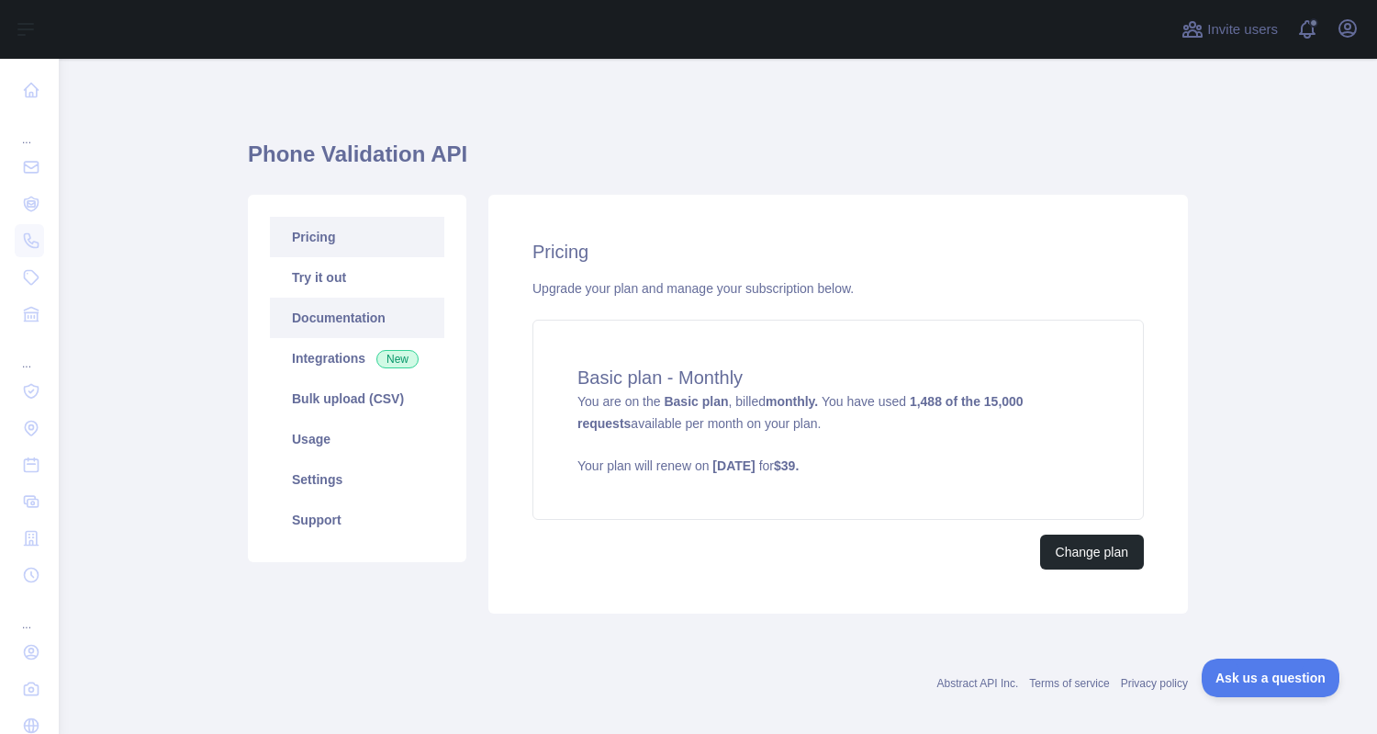
click at [372, 313] on link "Documentation" at bounding box center [357, 317] width 174 height 40
click at [322, 481] on link "Settings" at bounding box center [357, 479] width 174 height 40
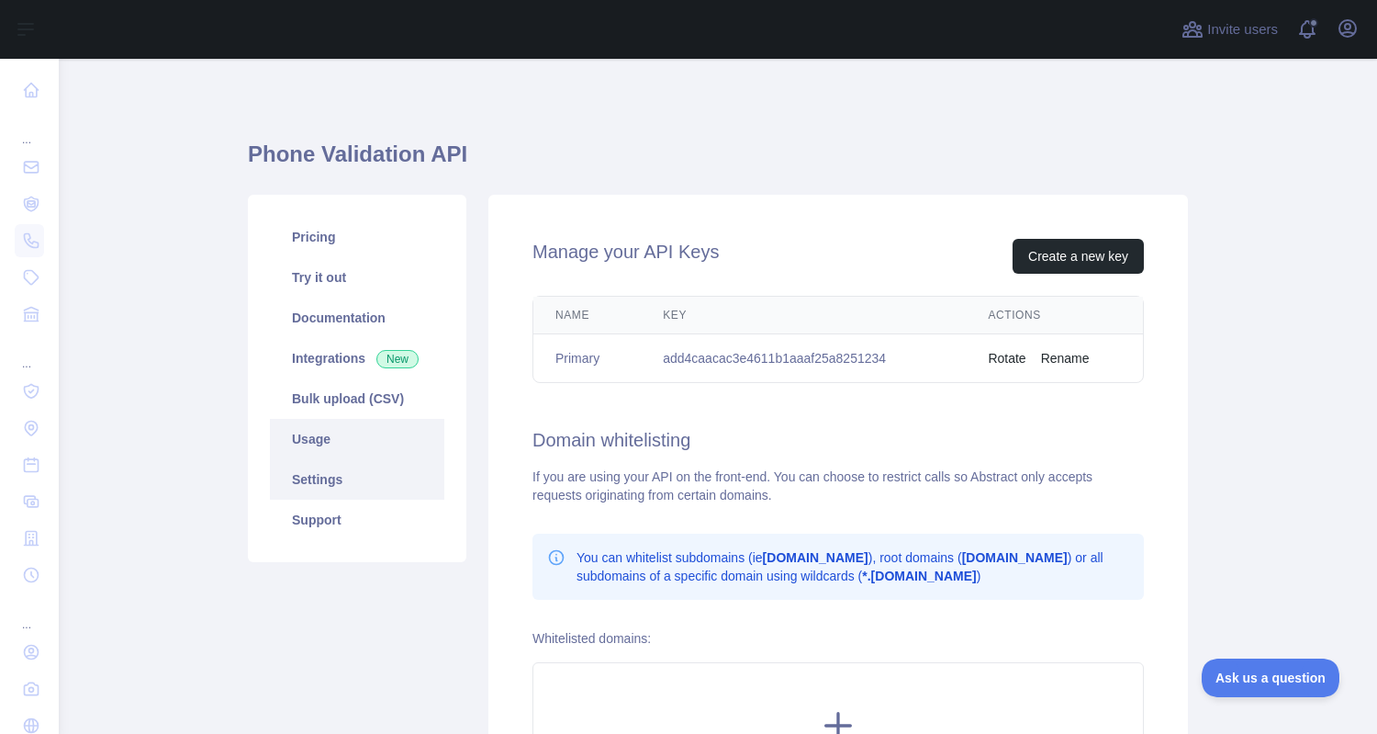
click at [301, 434] on link "Usage" at bounding box center [357, 439] width 174 height 40
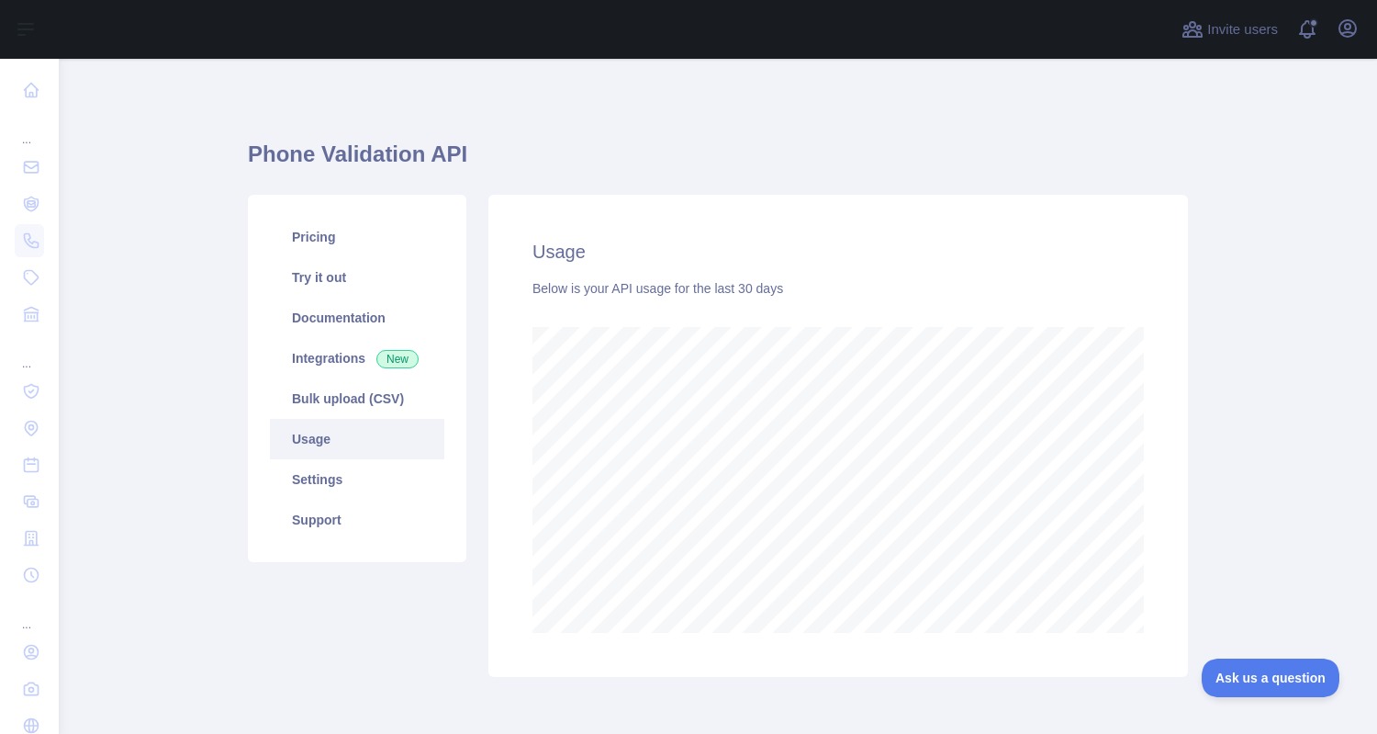
scroll to position [675, 1318]
click at [377, 398] on link "Bulk upload (CSV)" at bounding box center [357, 398] width 174 height 40
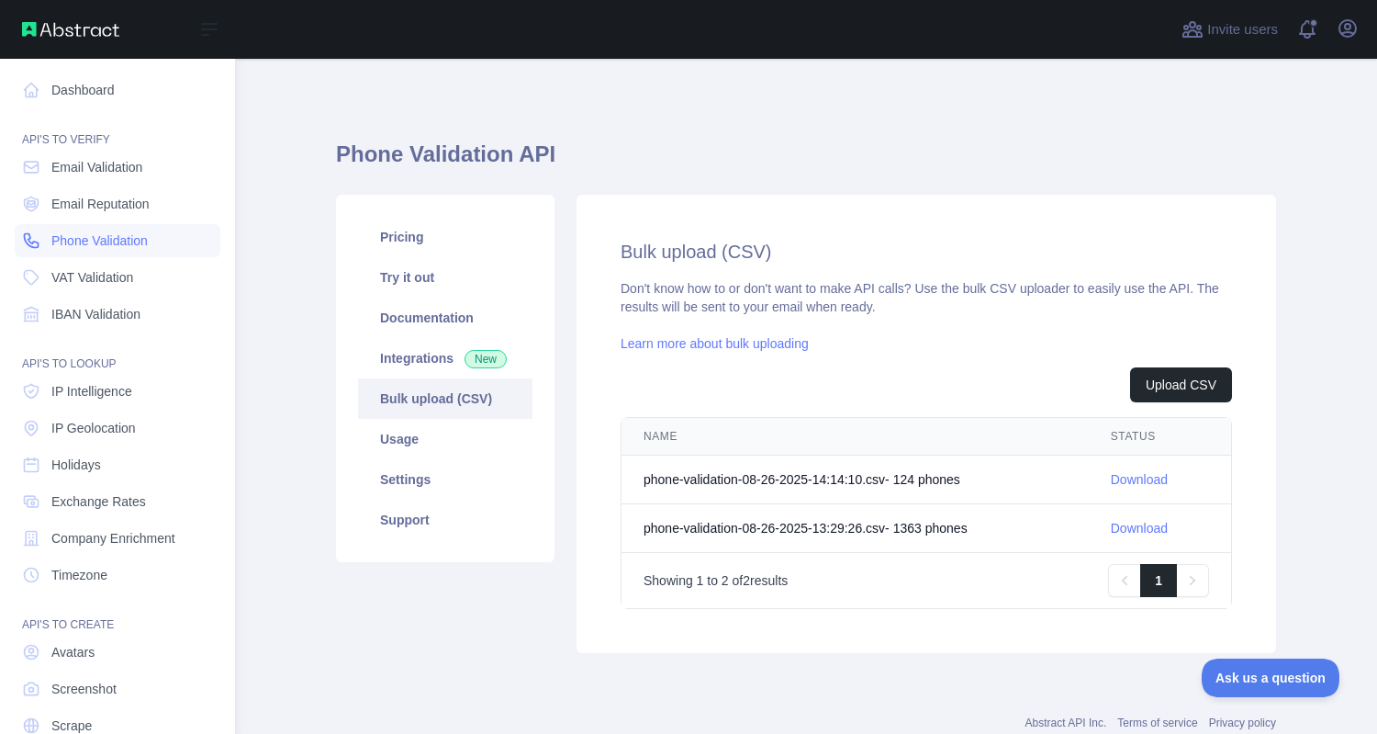
click at [115, 241] on span "Phone Validation" at bounding box center [99, 240] width 96 height 18
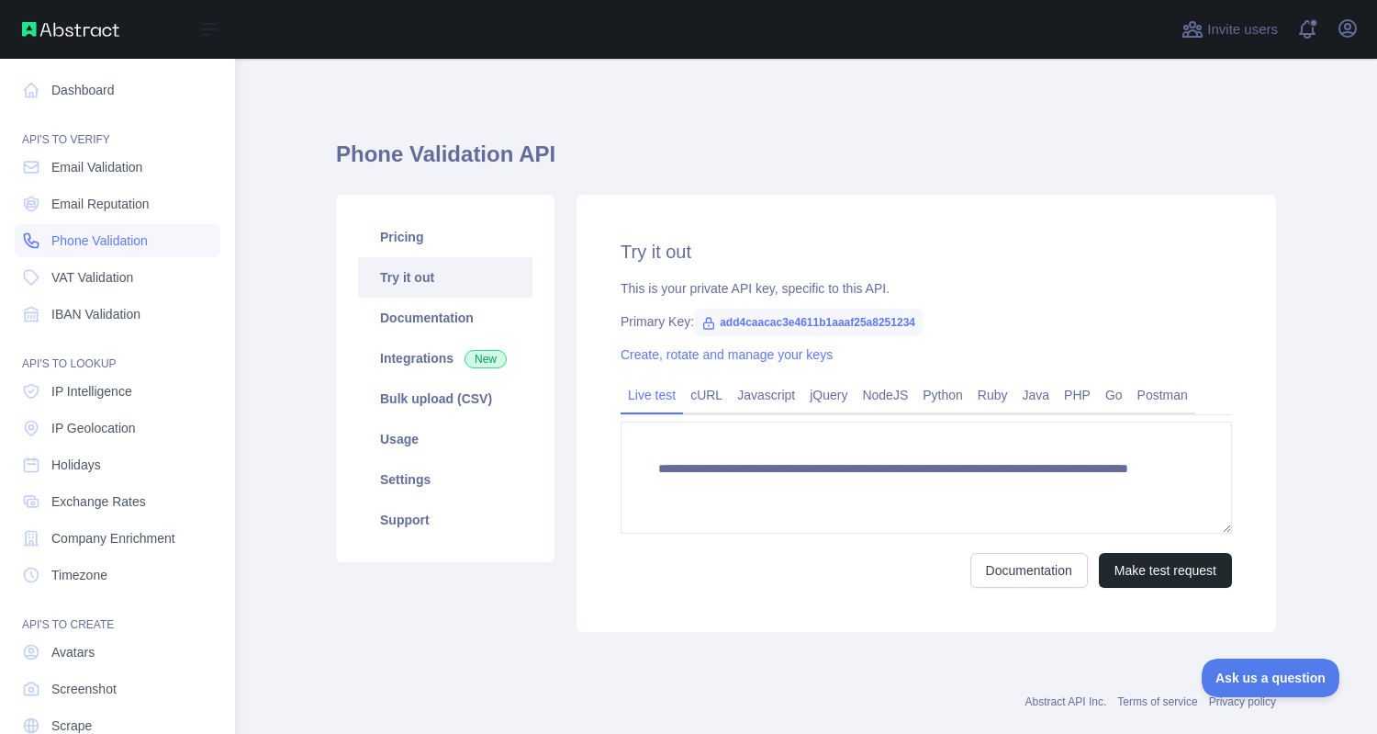
click at [115, 241] on span "Phone Validation" at bounding box center [99, 240] width 96 height 18
